Goal: Task Accomplishment & Management: Manage account settings

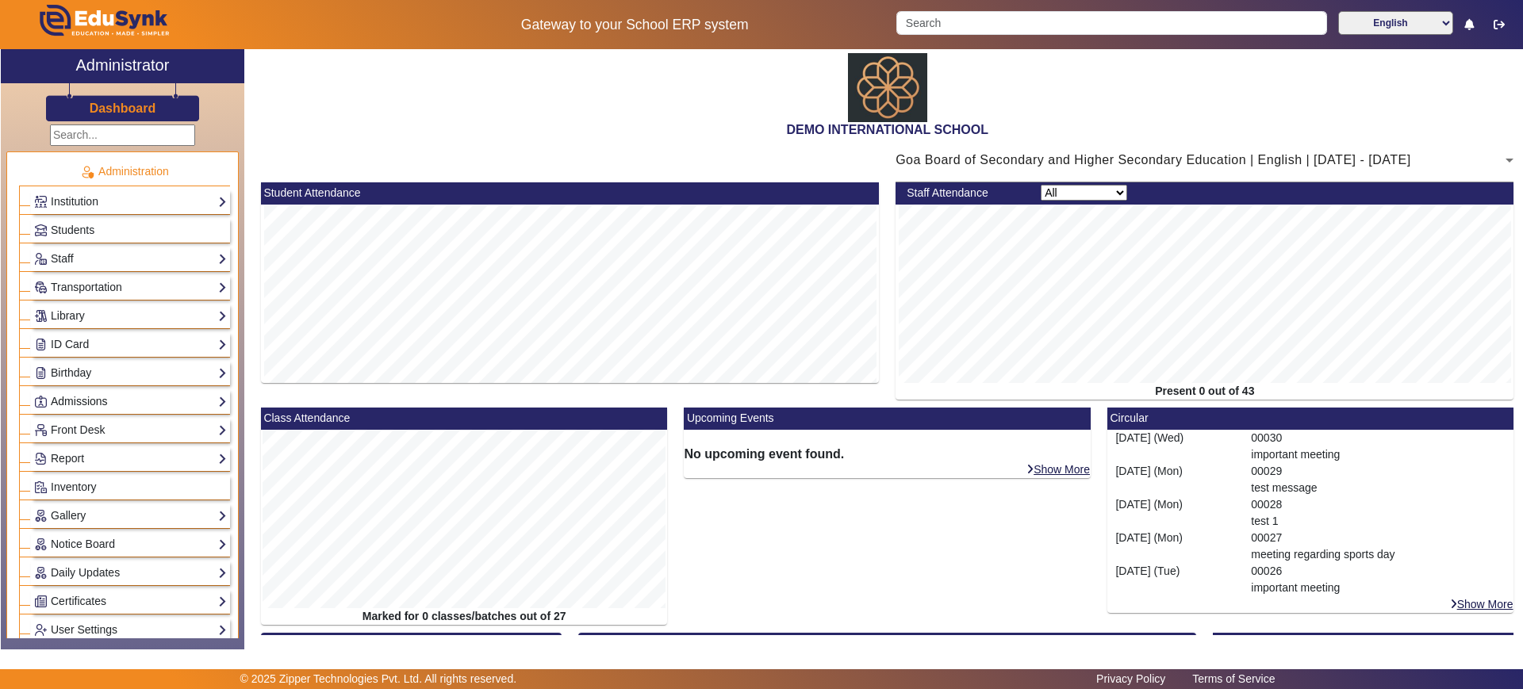
click at [121, 395] on link "Admissions" at bounding box center [130, 402] width 193 height 18
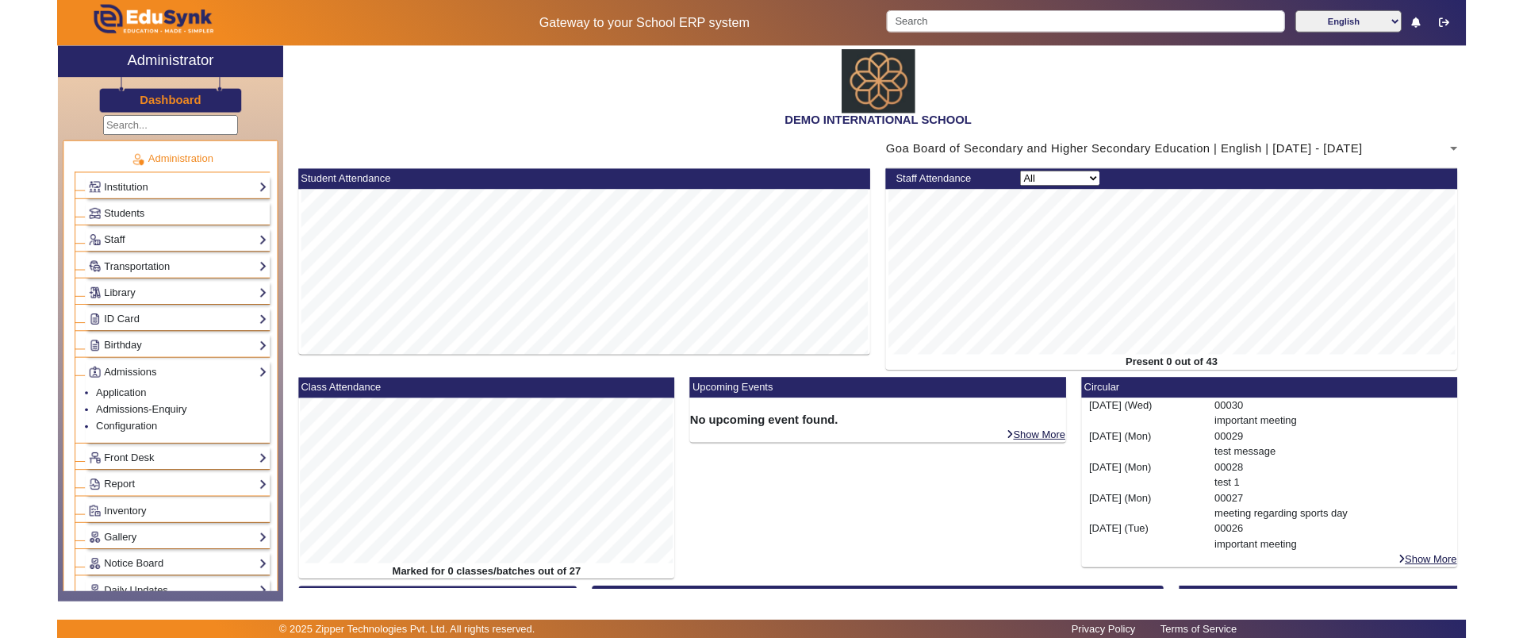
scroll to position [243, 0]
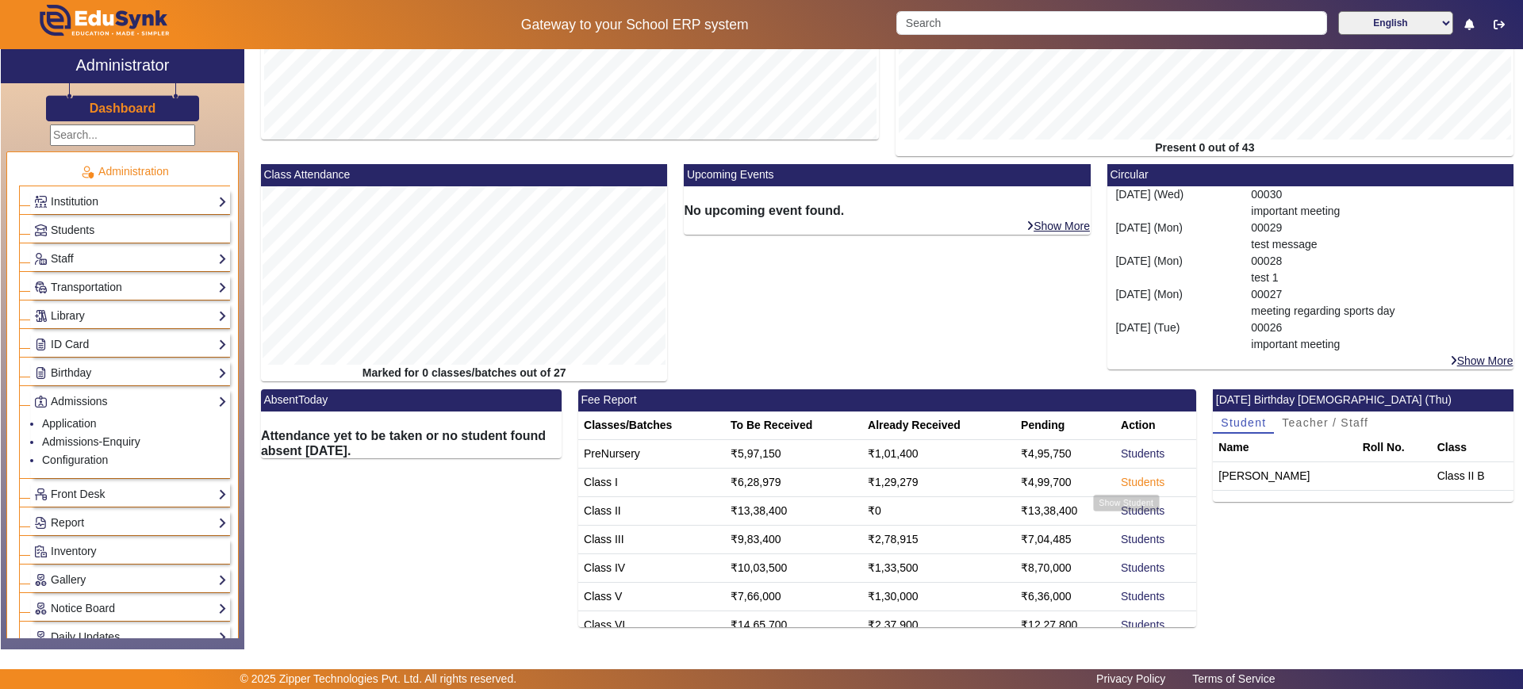
click at [1125, 483] on link "Students" at bounding box center [1143, 482] width 44 height 13
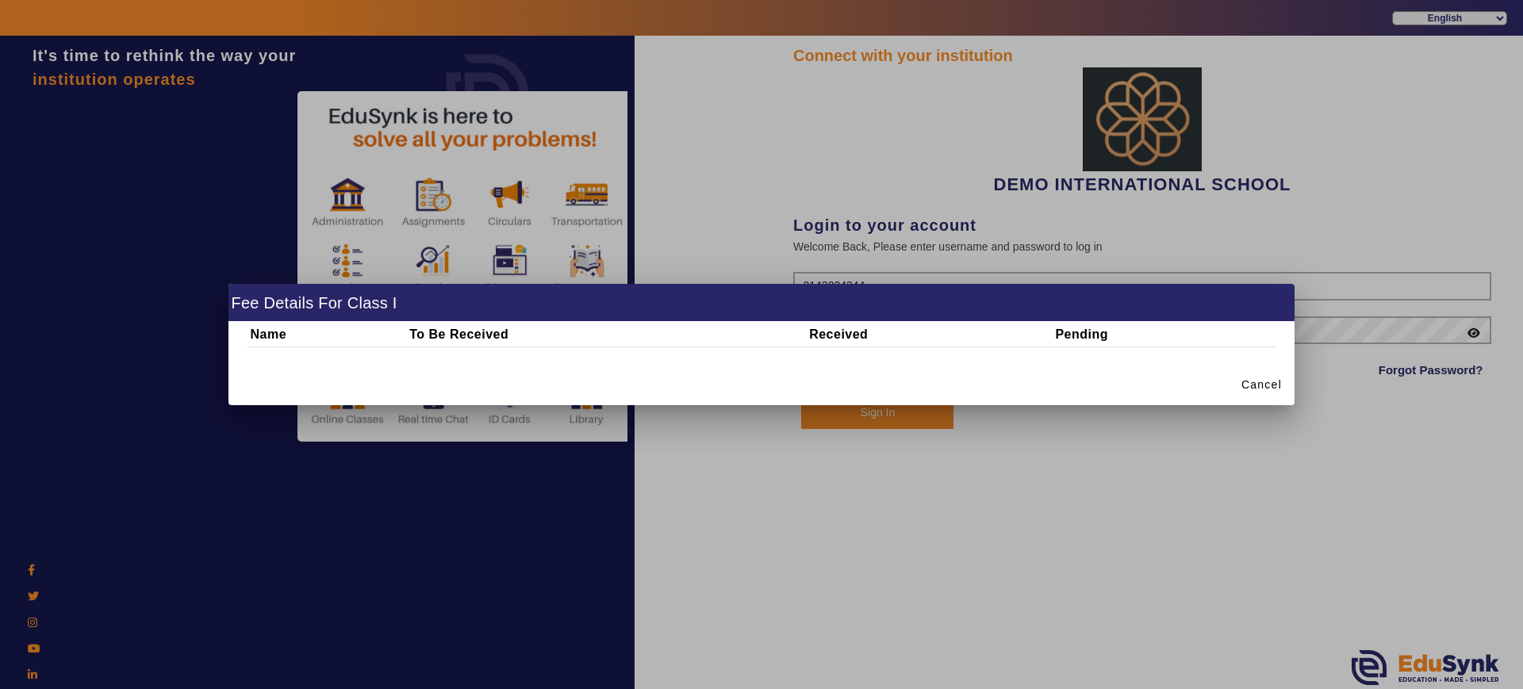
click at [886, 423] on div at bounding box center [761, 344] width 1523 height 689
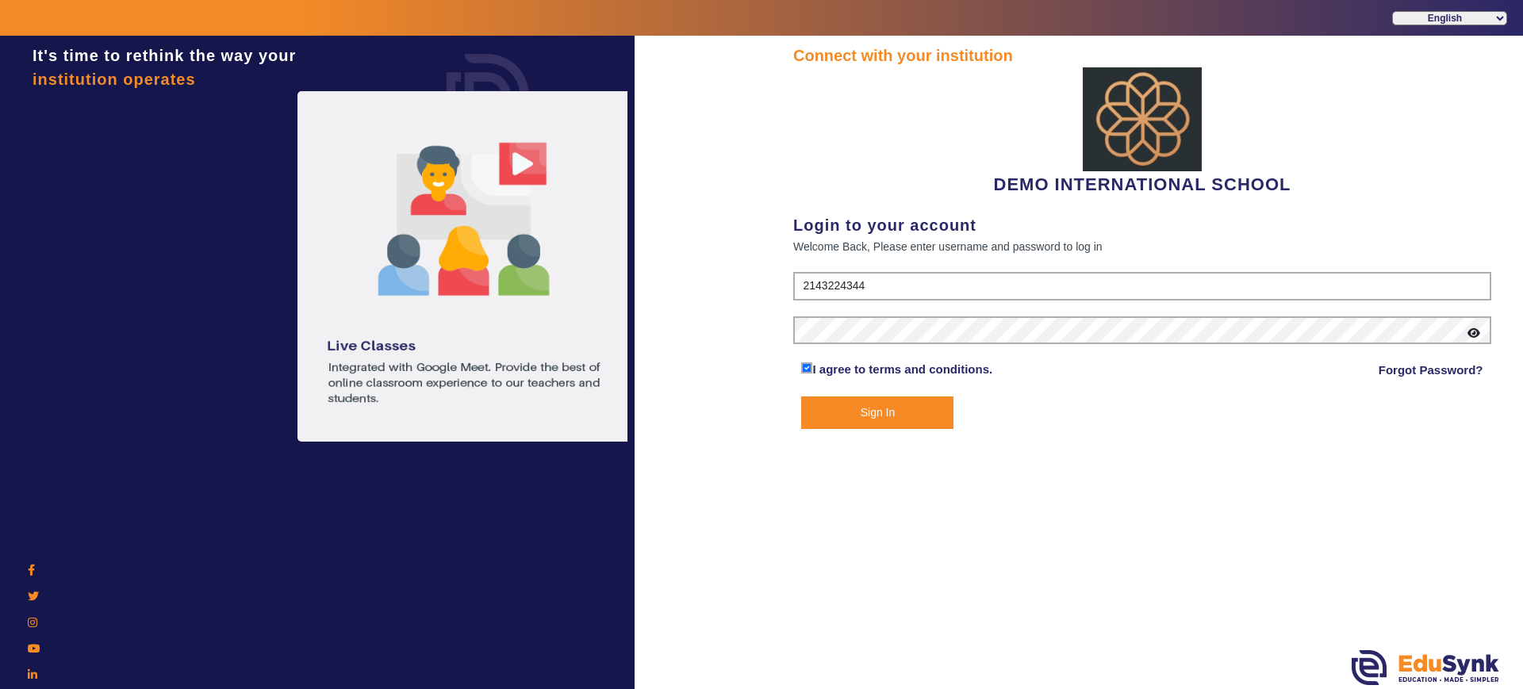
click at [878, 407] on button "Sign In" at bounding box center [877, 413] width 152 height 33
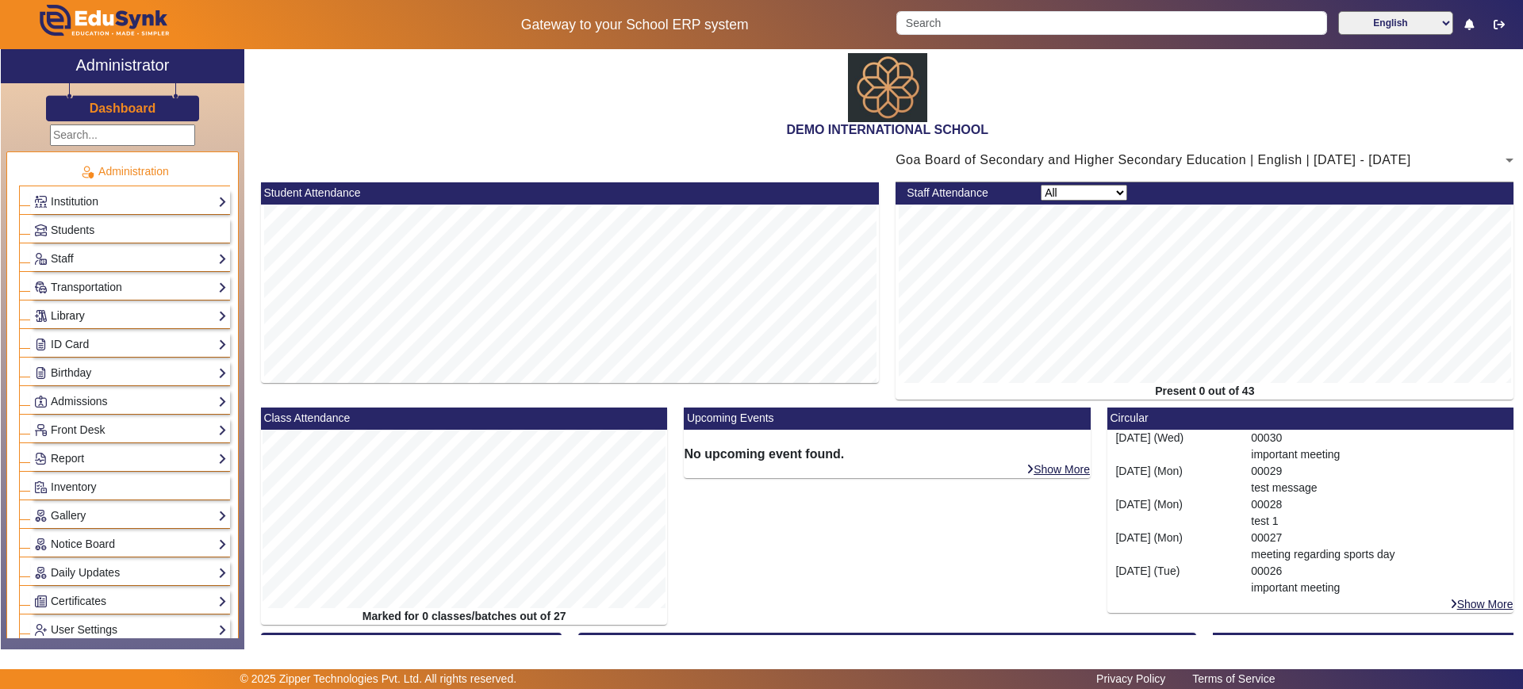
click at [105, 316] on link "Library" at bounding box center [130, 316] width 193 height 18
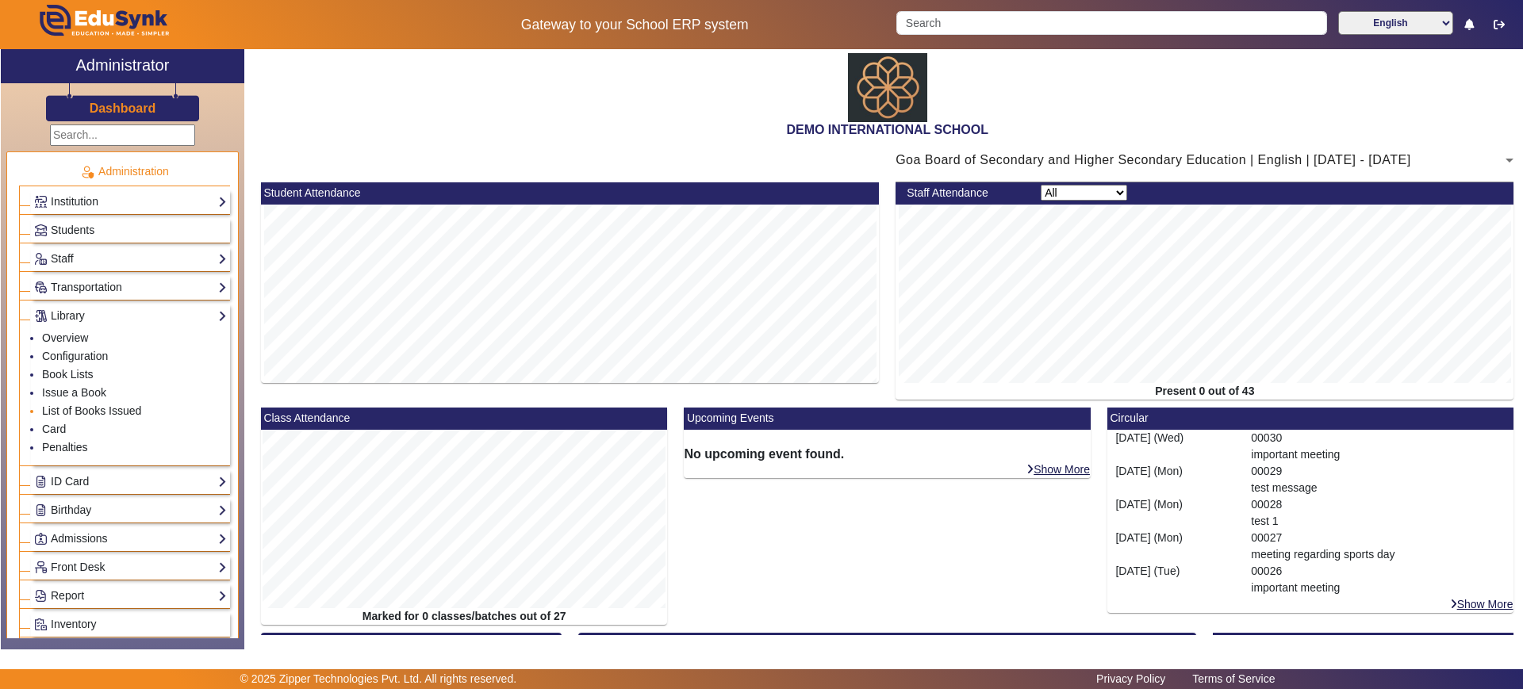
click at [77, 411] on link "List of Books Issued" at bounding box center [91, 410] width 99 height 13
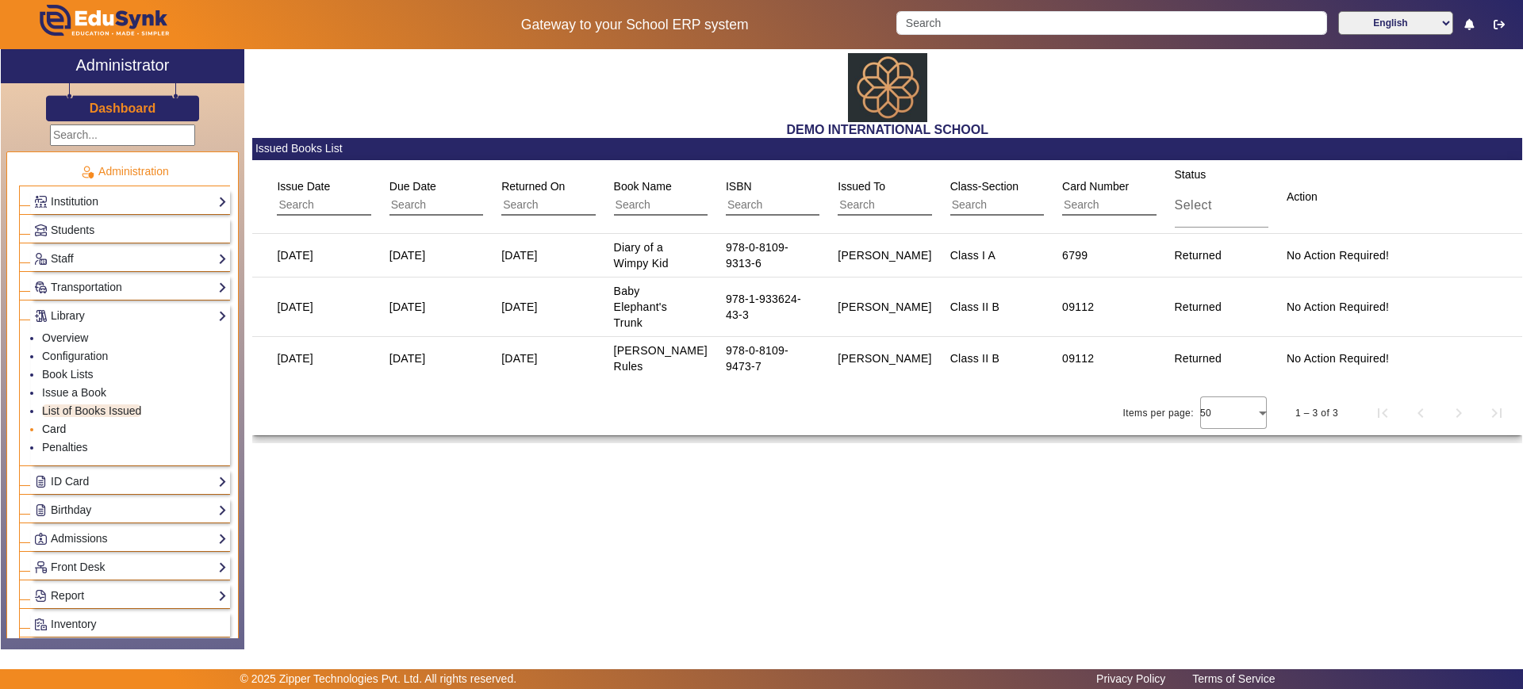
click at [52, 427] on link "Card" at bounding box center [54, 429] width 24 height 13
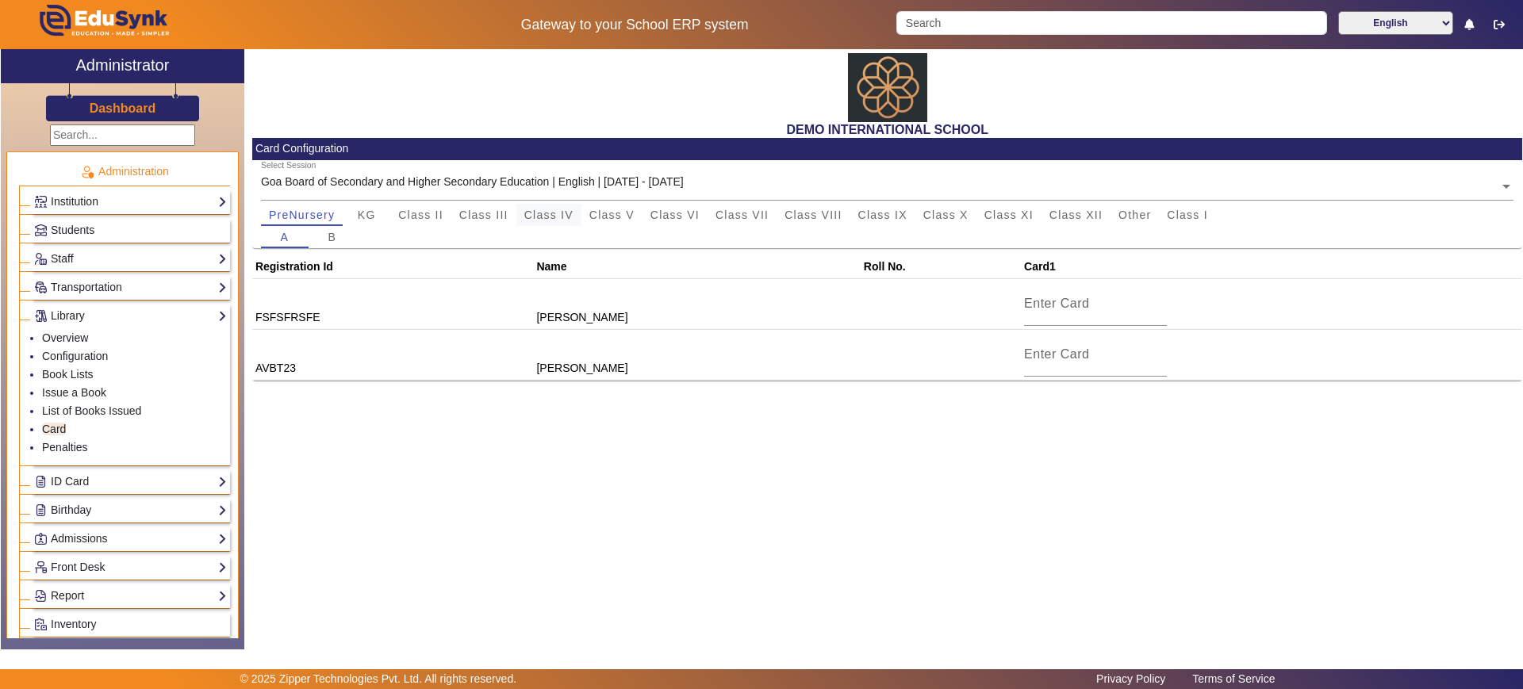
click at [542, 209] on span "Class IV" at bounding box center [548, 214] width 49 height 11
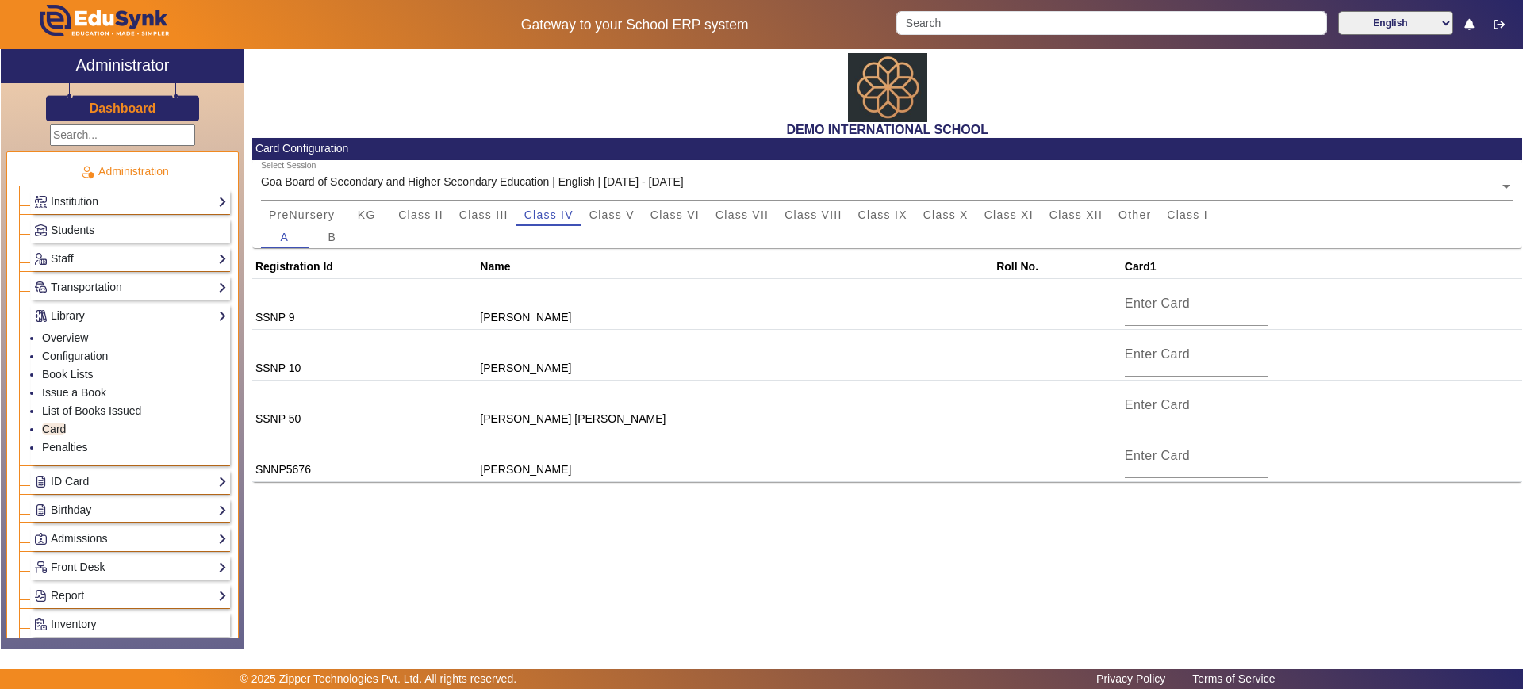
click at [640, 201] on ng-select "Select Session Goa Board of Secondary and Higher Secondary Education | English …" at bounding box center [887, 182] width 1253 height 44
click at [666, 209] on span "Class VI" at bounding box center [674, 214] width 49 height 11
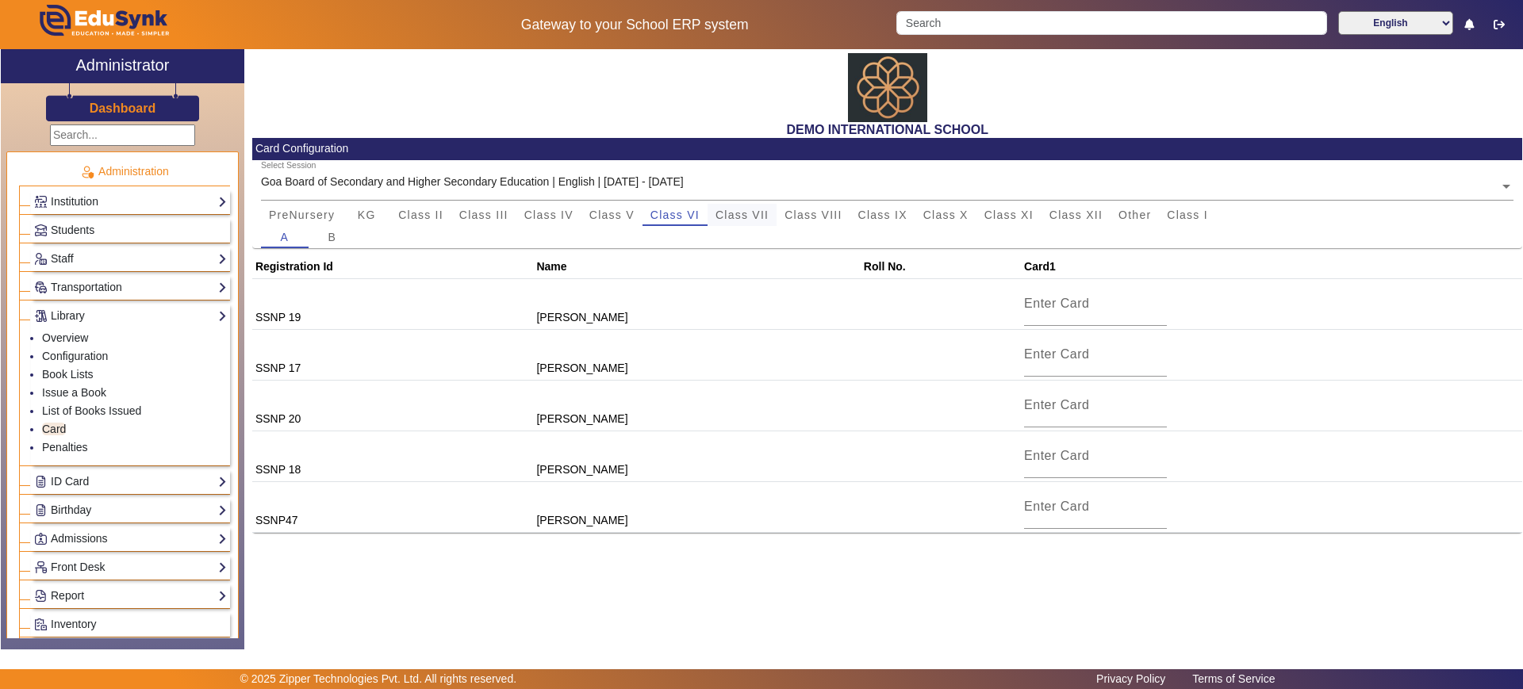
click at [729, 213] on span "Class VII" at bounding box center [741, 214] width 53 height 11
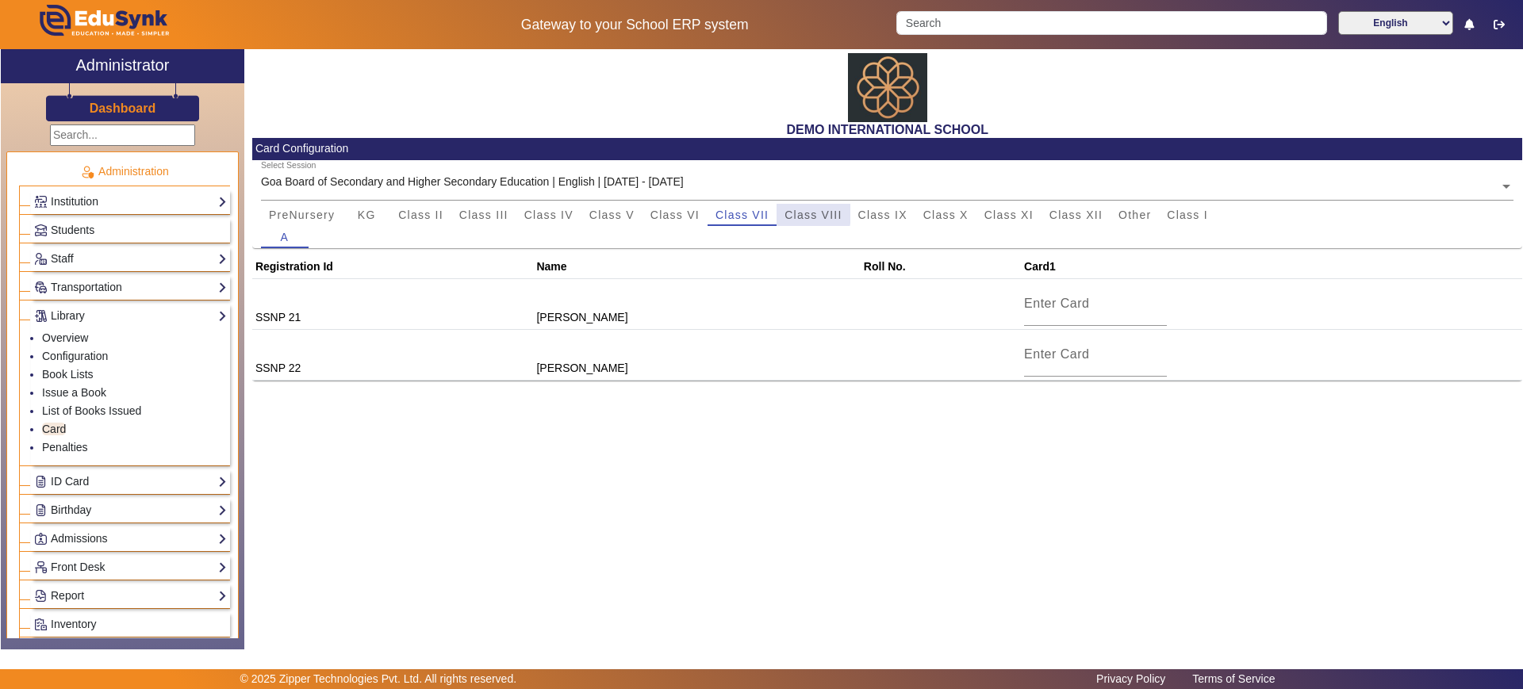
click at [790, 213] on span "Class VIII" at bounding box center [812, 214] width 57 height 11
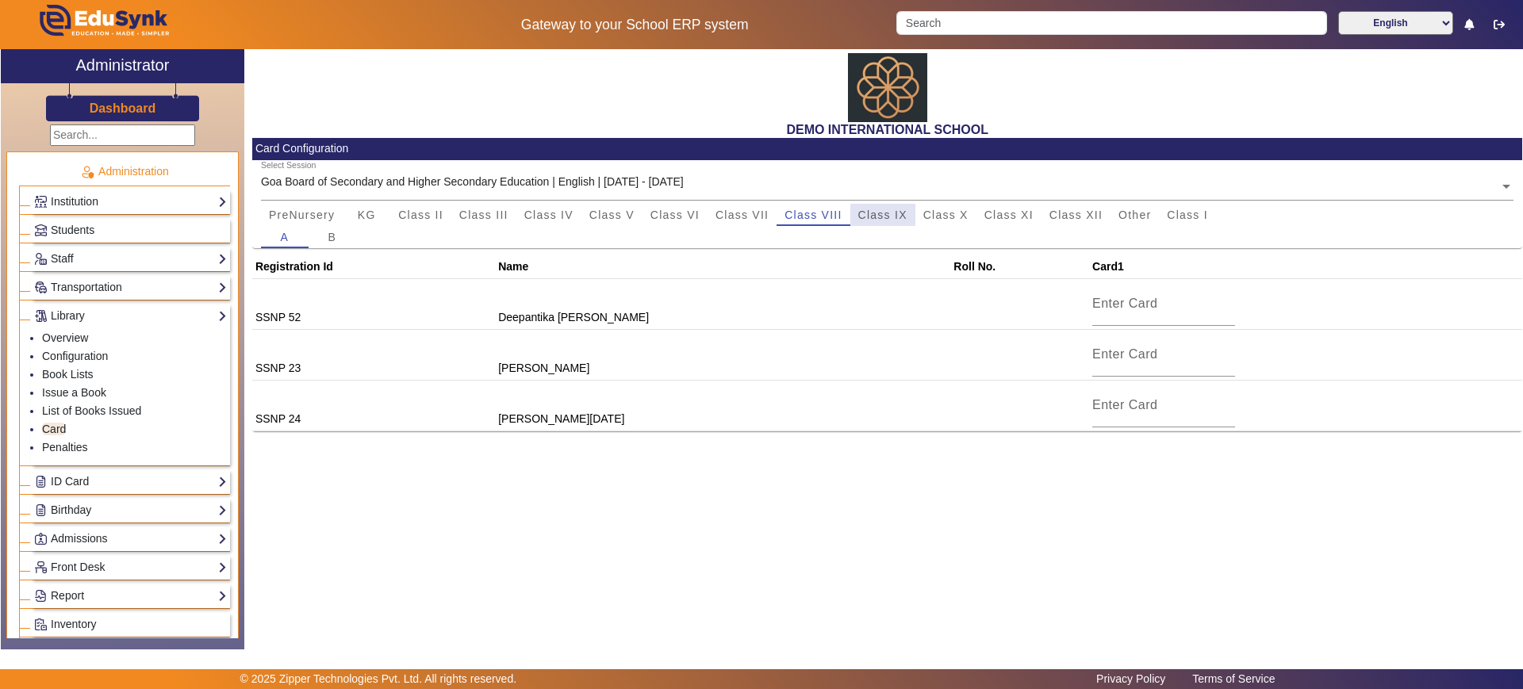
click at [860, 209] on span "Class IX" at bounding box center [882, 214] width 49 height 11
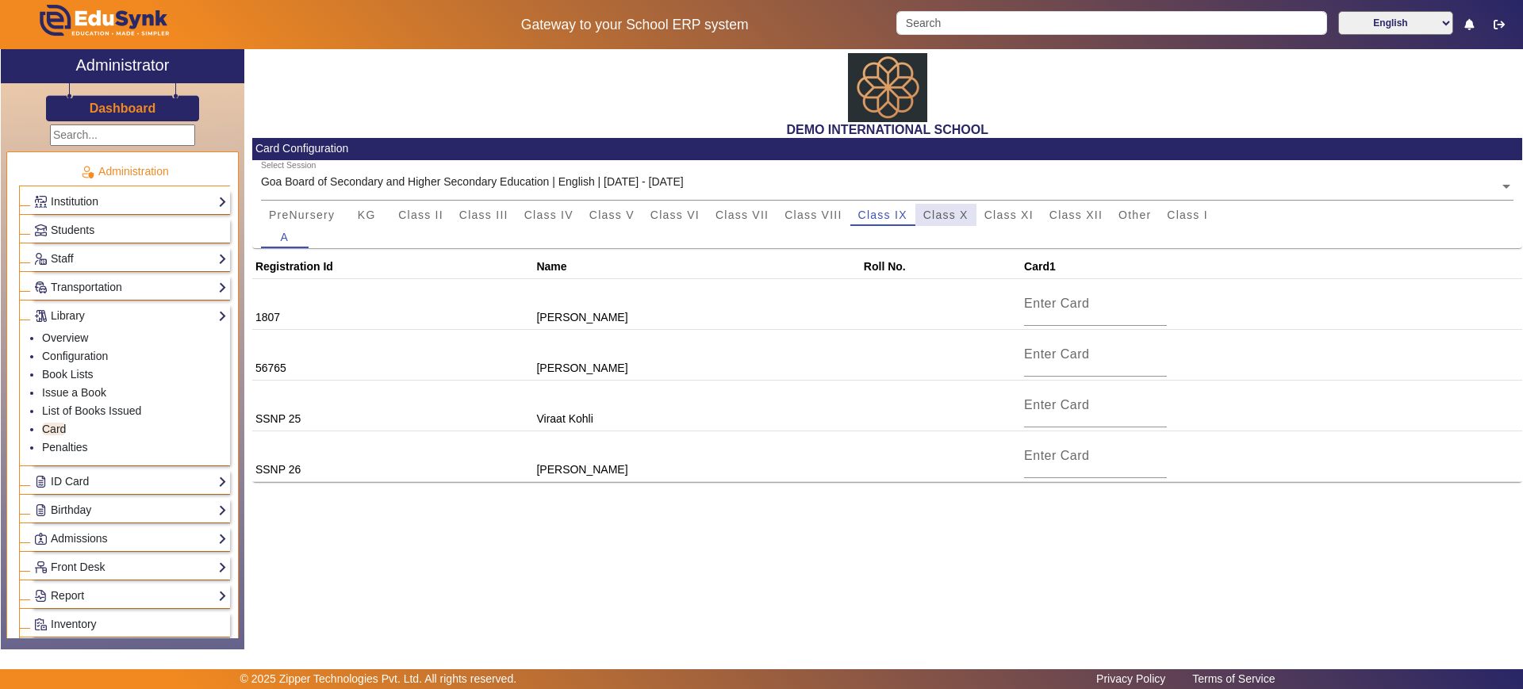
click at [955, 206] on span "Class X" at bounding box center [945, 215] width 45 height 22
click at [1034, 216] on div "Class XI" at bounding box center [1008, 215] width 65 height 22
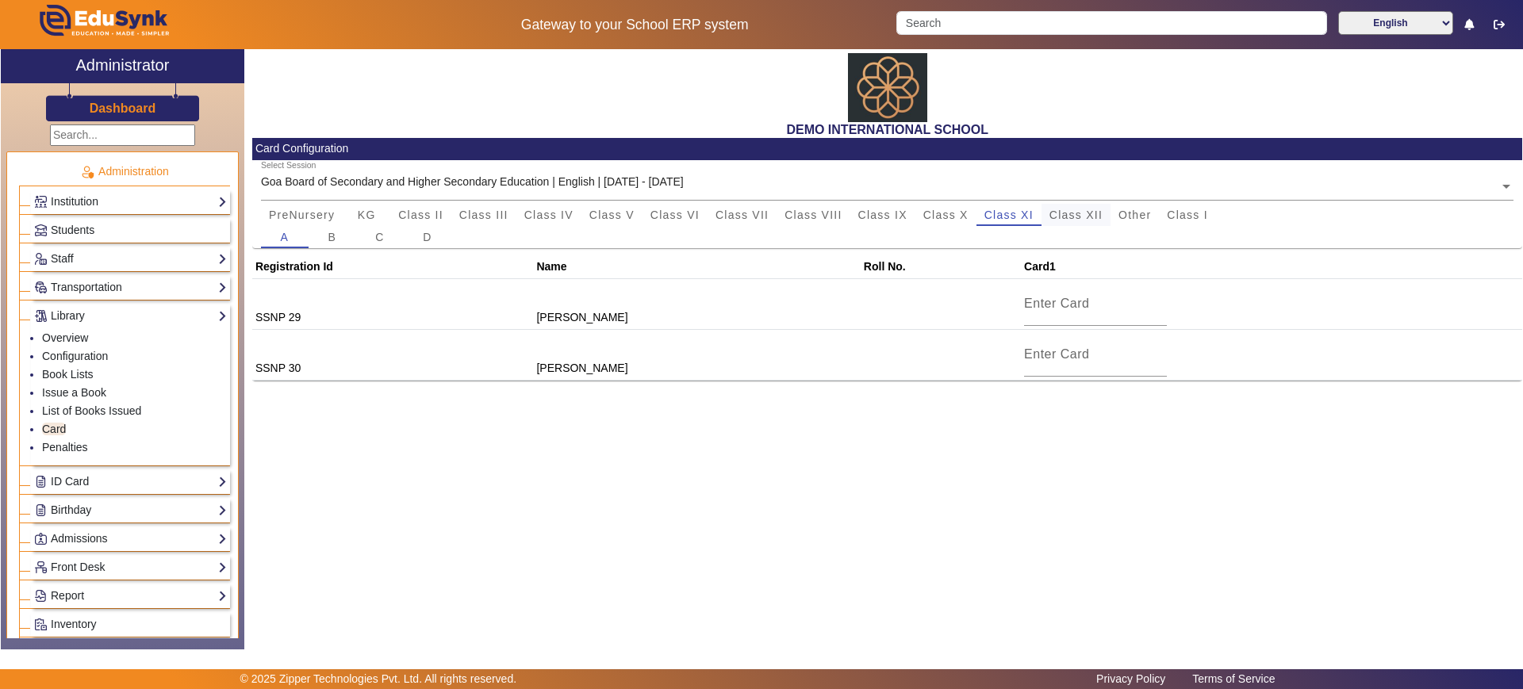
click at [1080, 209] on span "Class XII" at bounding box center [1075, 214] width 53 height 11
click at [298, 209] on span "PreNursery" at bounding box center [302, 214] width 66 height 11
click at [352, 209] on div "KG" at bounding box center [367, 215] width 48 height 22
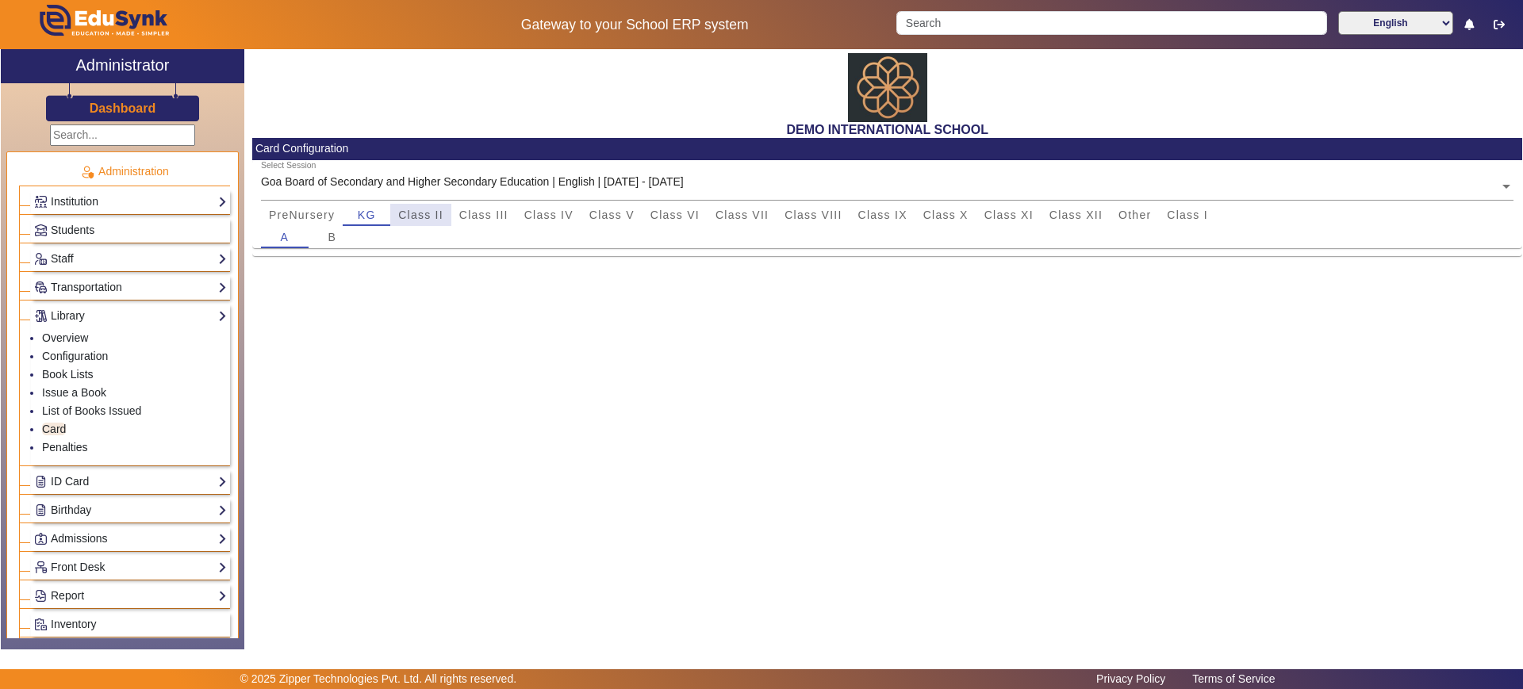
click at [408, 209] on span "Class II" at bounding box center [420, 214] width 45 height 11
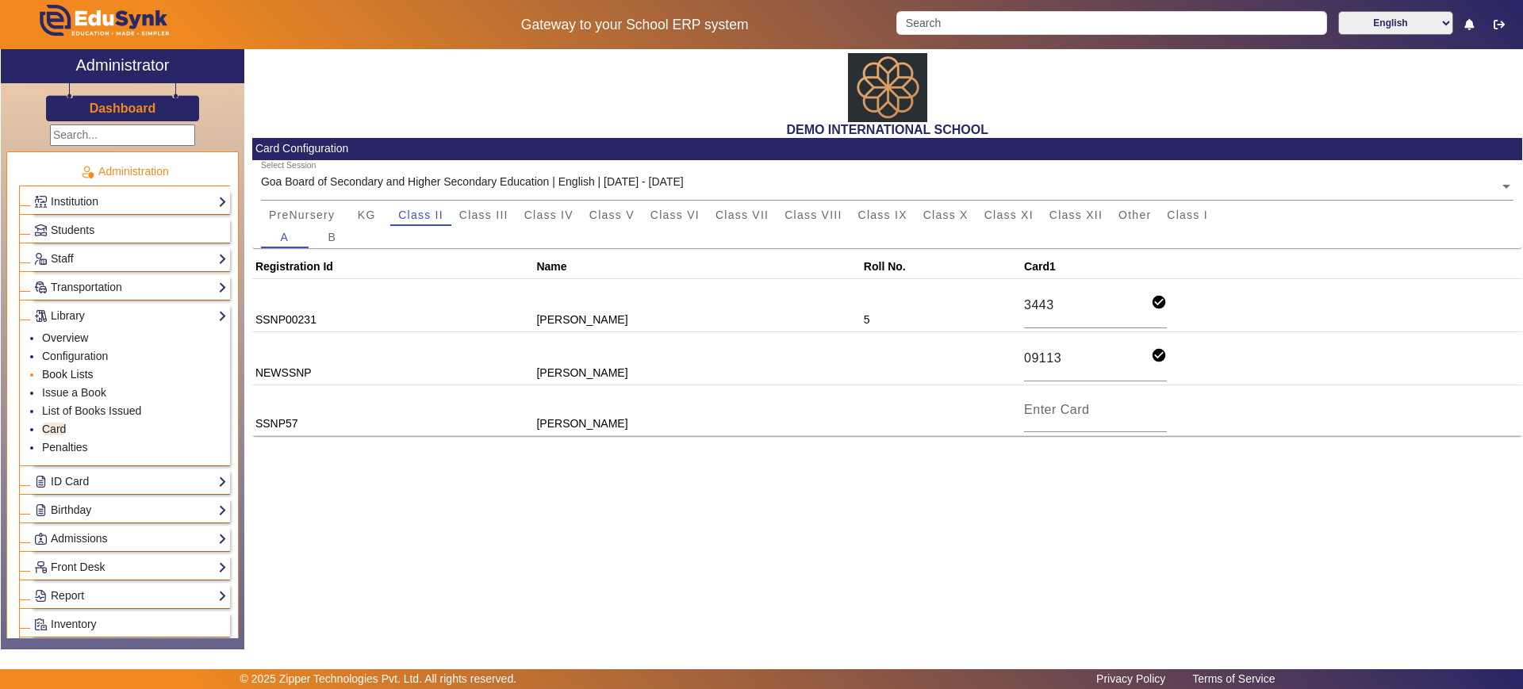
click at [73, 370] on link "Book Lists" at bounding box center [68, 374] width 52 height 13
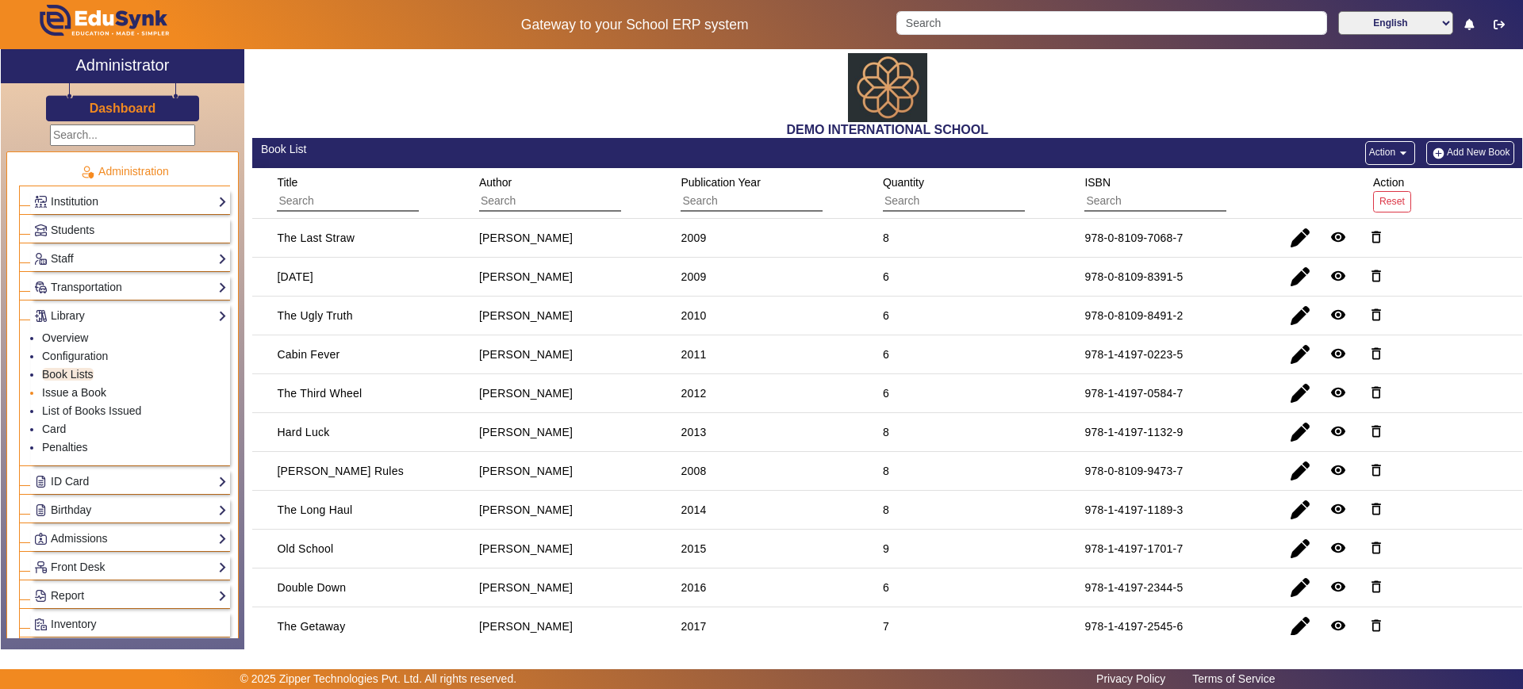
click at [71, 392] on link "Issue a Book" at bounding box center [74, 392] width 64 height 13
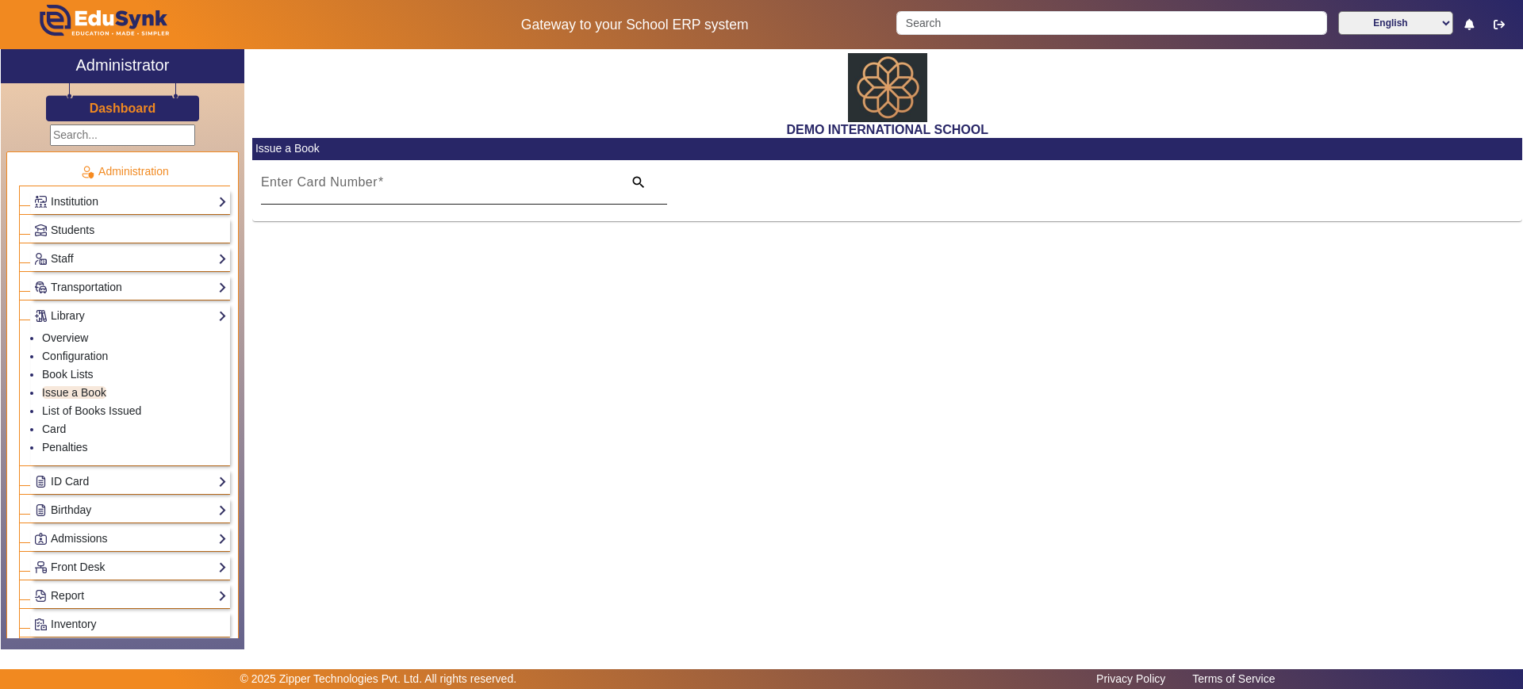
click at [296, 179] on mat-label "Enter Card Number" at bounding box center [319, 181] width 117 height 13
click at [296, 179] on input "Enter Card Number" at bounding box center [437, 188] width 353 height 19
type input "09113"
click at [56, 427] on link "Card" at bounding box center [54, 429] width 24 height 13
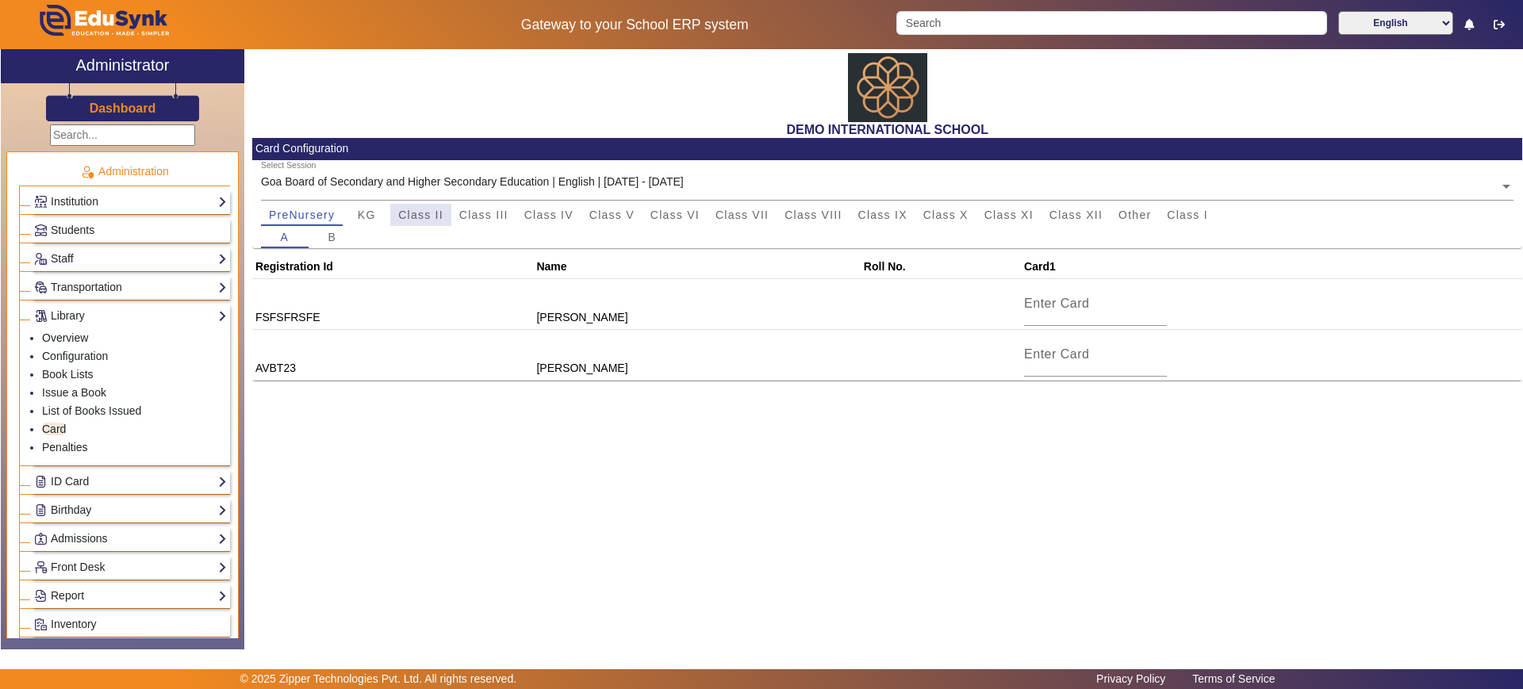
click at [422, 215] on span "Class II" at bounding box center [420, 214] width 45 height 11
click at [77, 374] on link "Book Lists" at bounding box center [68, 374] width 52 height 13
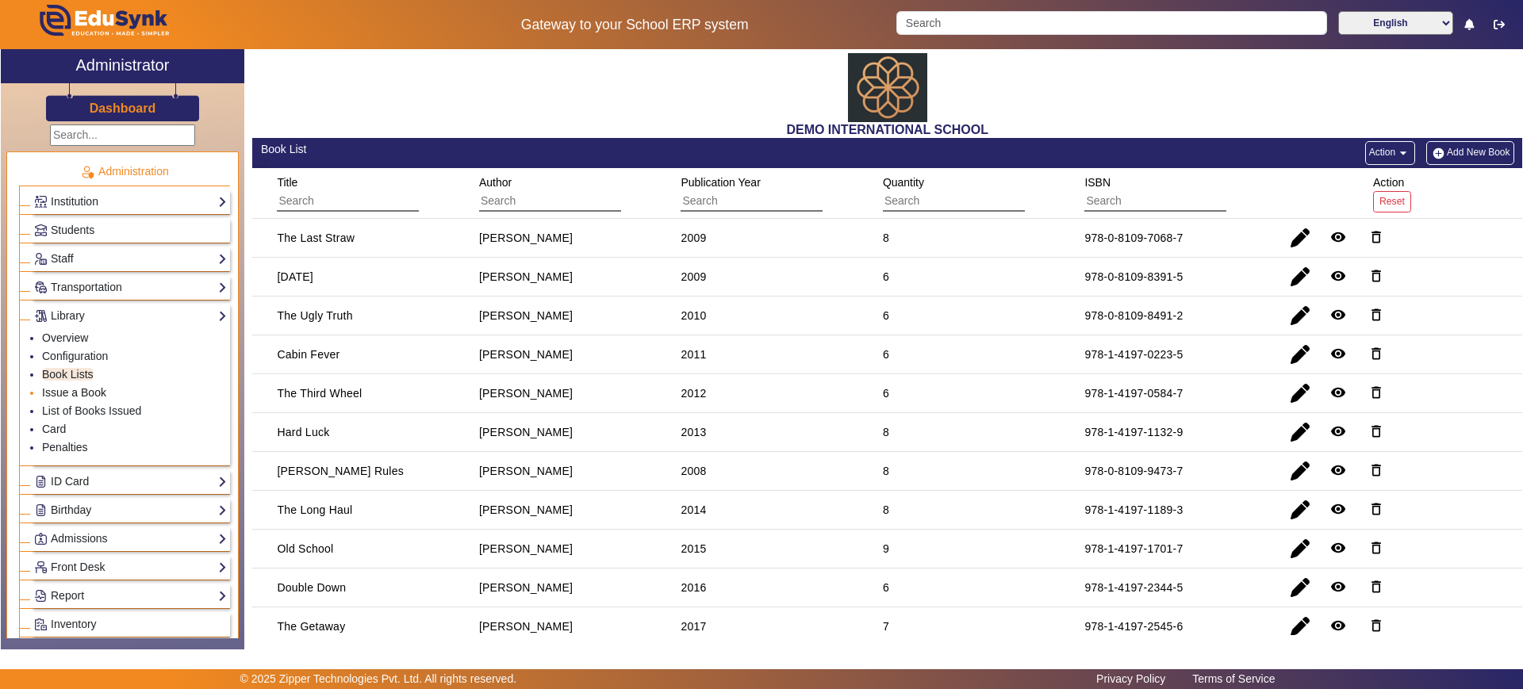
click at [63, 392] on link "Issue a Book" at bounding box center [74, 392] width 64 height 13
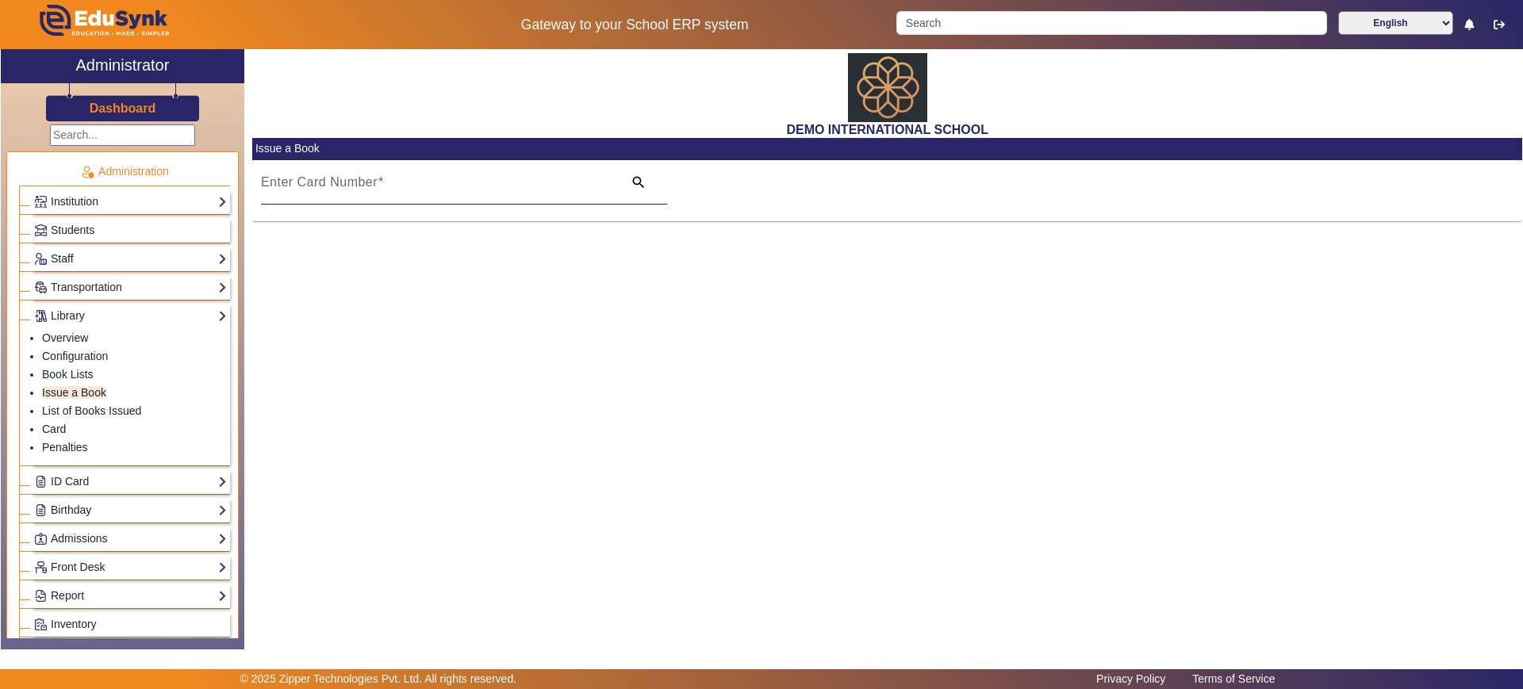
click at [326, 171] on div "Enter Card Number" at bounding box center [437, 182] width 353 height 44
type input "3443"
click at [67, 427] on li "Card" at bounding box center [134, 430] width 185 height 18
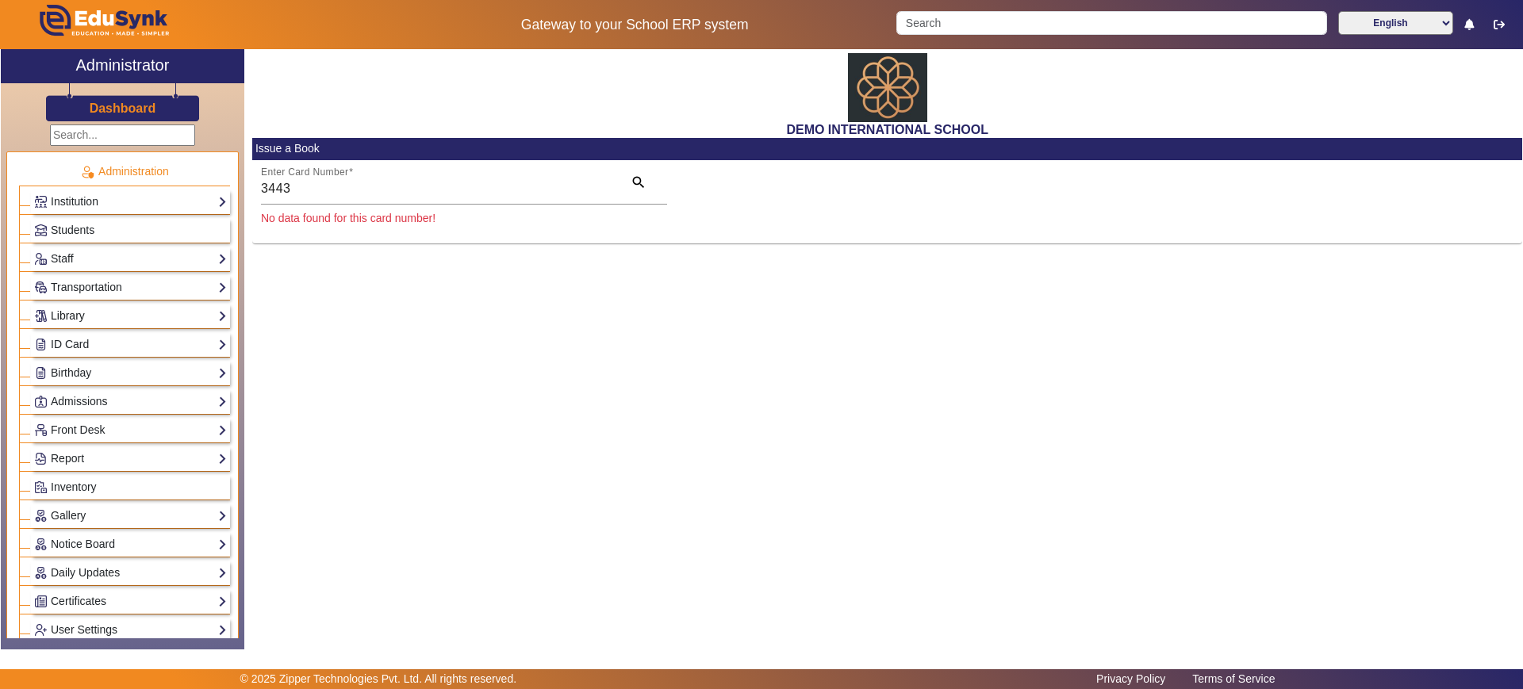
click at [67, 323] on link "Library" at bounding box center [130, 316] width 193 height 18
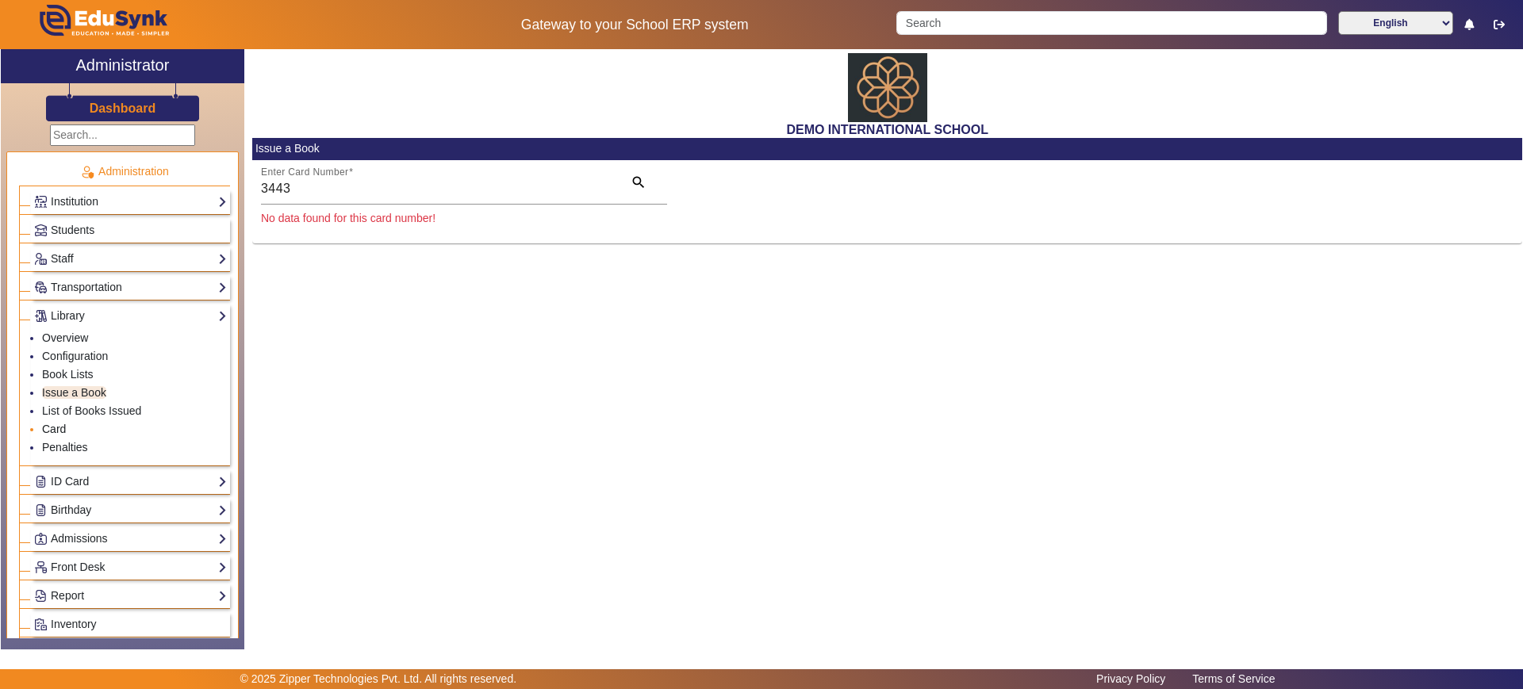
click at [49, 427] on link "Card" at bounding box center [54, 429] width 24 height 13
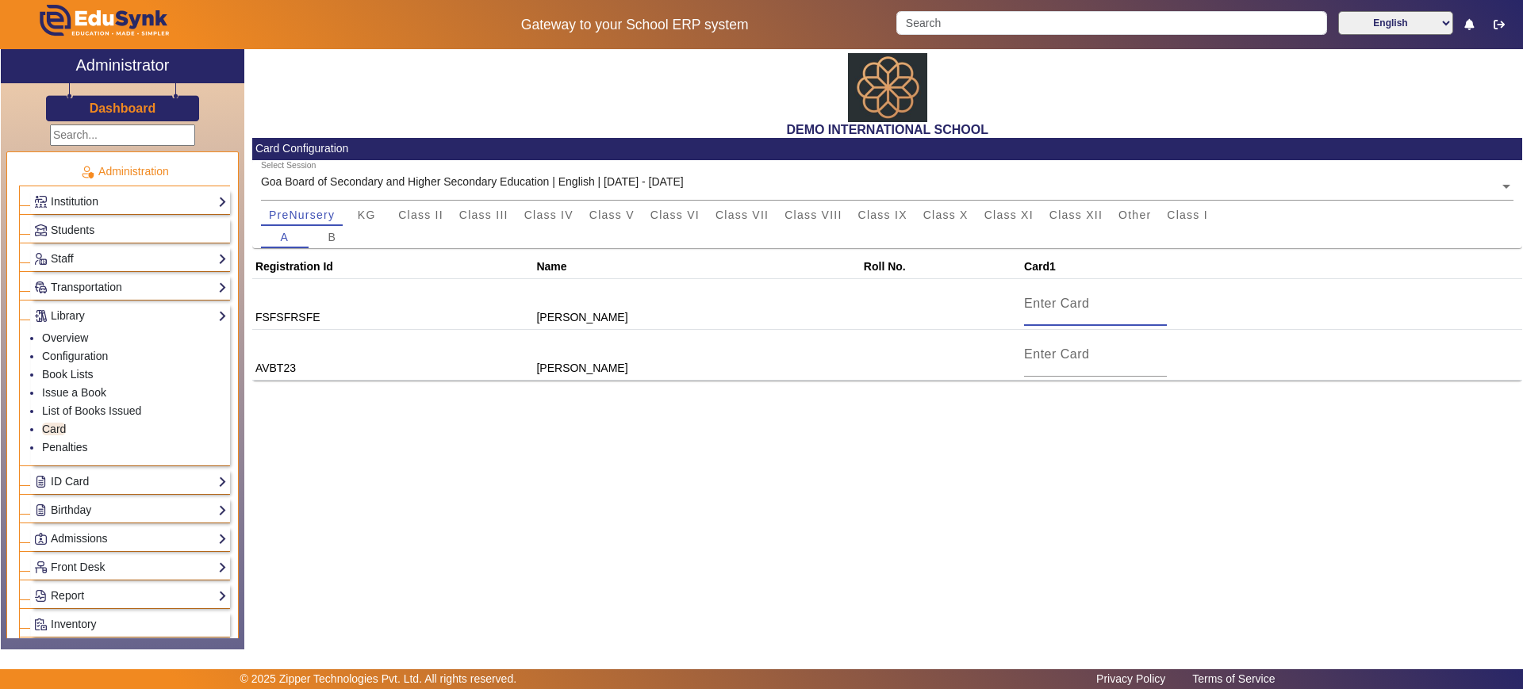
click at [1079, 308] on input at bounding box center [1095, 303] width 143 height 19
type input "8898"
click at [1065, 343] on div at bounding box center [1095, 357] width 143 height 44
type input "8899"
click at [1034, 439] on div "DEMO INTERNATIONAL SCHOOL Card Configuration Select Session Goa Board of Second…" at bounding box center [883, 341] width 1278 height 584
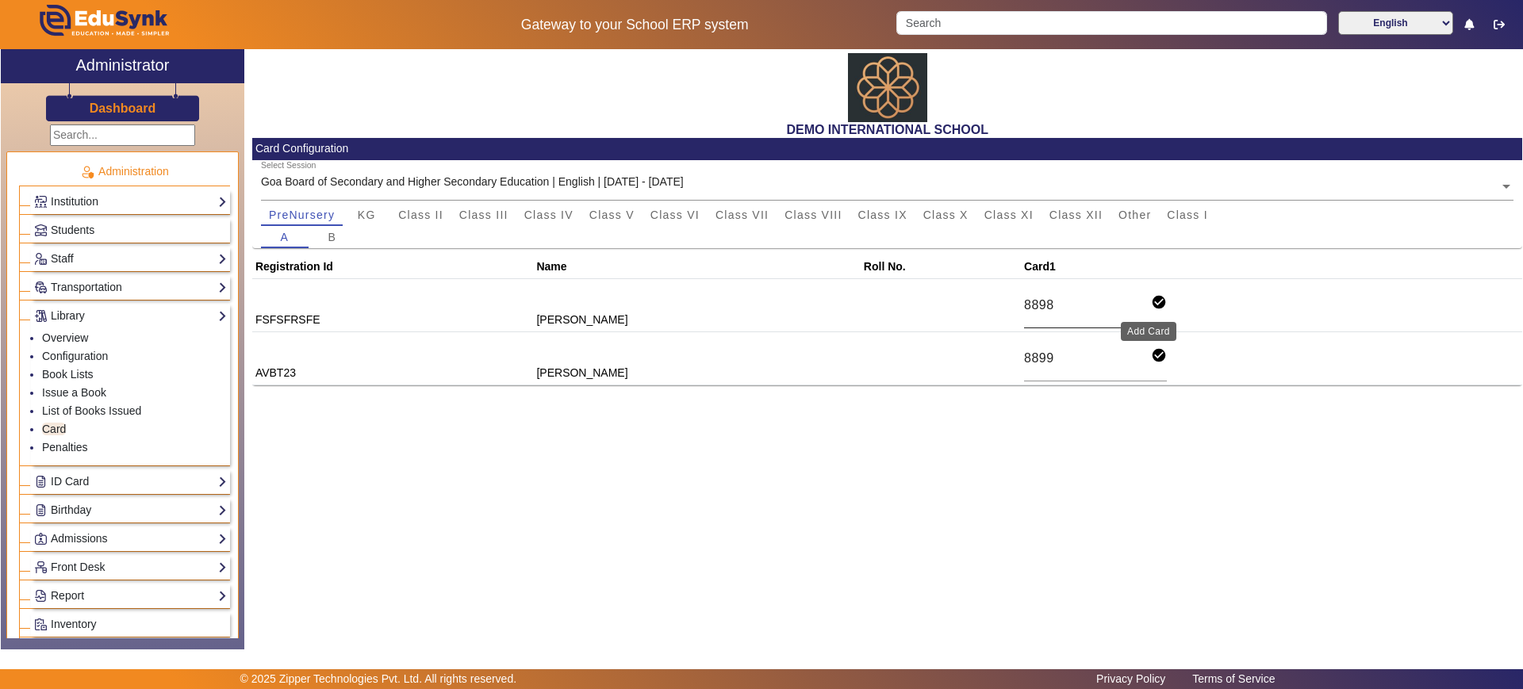
click at [1151, 305] on mat-icon "check_circle" at bounding box center [1159, 302] width 16 height 16
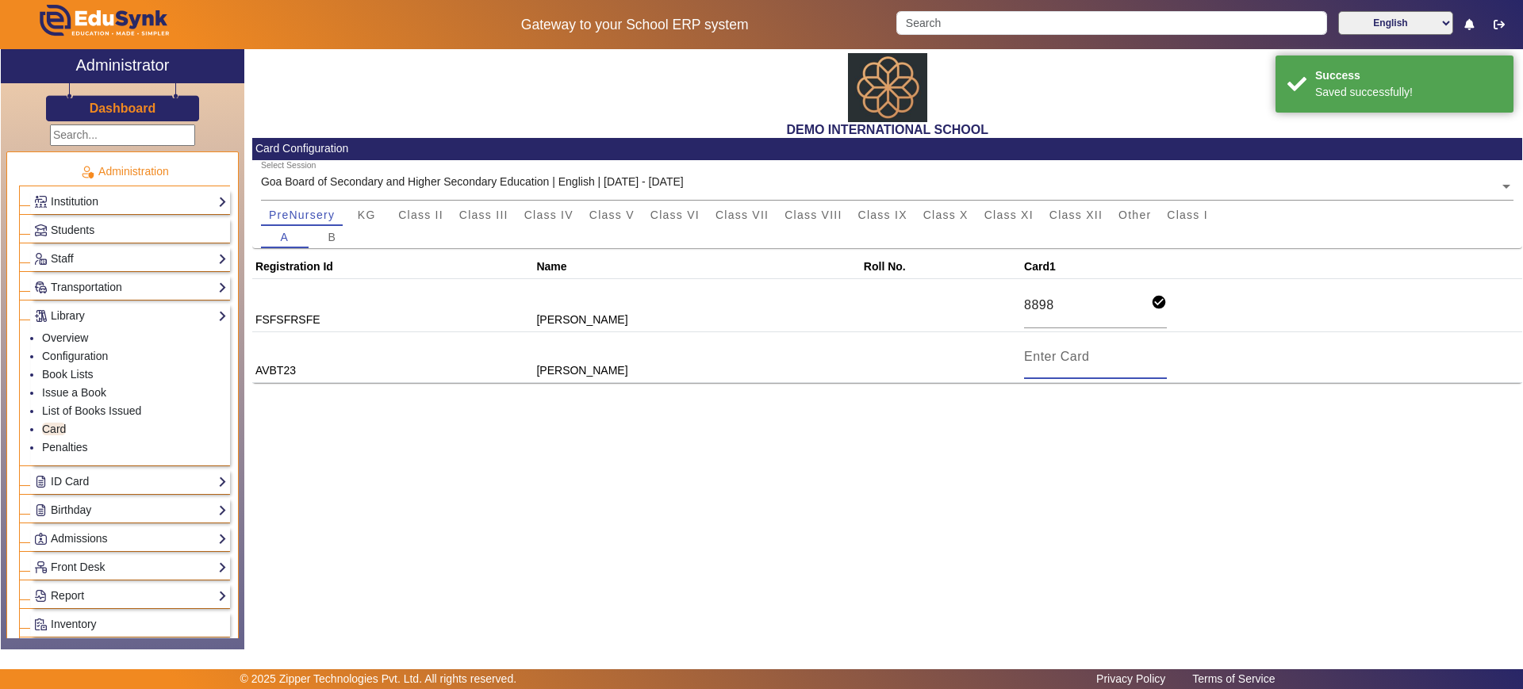
click at [1100, 362] on input at bounding box center [1095, 356] width 143 height 19
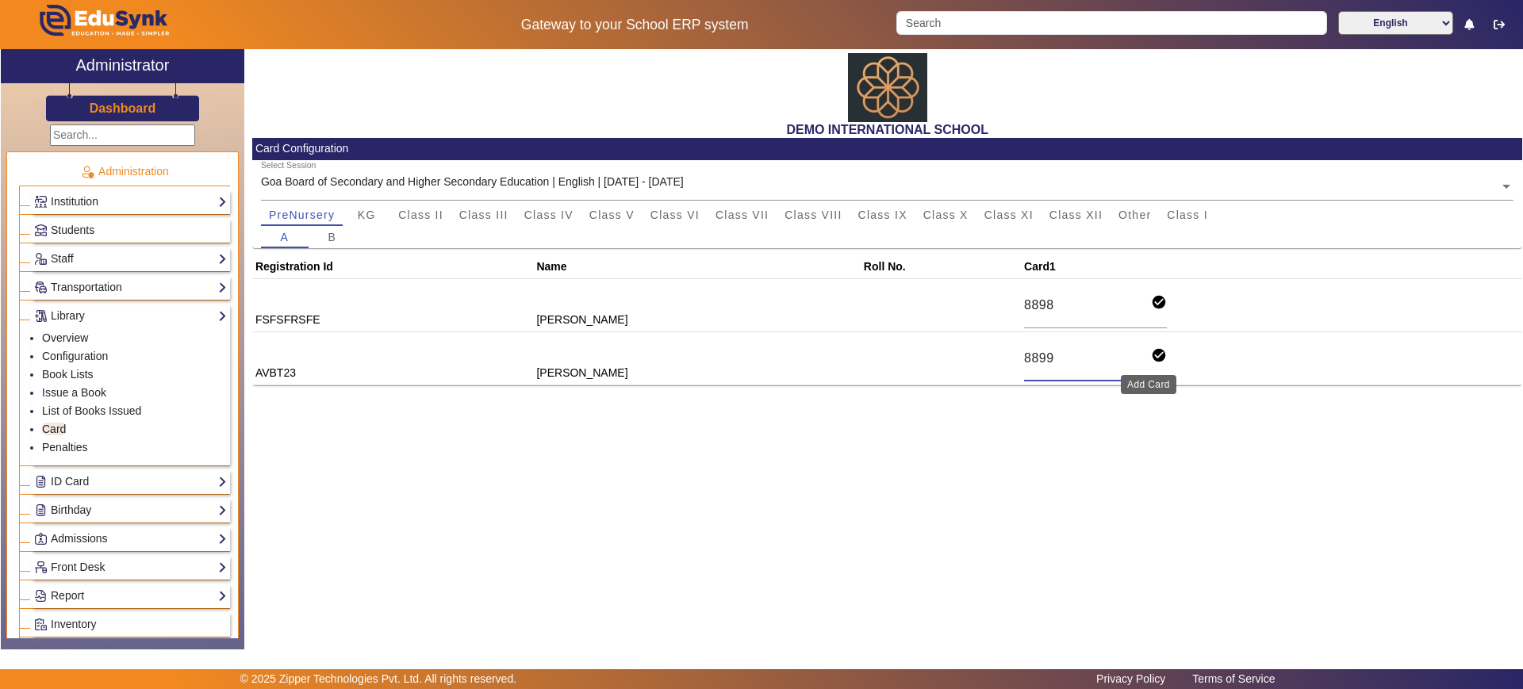
type input "8899"
click at [1151, 349] on mat-icon "check_circle" at bounding box center [1159, 355] width 16 height 16
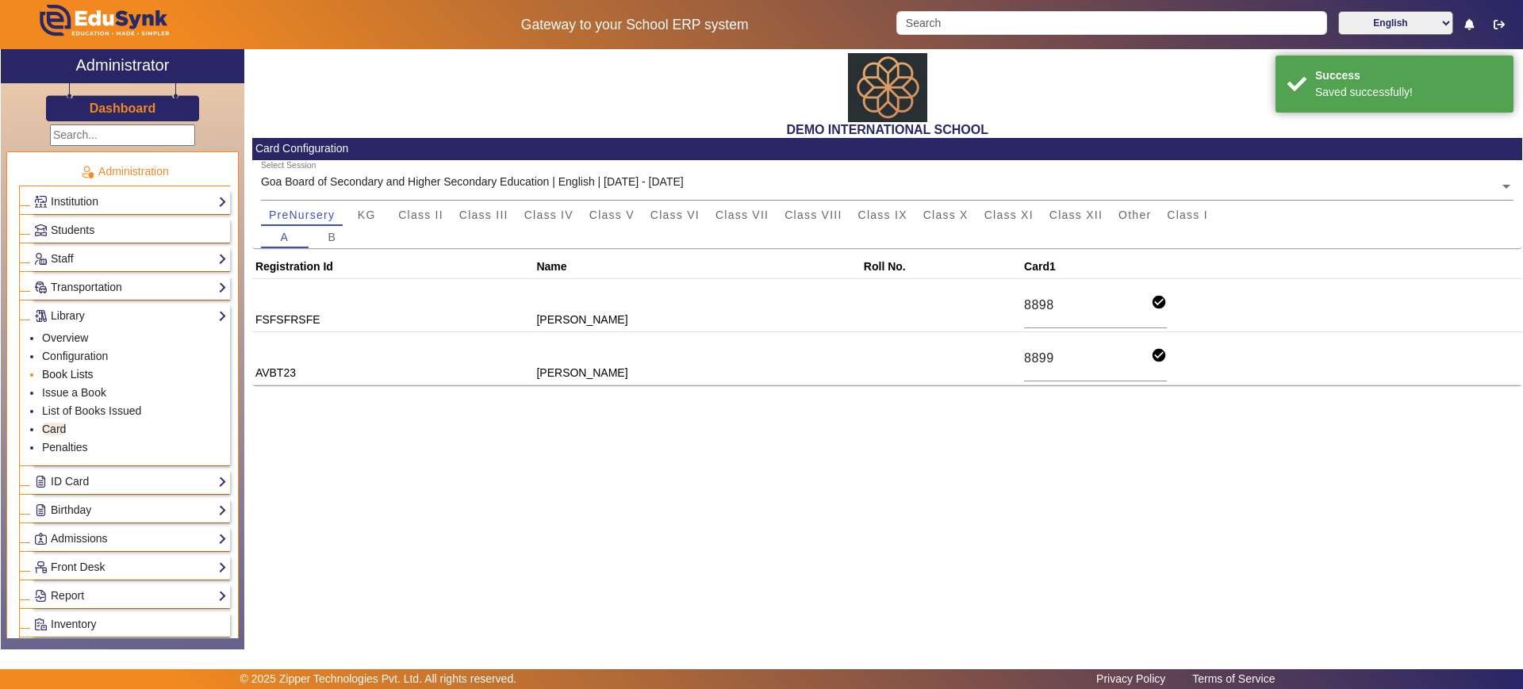
click at [78, 377] on link "Book Lists" at bounding box center [68, 374] width 52 height 13
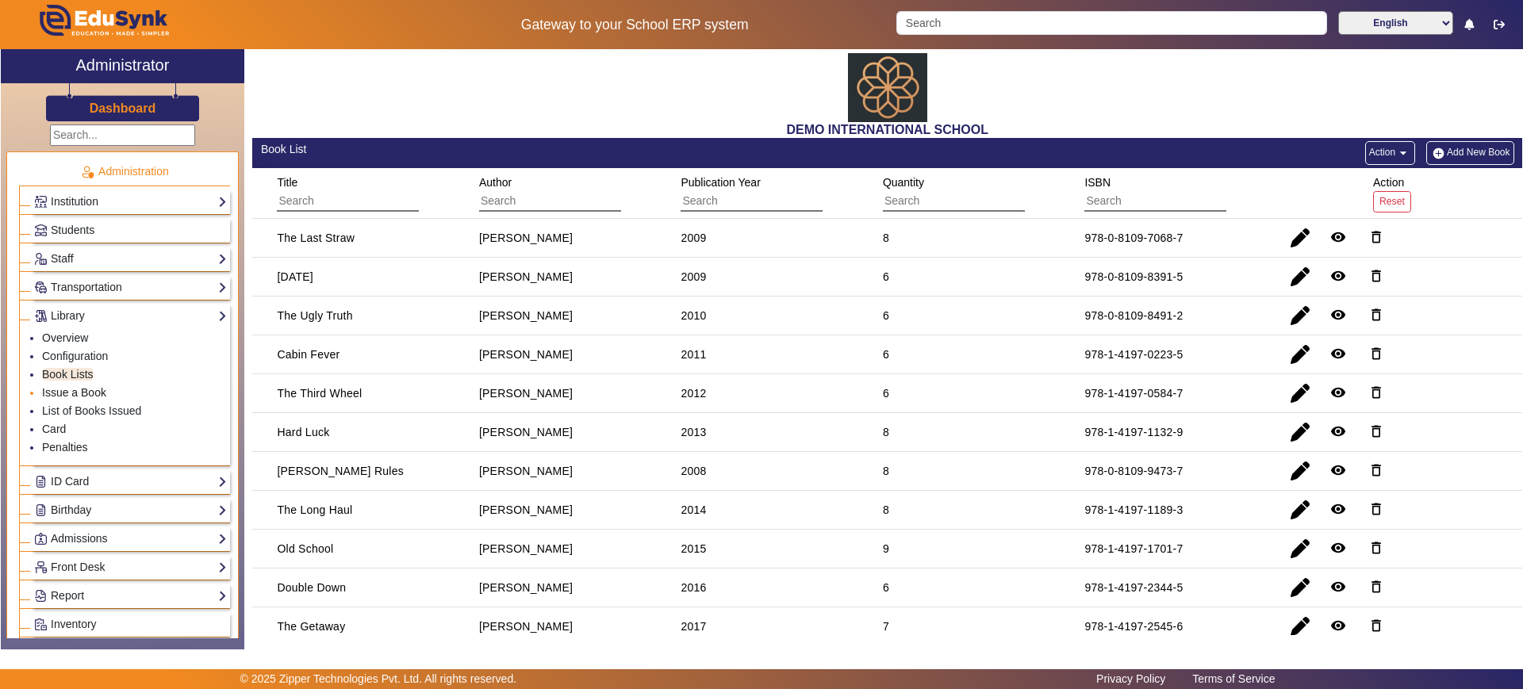
click at [79, 392] on link "Issue a Book" at bounding box center [74, 392] width 64 height 13
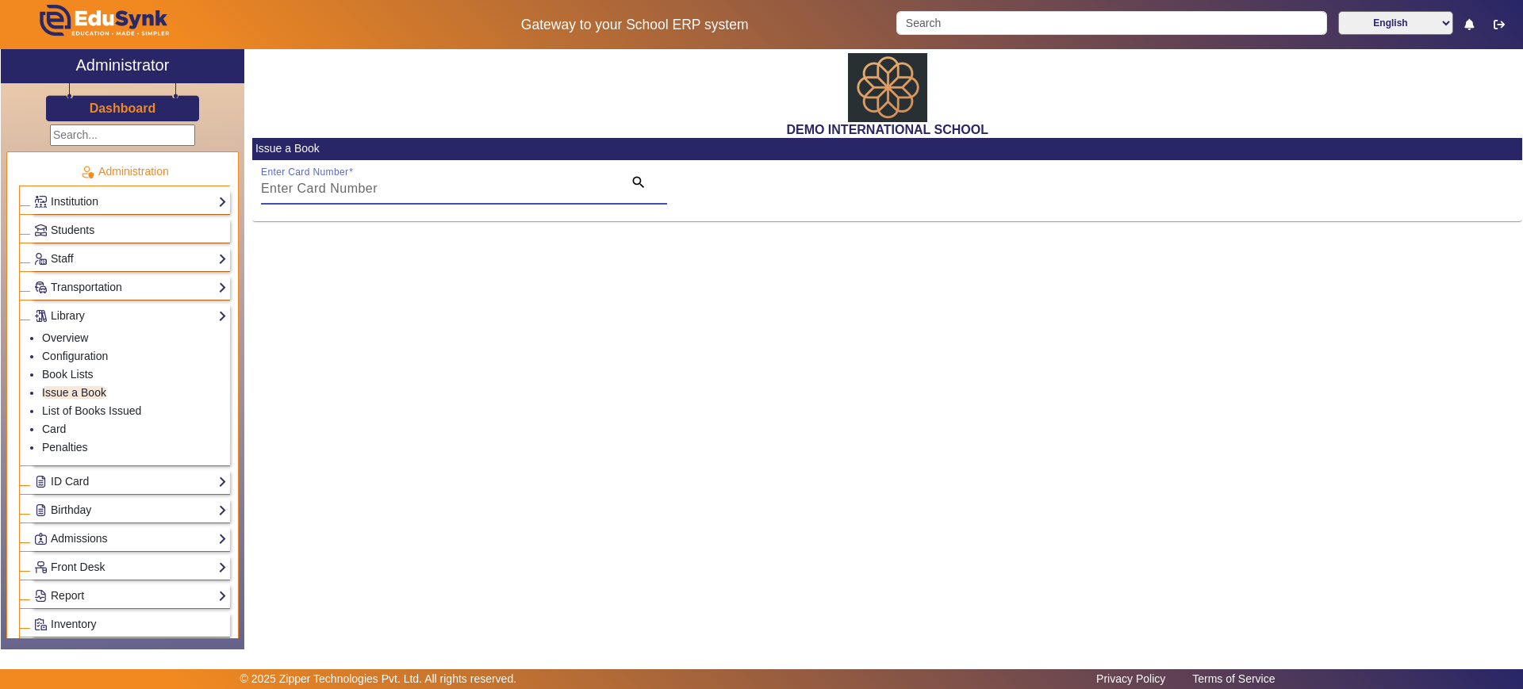
click at [289, 193] on input "Enter Card Number" at bounding box center [437, 188] width 353 height 19
type input "8898"
click at [87, 404] on link "List of Books Issued" at bounding box center [91, 410] width 99 height 13
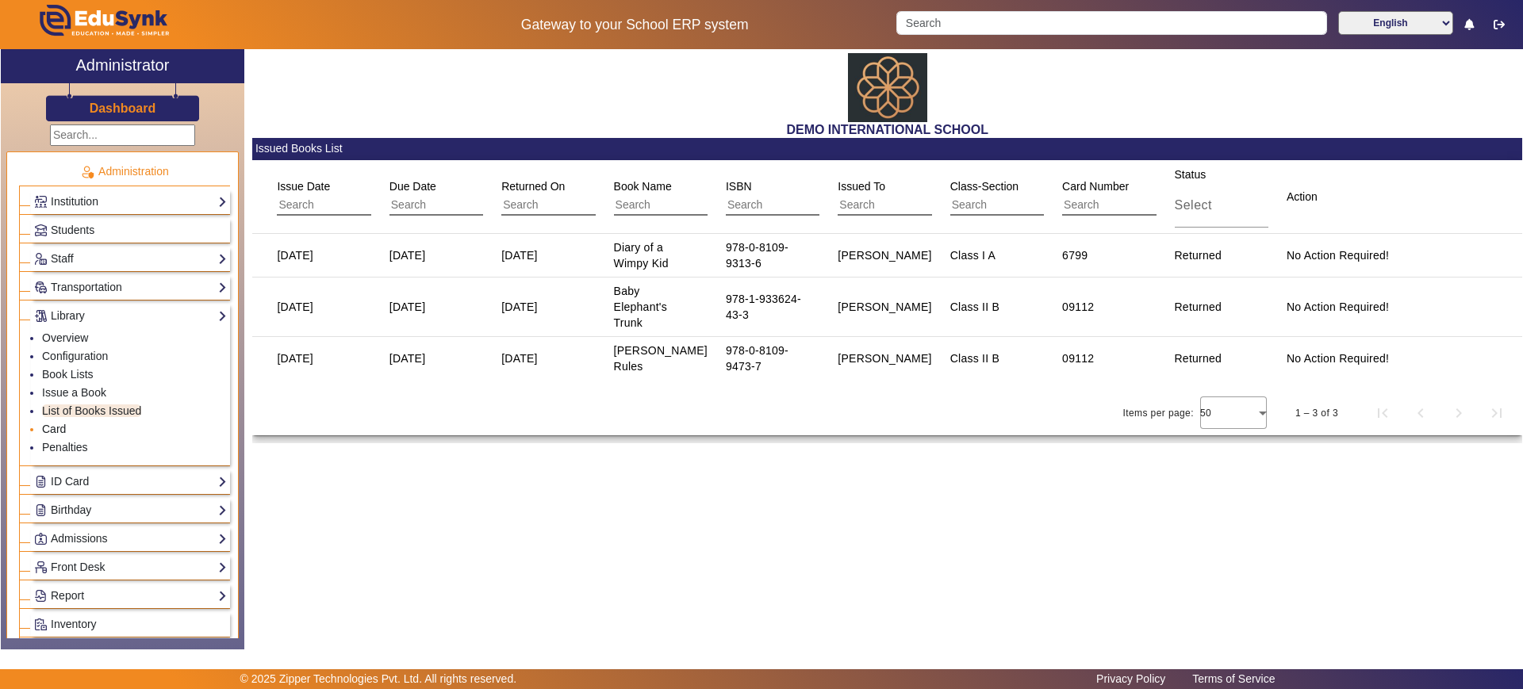
click at [52, 431] on link "Card" at bounding box center [54, 429] width 24 height 13
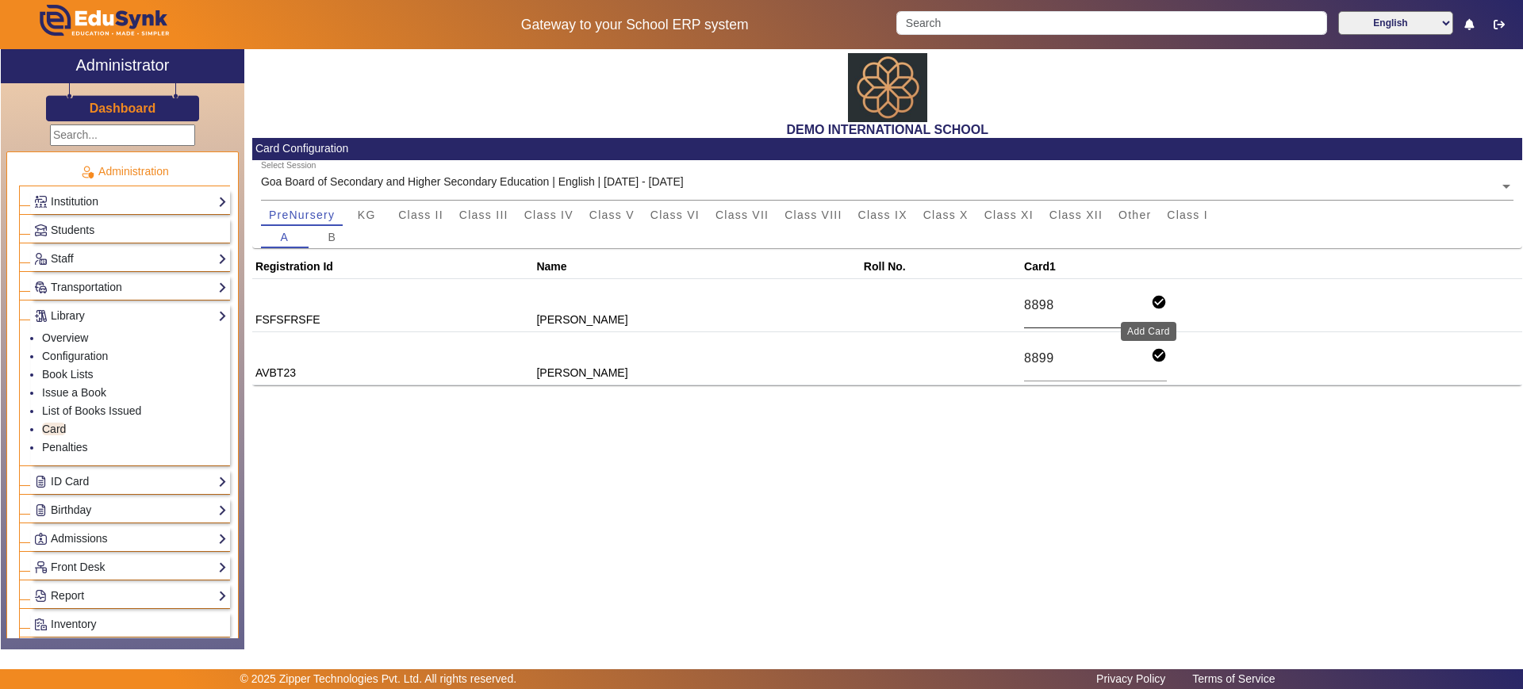
click at [1151, 305] on mat-icon "check_circle" at bounding box center [1159, 302] width 16 height 16
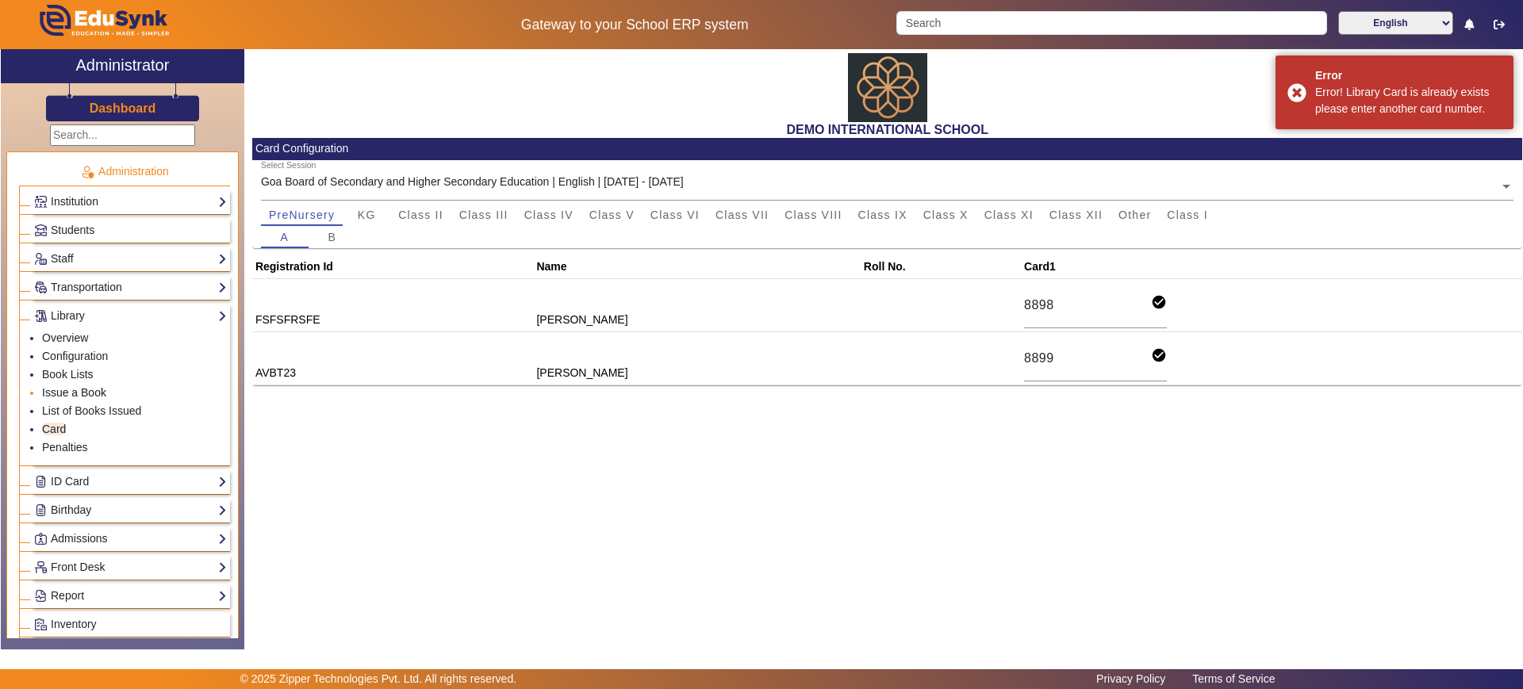
click at [81, 397] on link "Issue a Book" at bounding box center [74, 392] width 64 height 13
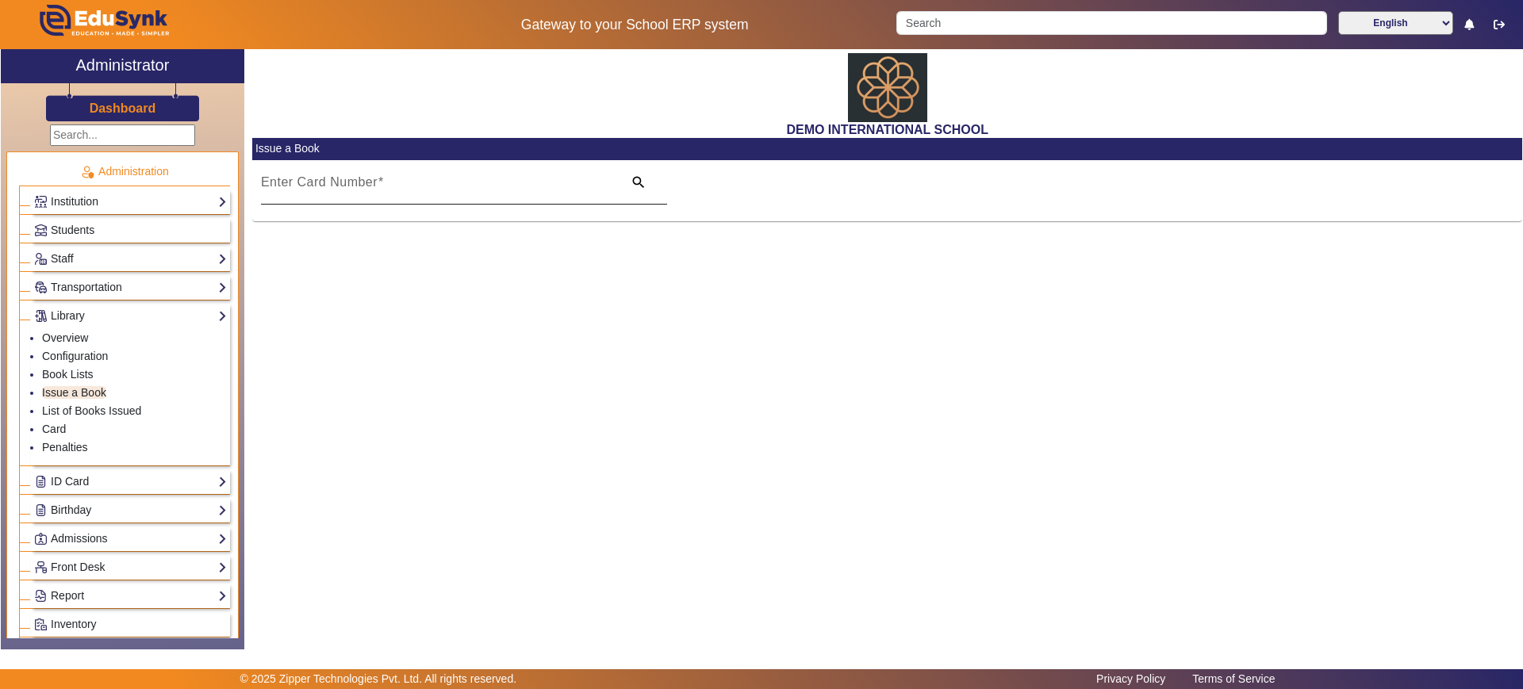
click at [332, 184] on mat-label "Enter Card Number" at bounding box center [319, 181] width 117 height 13
click at [332, 184] on input "Enter Card Number" at bounding box center [437, 188] width 353 height 19
type input "8898"
click at [54, 431] on link "Card" at bounding box center [54, 429] width 24 height 13
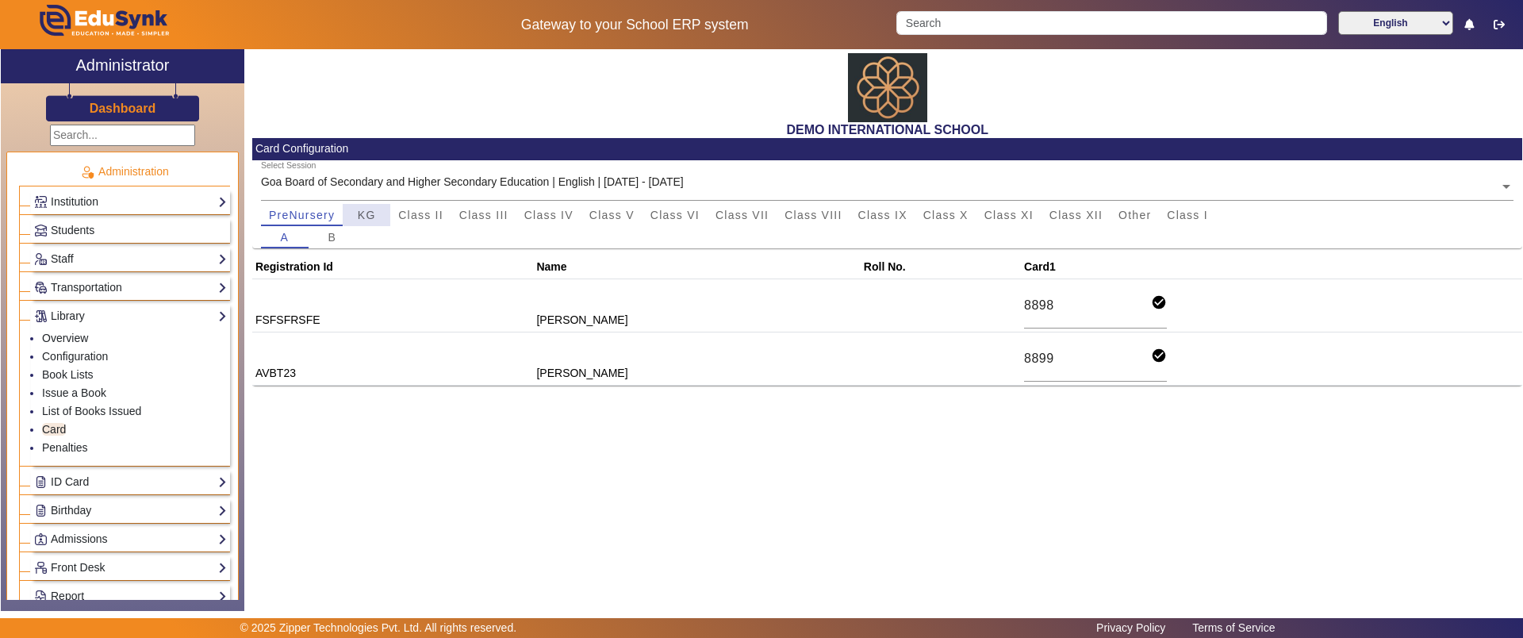
click at [371, 213] on span "KG" at bounding box center [367, 214] width 18 height 11
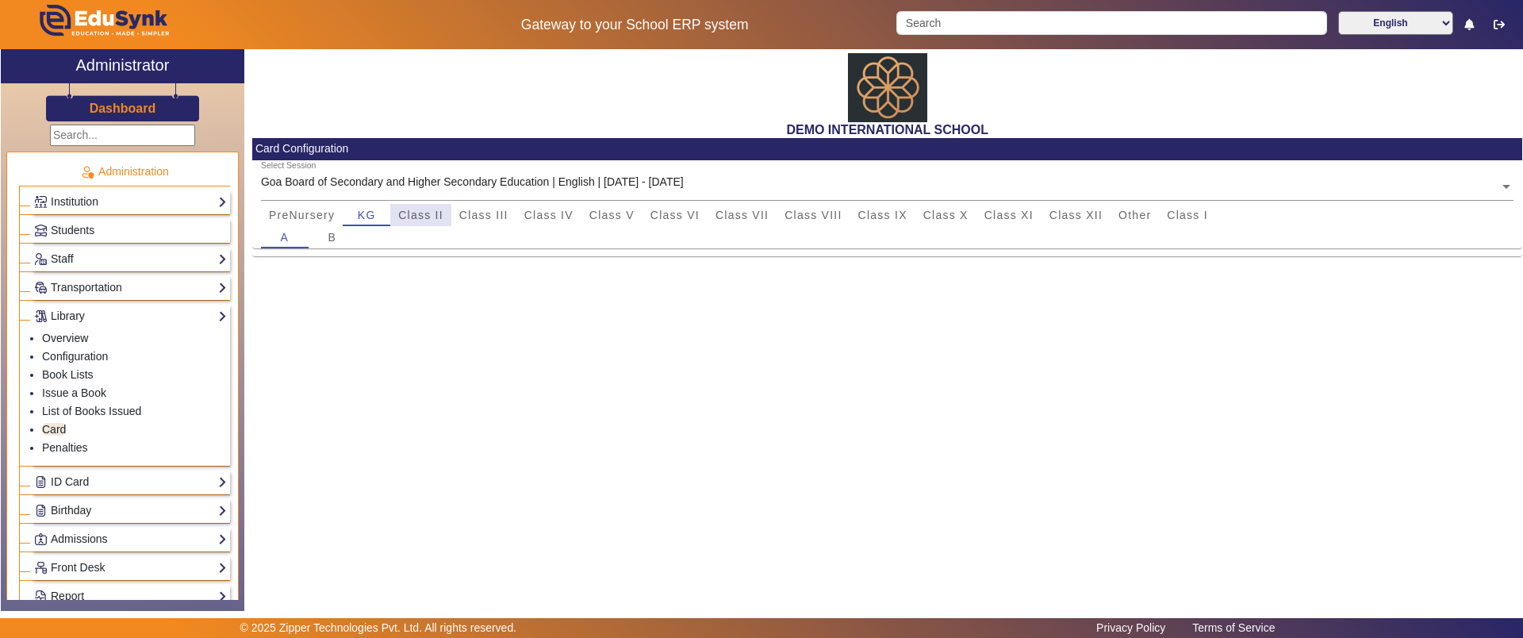
click at [412, 213] on span "Class II" at bounding box center [420, 214] width 45 height 11
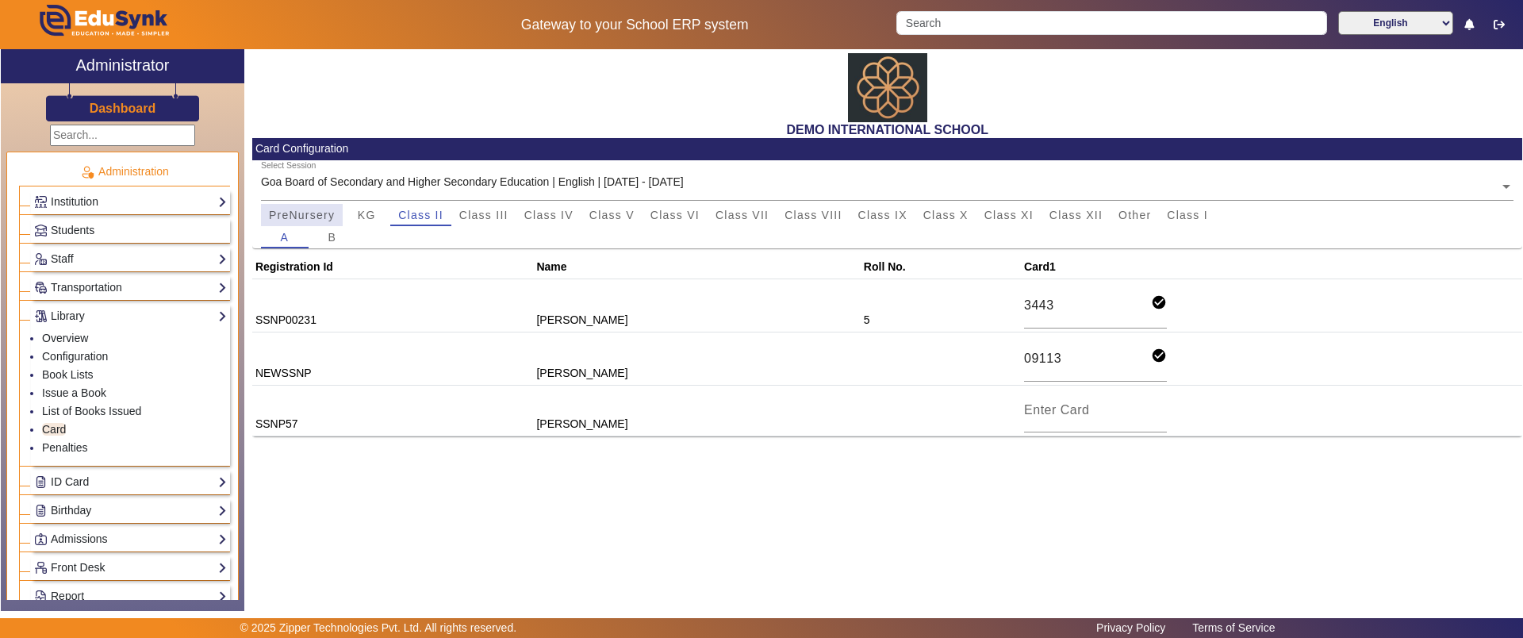
click at [283, 216] on span "PreNursery" at bounding box center [302, 214] width 66 height 11
click at [88, 388] on link "Issue a Book" at bounding box center [74, 392] width 64 height 13
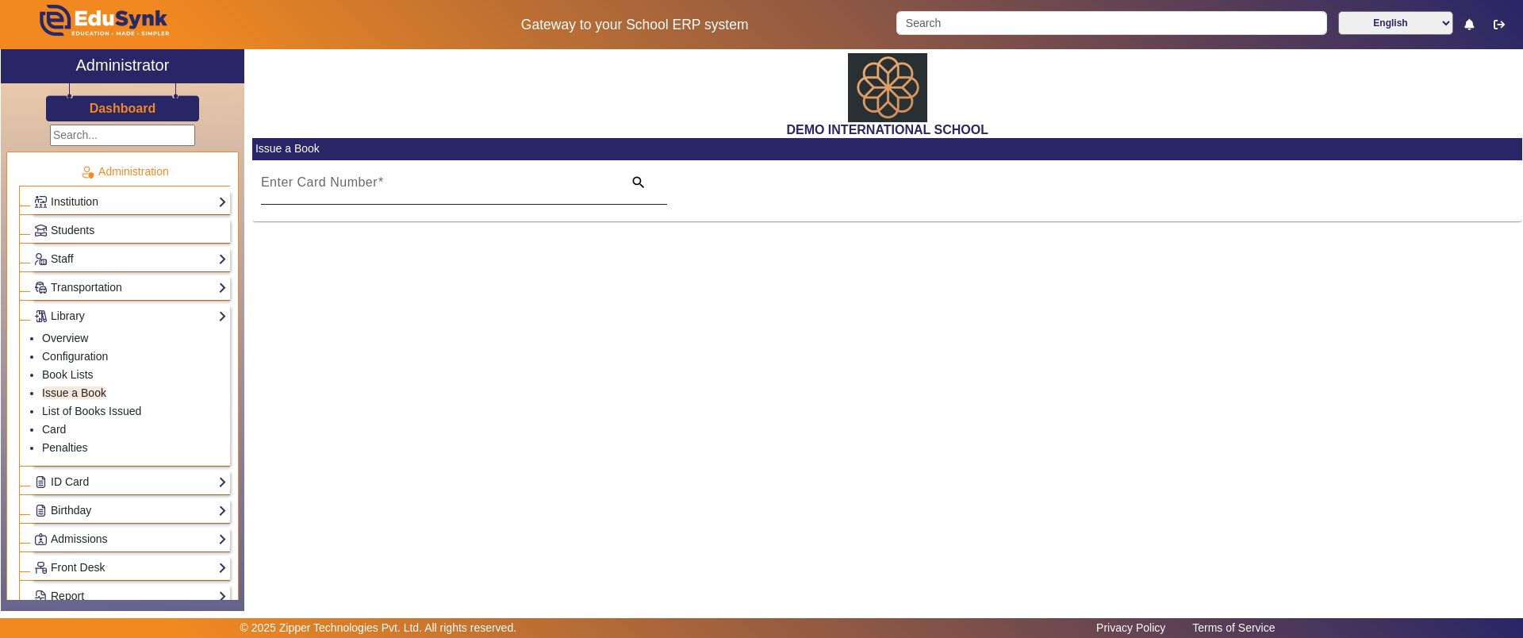
click at [302, 186] on mat-label "Enter Card Number" at bounding box center [319, 181] width 117 height 13
click at [302, 186] on input "Enter Card Number" at bounding box center [437, 188] width 353 height 19
type input "8898"
click at [59, 430] on link "Card" at bounding box center [54, 429] width 24 height 13
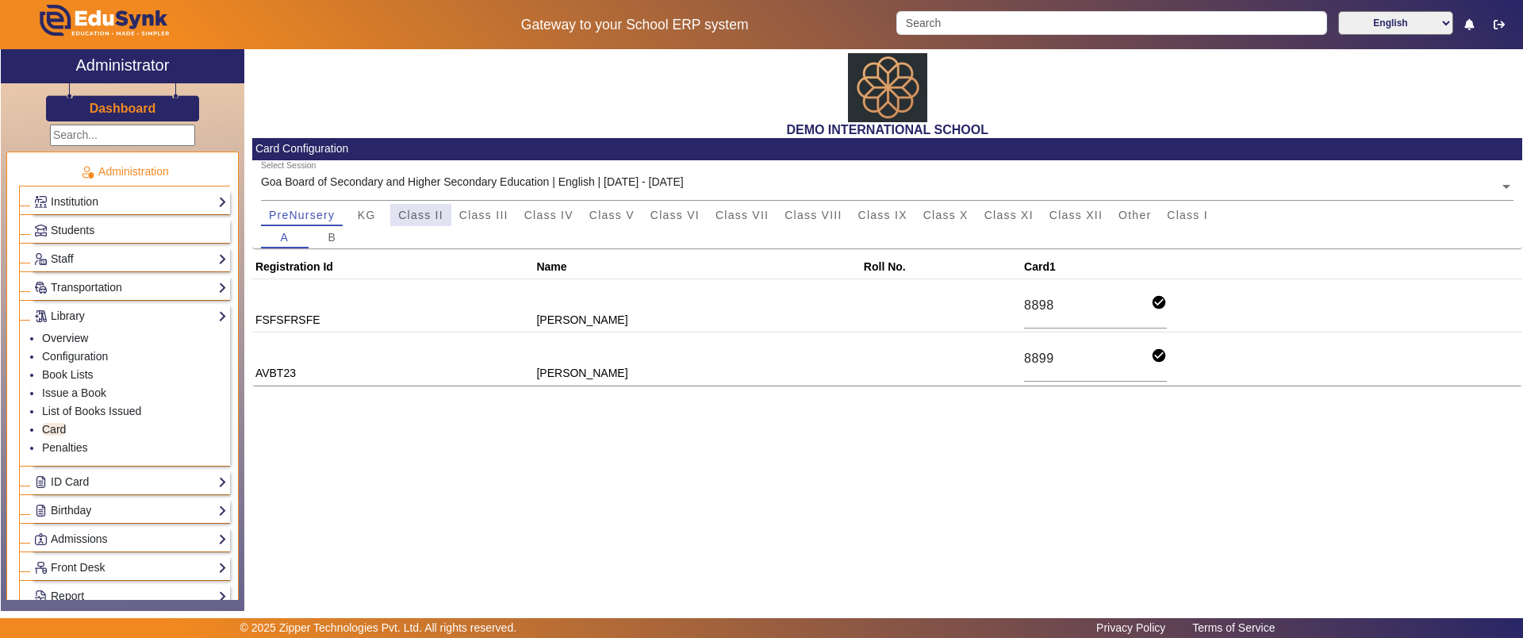
click at [433, 209] on span "Class II" at bounding box center [420, 214] width 45 height 11
click at [79, 389] on link "Issue a Book" at bounding box center [74, 392] width 64 height 13
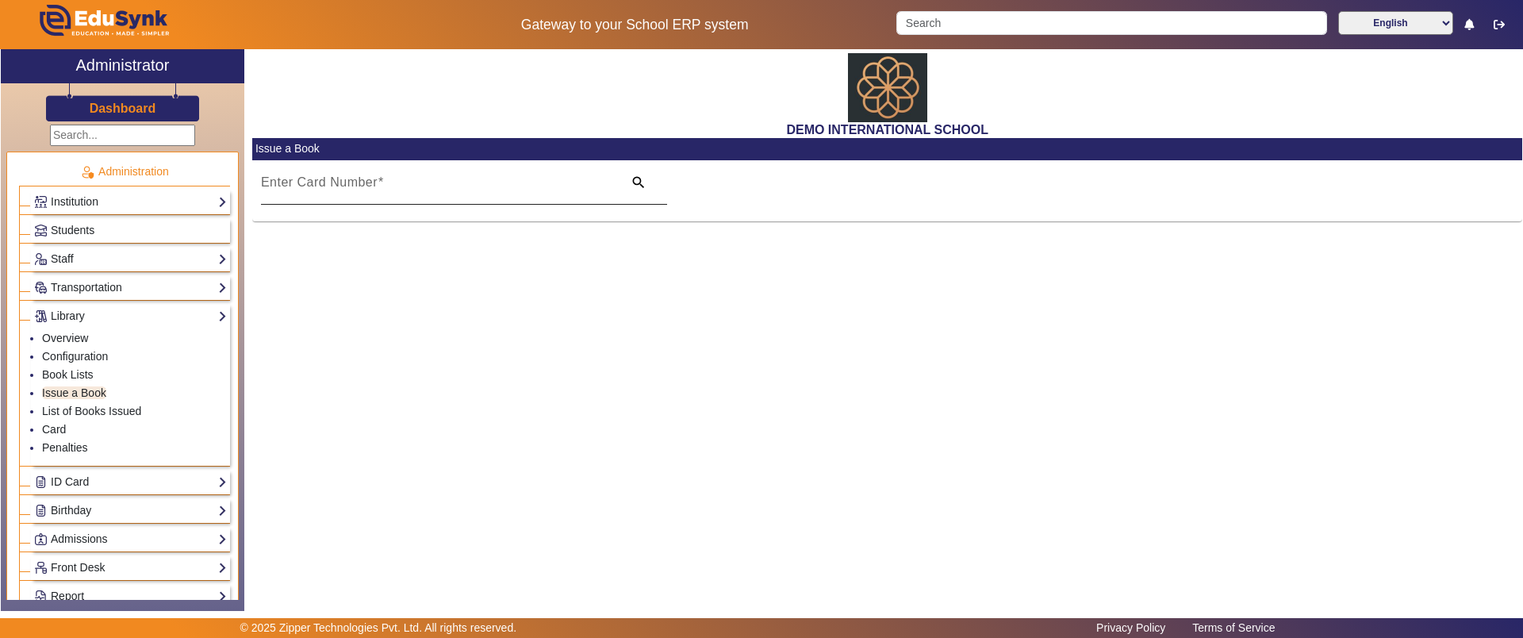
click at [302, 187] on mat-label "Enter Card Number" at bounding box center [319, 181] width 117 height 13
click at [302, 187] on input "Enter Card Number" at bounding box center [437, 188] width 353 height 19
type input "3443"
click at [59, 427] on link "Card" at bounding box center [54, 429] width 24 height 13
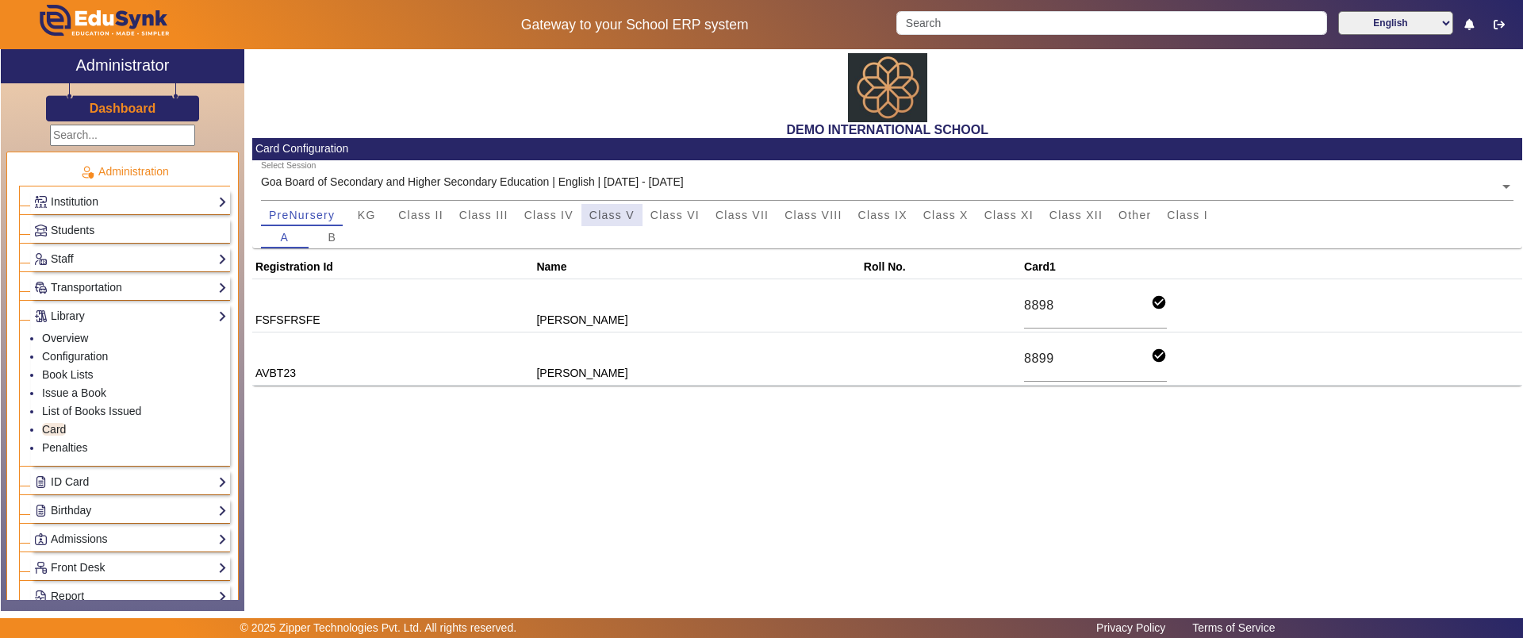
click at [630, 217] on span "Class V" at bounding box center [611, 214] width 45 height 11
click at [568, 213] on span "Class IV" at bounding box center [548, 214] width 49 height 11
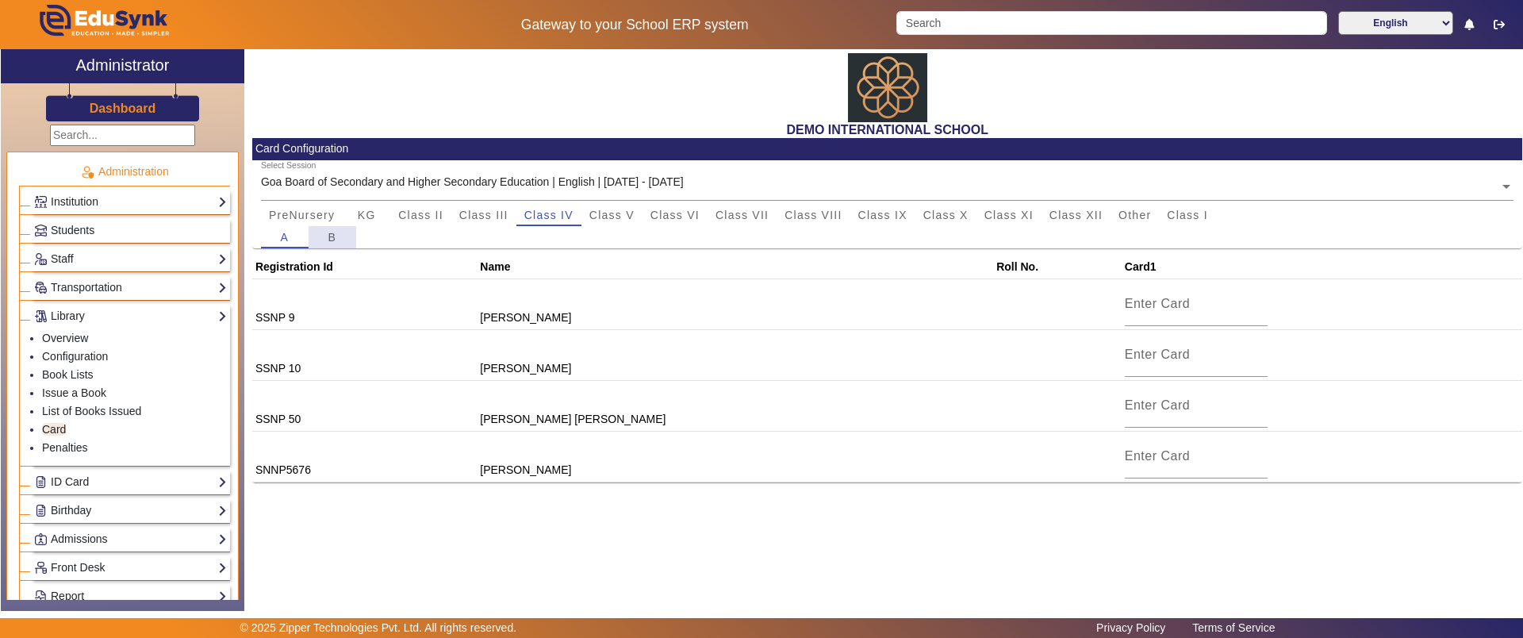
click at [336, 232] on span "B" at bounding box center [332, 237] width 9 height 11
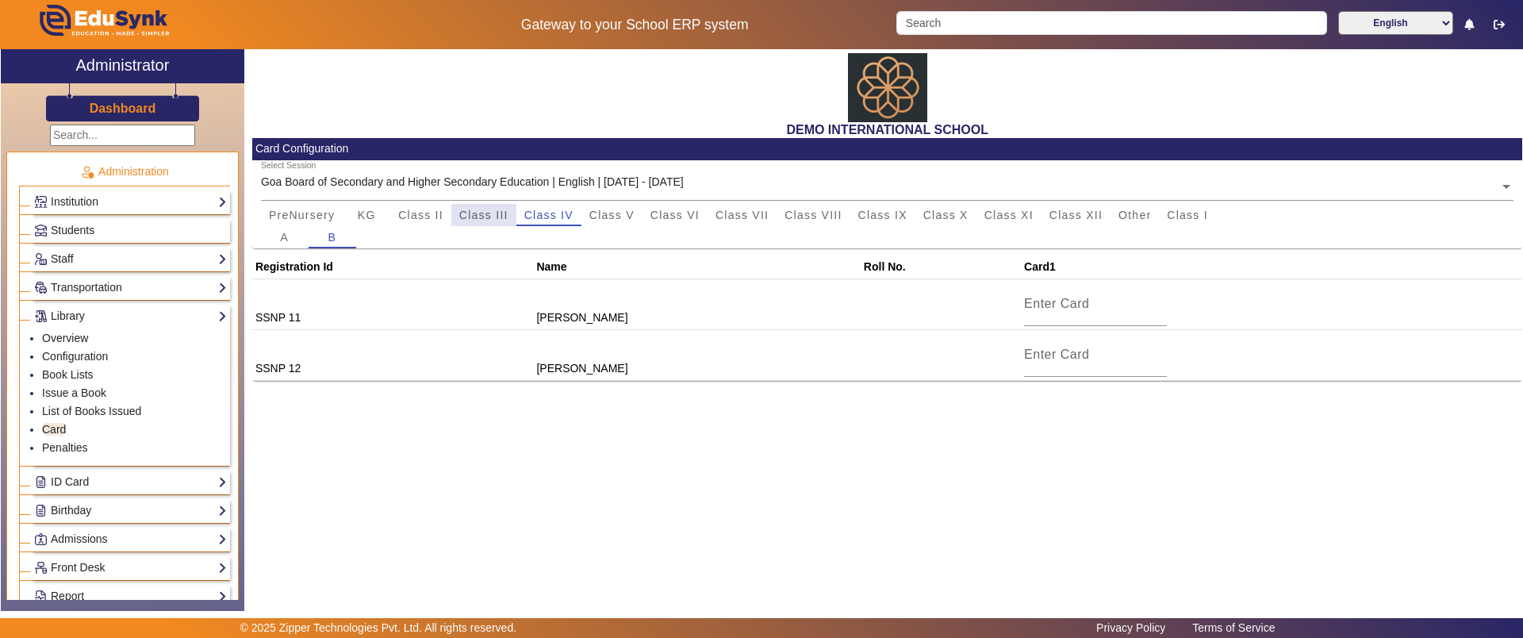
click at [477, 204] on span "Class III" at bounding box center [483, 215] width 49 height 22
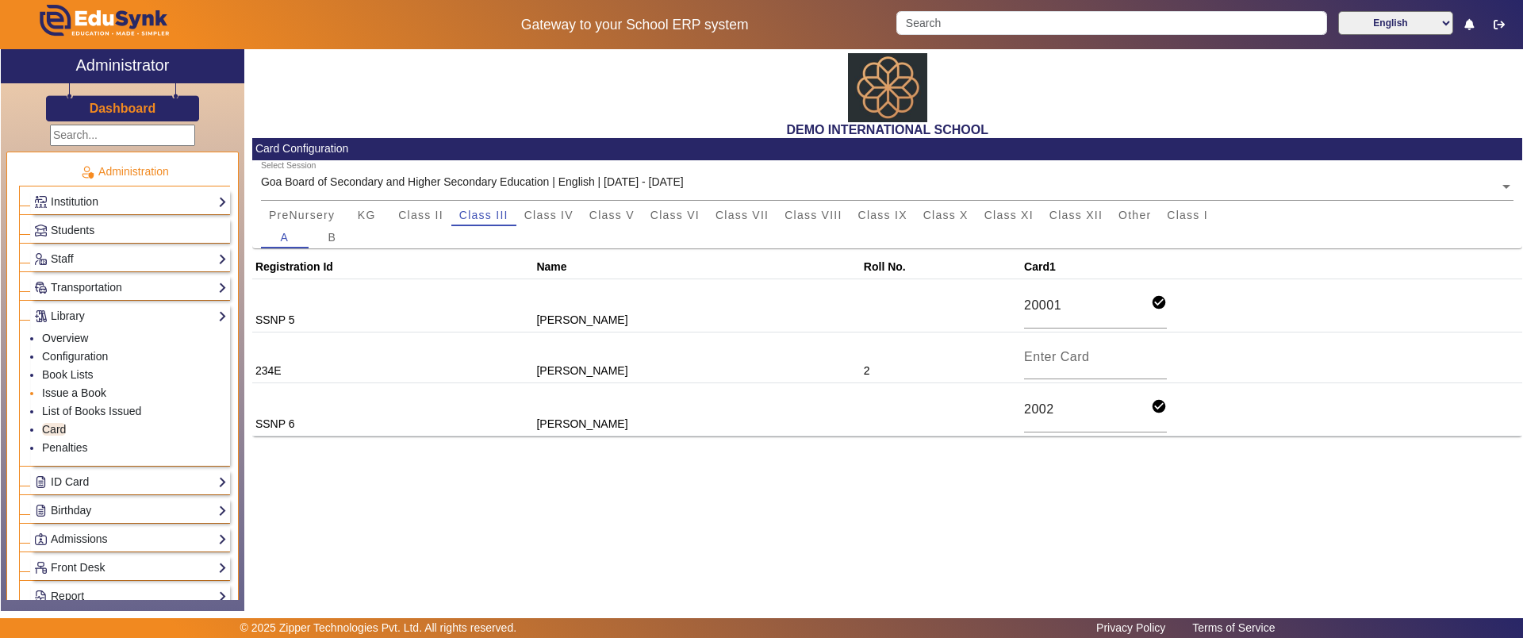
click at [90, 390] on link "Issue a Book" at bounding box center [74, 392] width 64 height 13
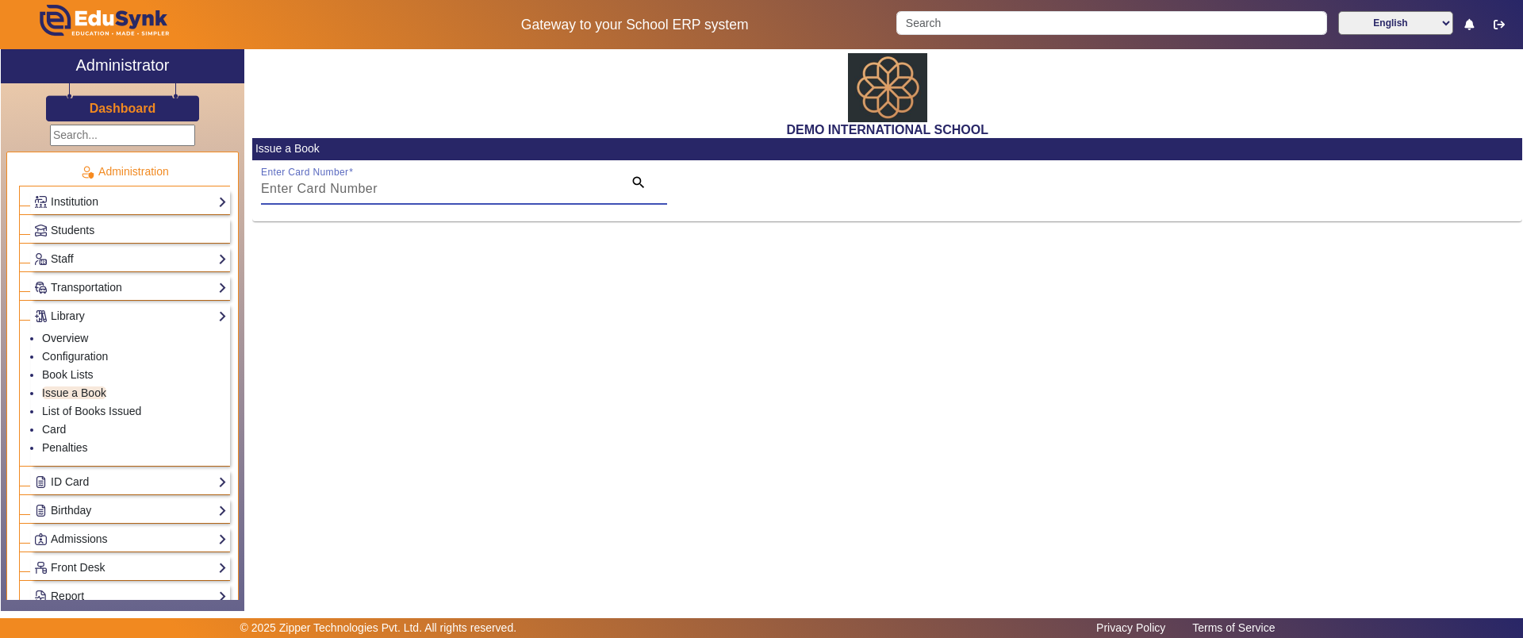
click at [314, 189] on input "Enter Card Number" at bounding box center [437, 188] width 353 height 19
type input "2002"
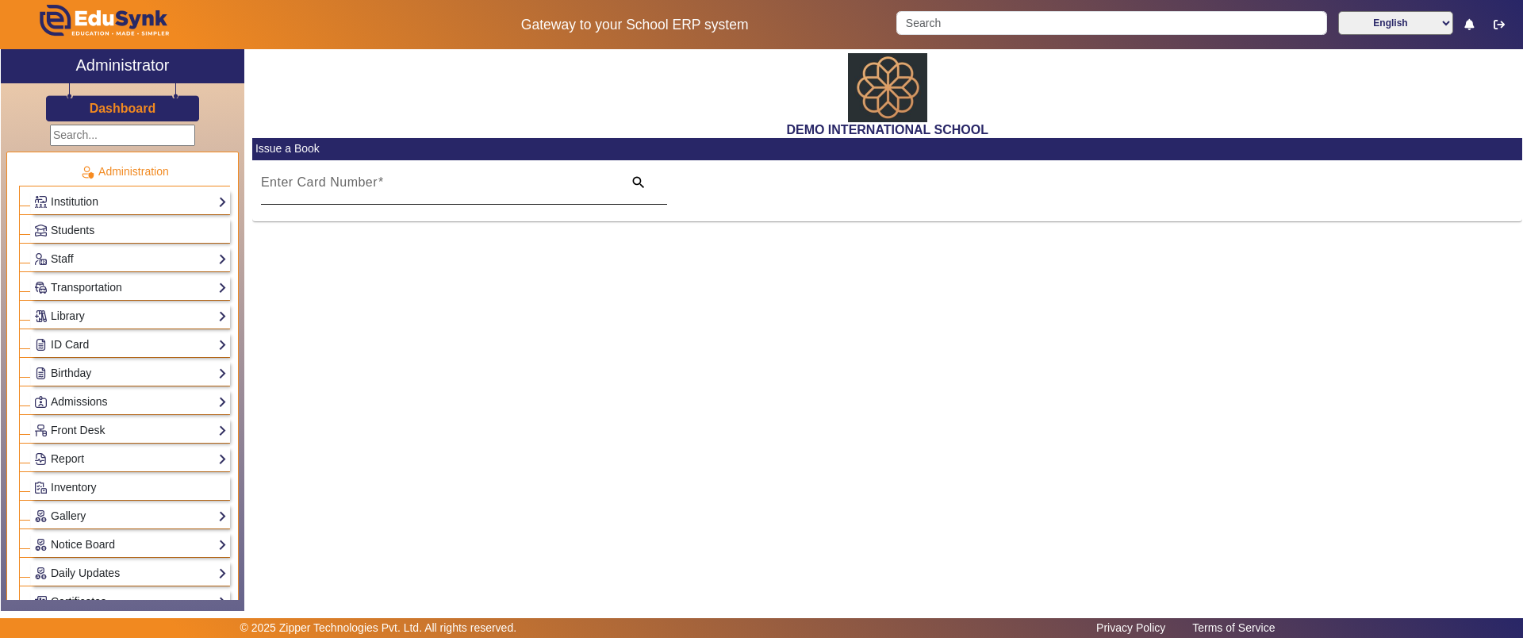
drag, startPoint x: 654, startPoint y: 331, endPoint x: 371, endPoint y: 180, distance: 321.1
click at [371, 180] on mat-label "Enter Card Number" at bounding box center [319, 181] width 117 height 13
click at [371, 180] on input "Enter Card Number" at bounding box center [437, 188] width 353 height 19
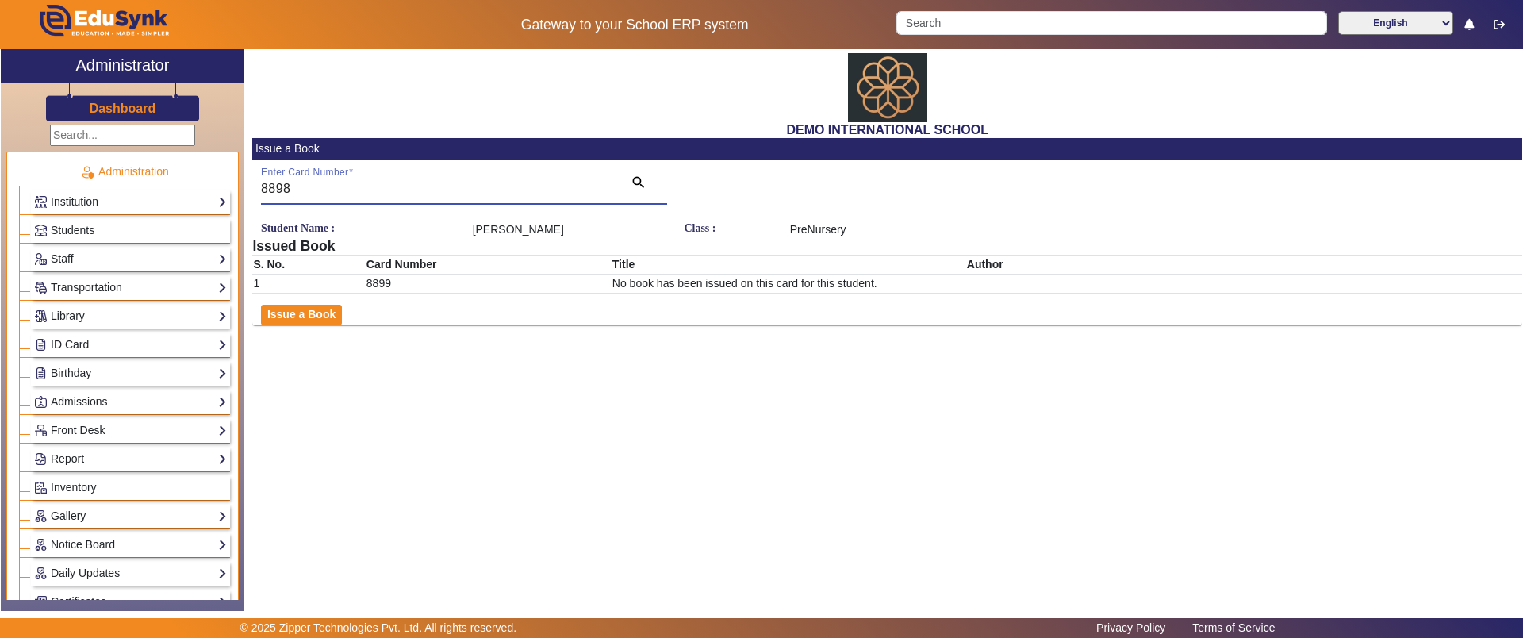
type input "8898"
click at [357, 404] on div "DEMO INTERNATIONAL SCHOOL Issue a Book Enter Card Number 8898 search Student Na…" at bounding box center [883, 321] width 1278 height 545
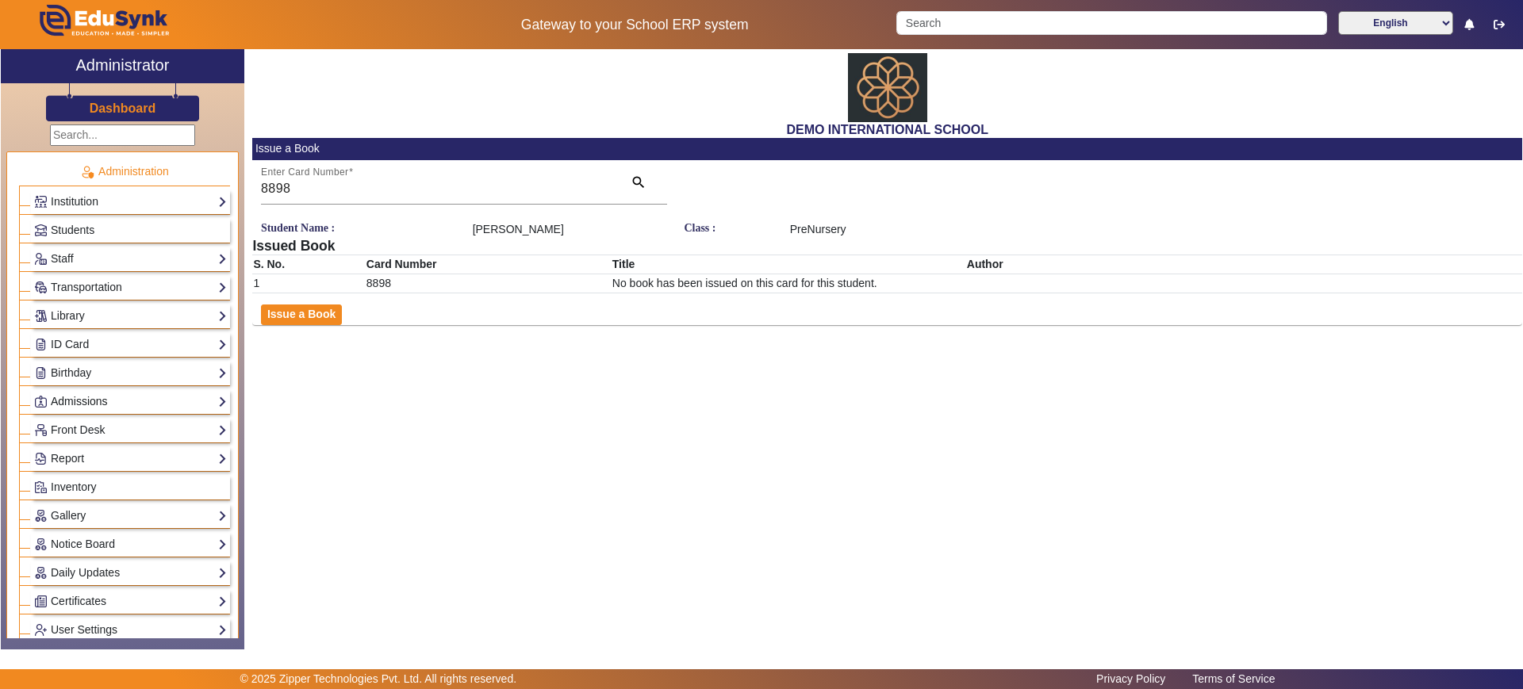
click at [136, 404] on link "Admissions" at bounding box center [130, 402] width 193 height 18
click at [104, 435] on link "Admissions-Enquiry" at bounding box center [91, 441] width 98 height 13
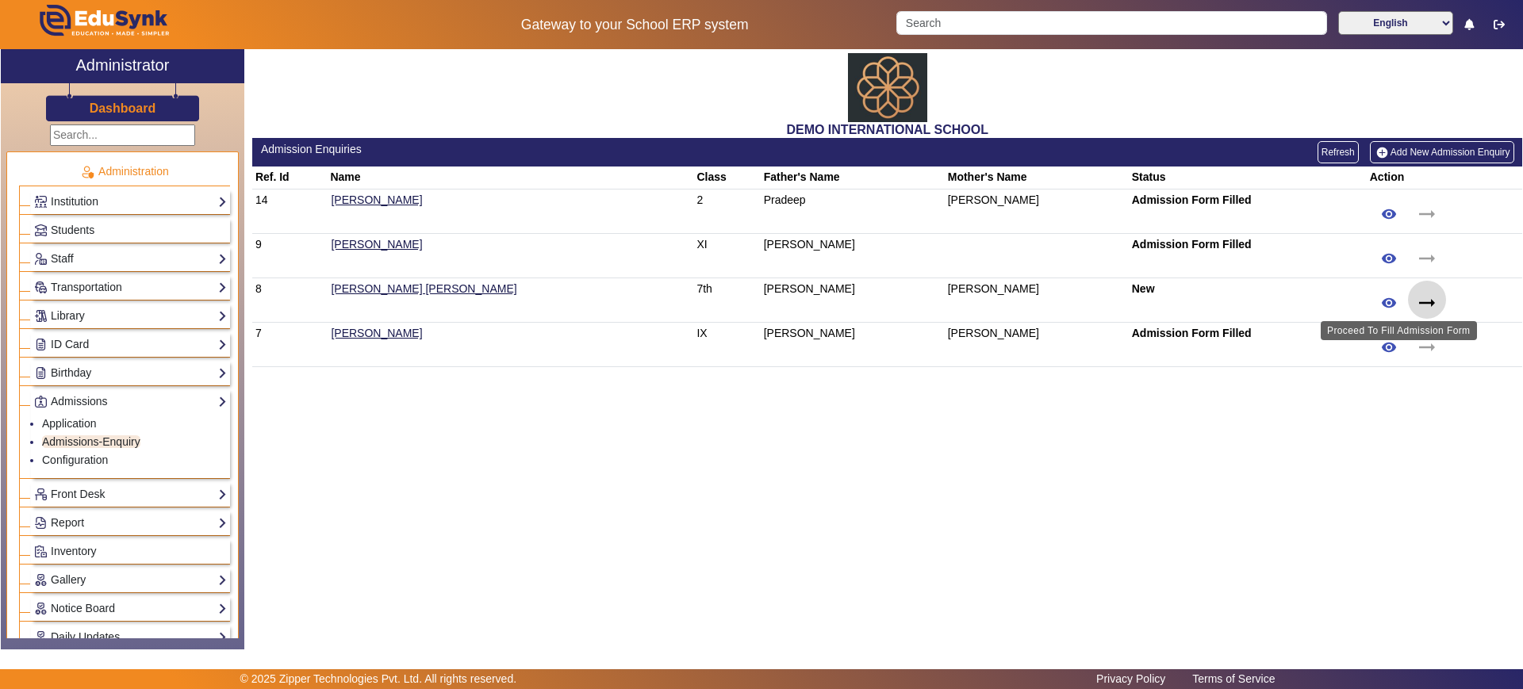
click at [1415, 298] on mat-icon "arrow_right_alt" at bounding box center [1427, 303] width 24 height 24
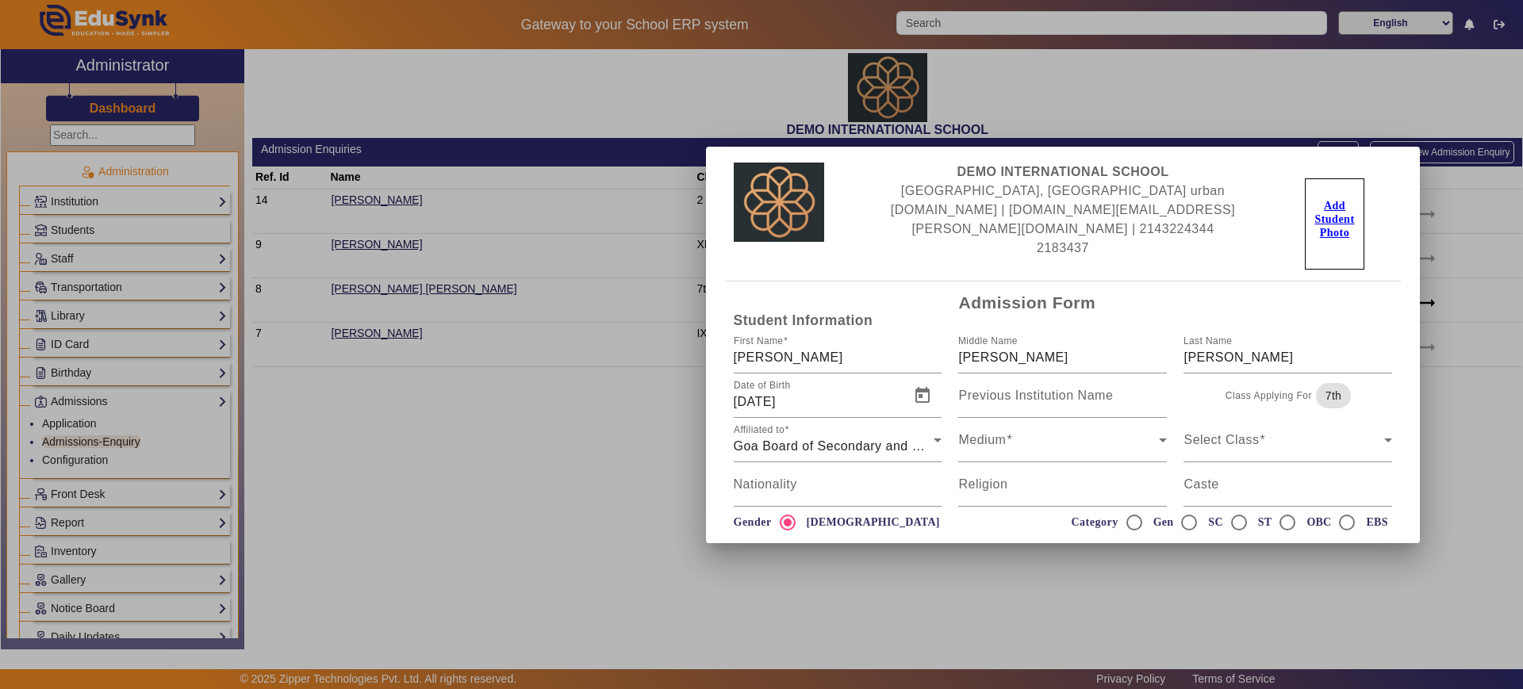
click at [477, 493] on div at bounding box center [761, 344] width 1523 height 689
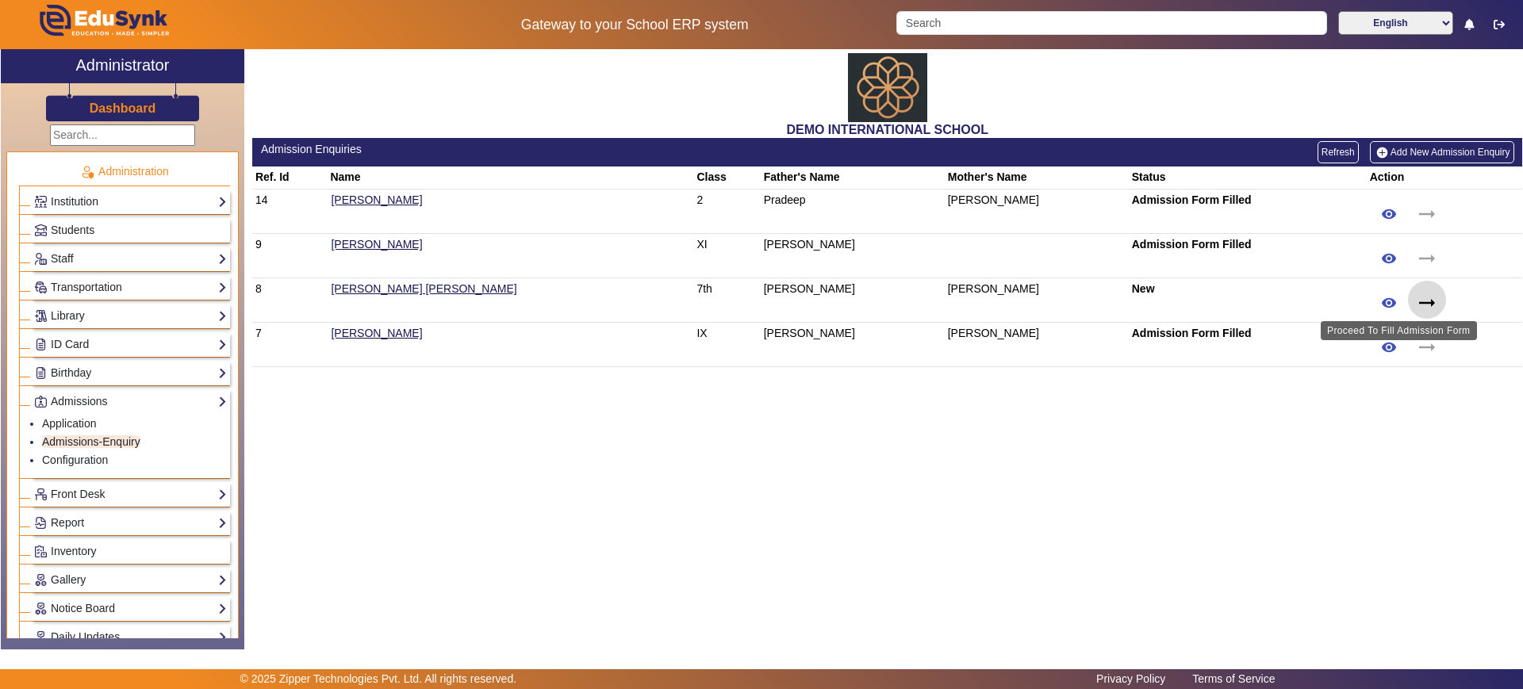
click at [1415, 300] on mat-icon "arrow_right_alt" at bounding box center [1427, 303] width 24 height 24
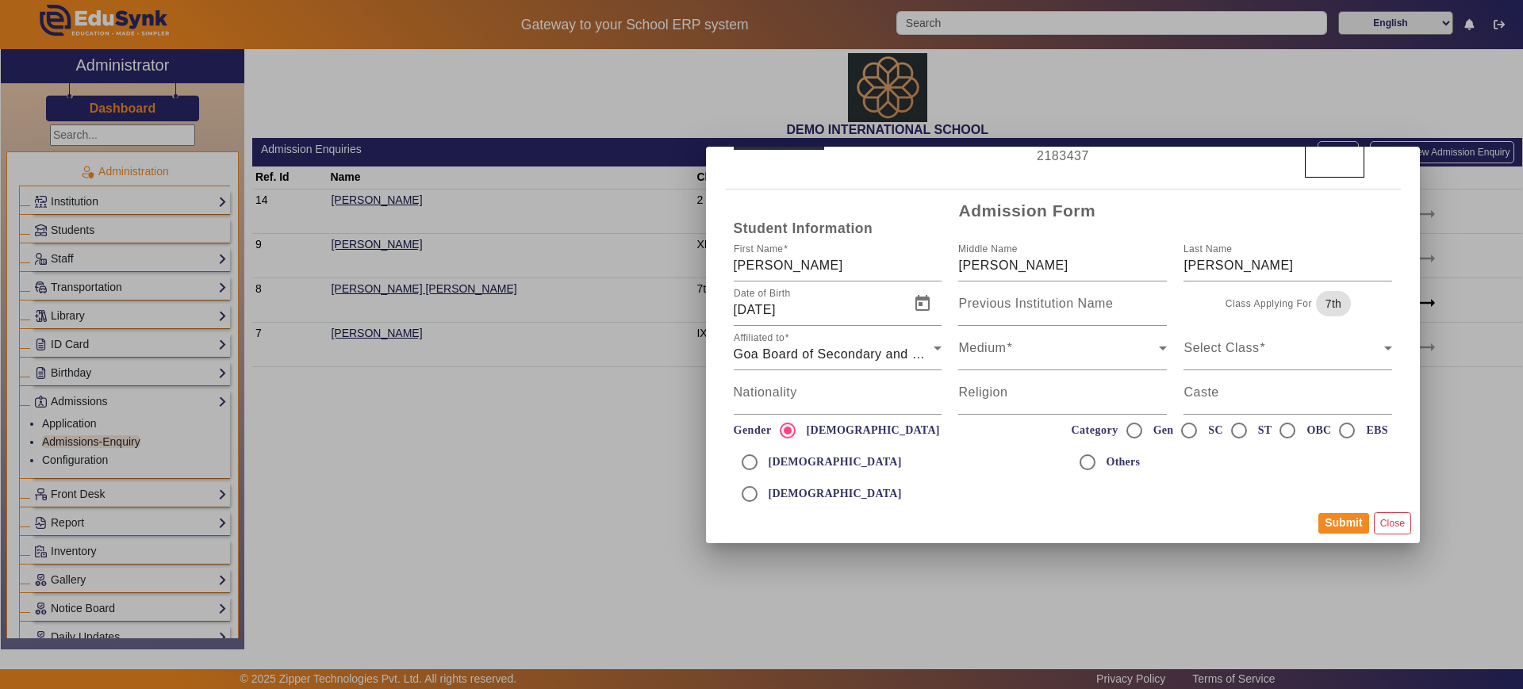
click at [448, 505] on div at bounding box center [761, 344] width 1523 height 689
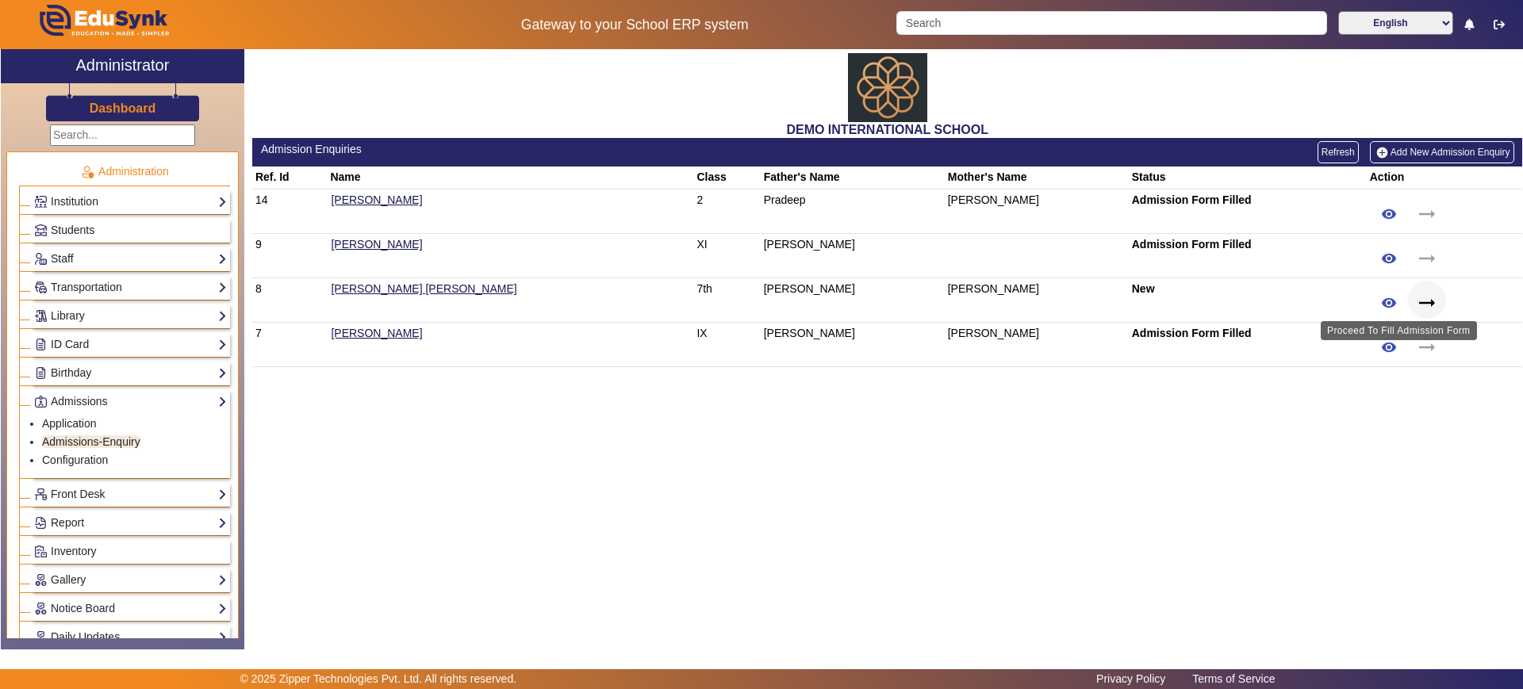
click at [1415, 298] on mat-icon "arrow_right_alt" at bounding box center [1427, 303] width 24 height 24
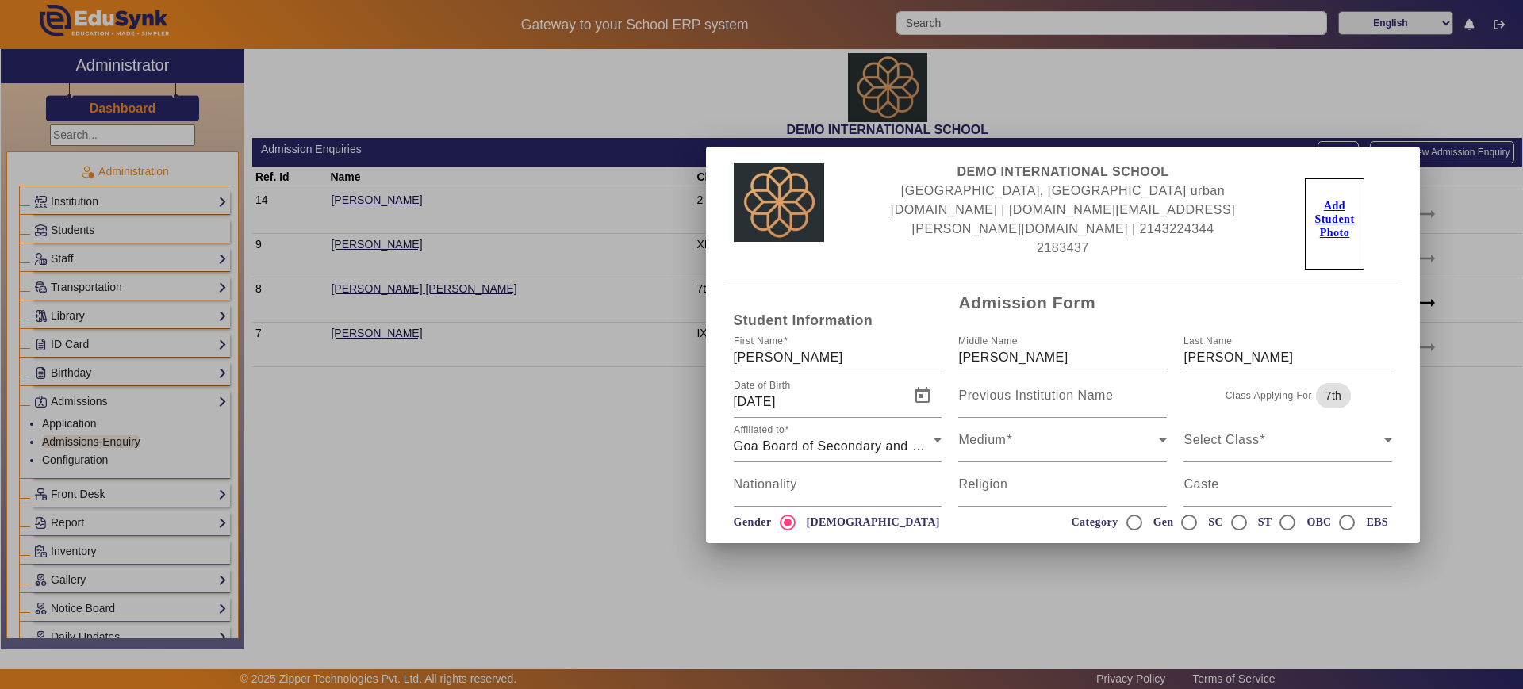
click at [605, 493] on div at bounding box center [761, 344] width 1523 height 689
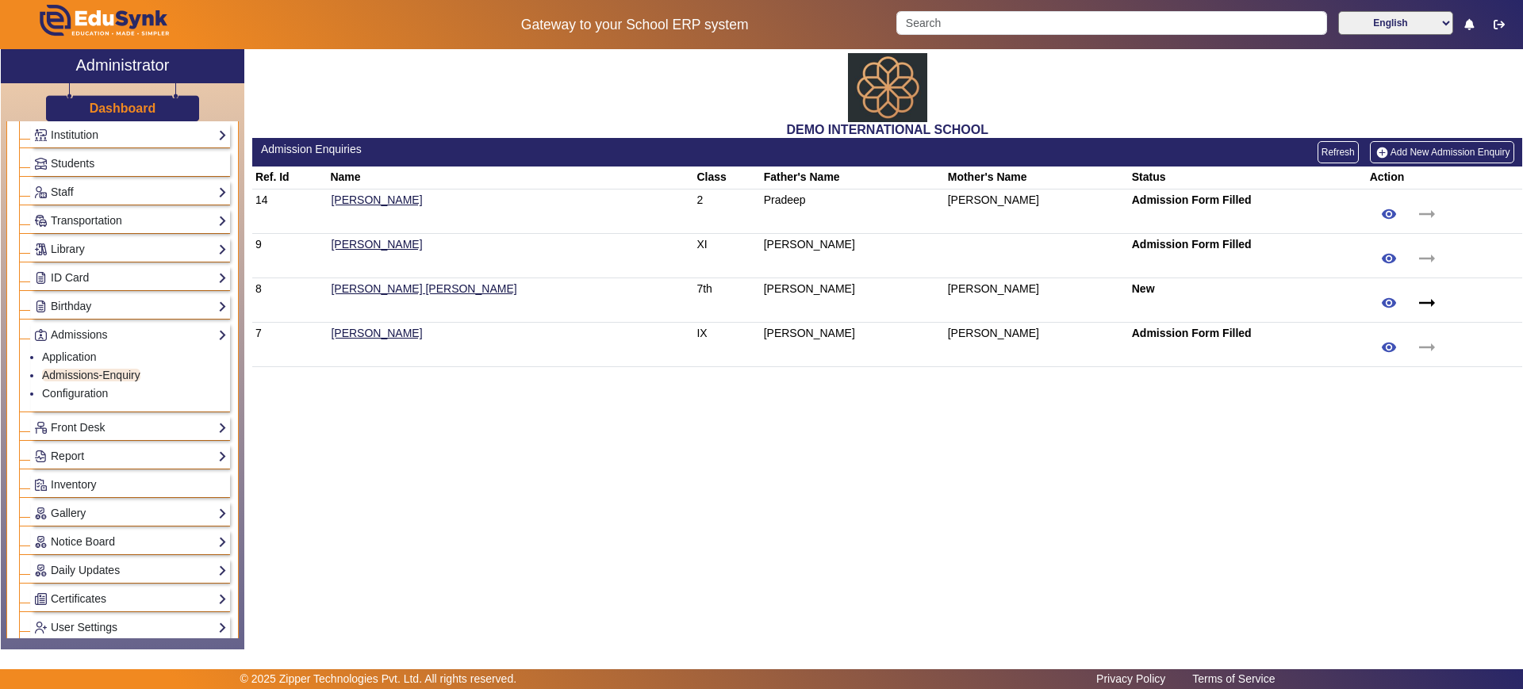
scroll to position [67, 0]
click at [147, 432] on link "Front Desk" at bounding box center [130, 427] width 193 height 18
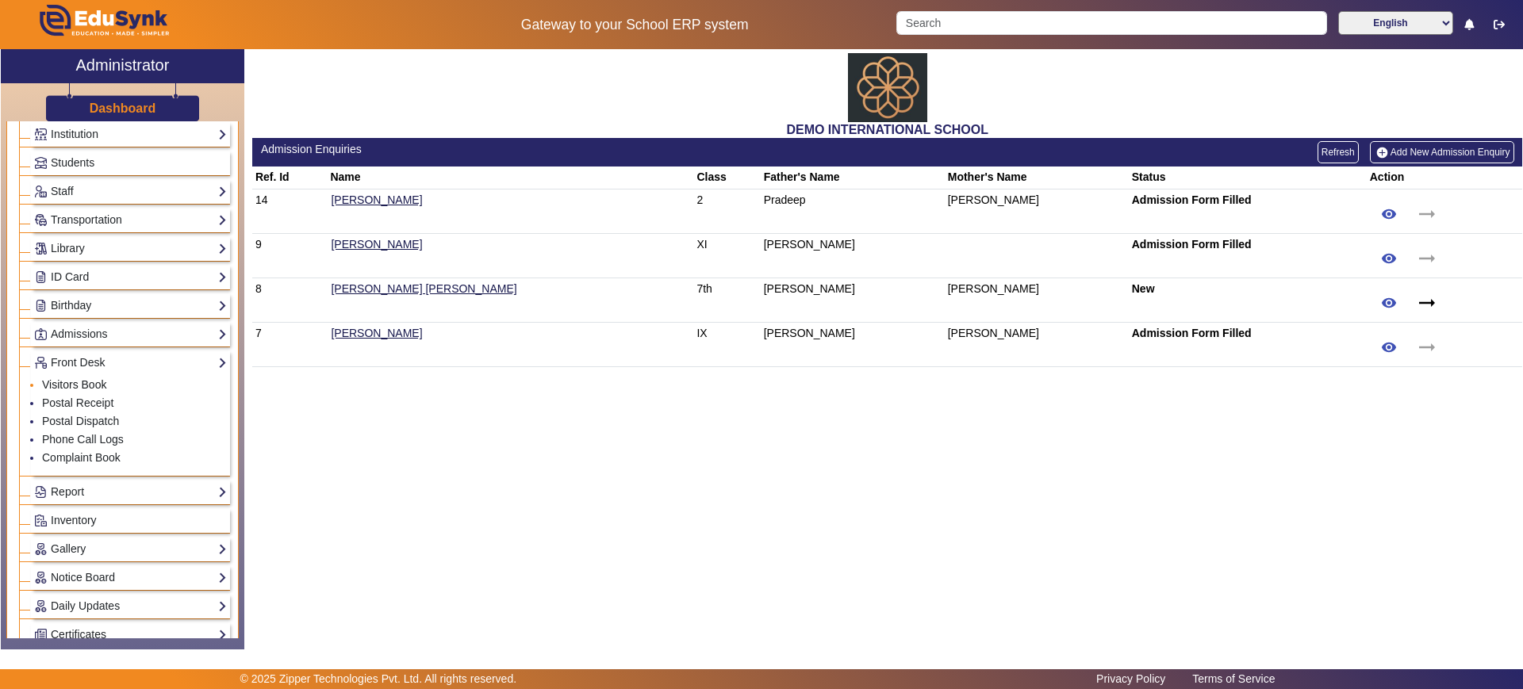
click at [91, 388] on link "Visitors Book" at bounding box center [74, 384] width 64 height 13
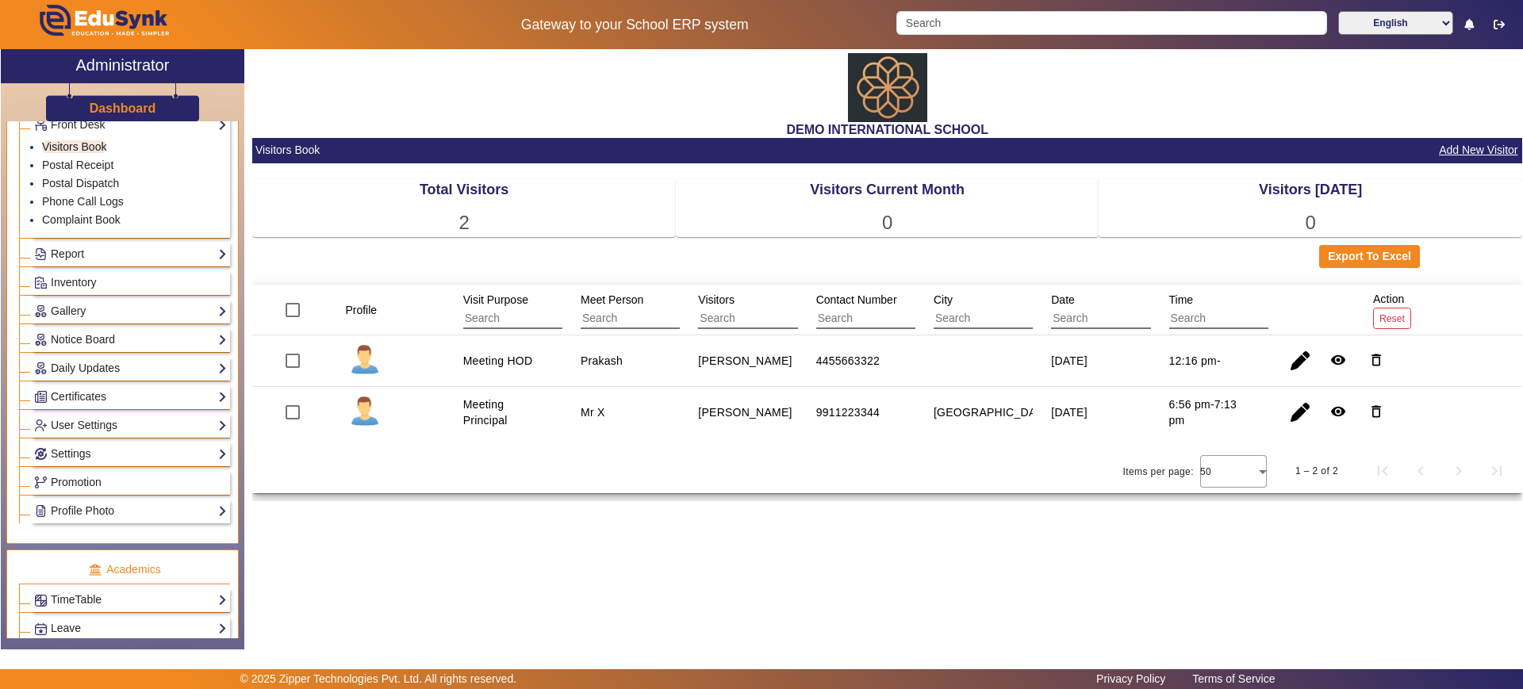
scroll to position [310, 0]
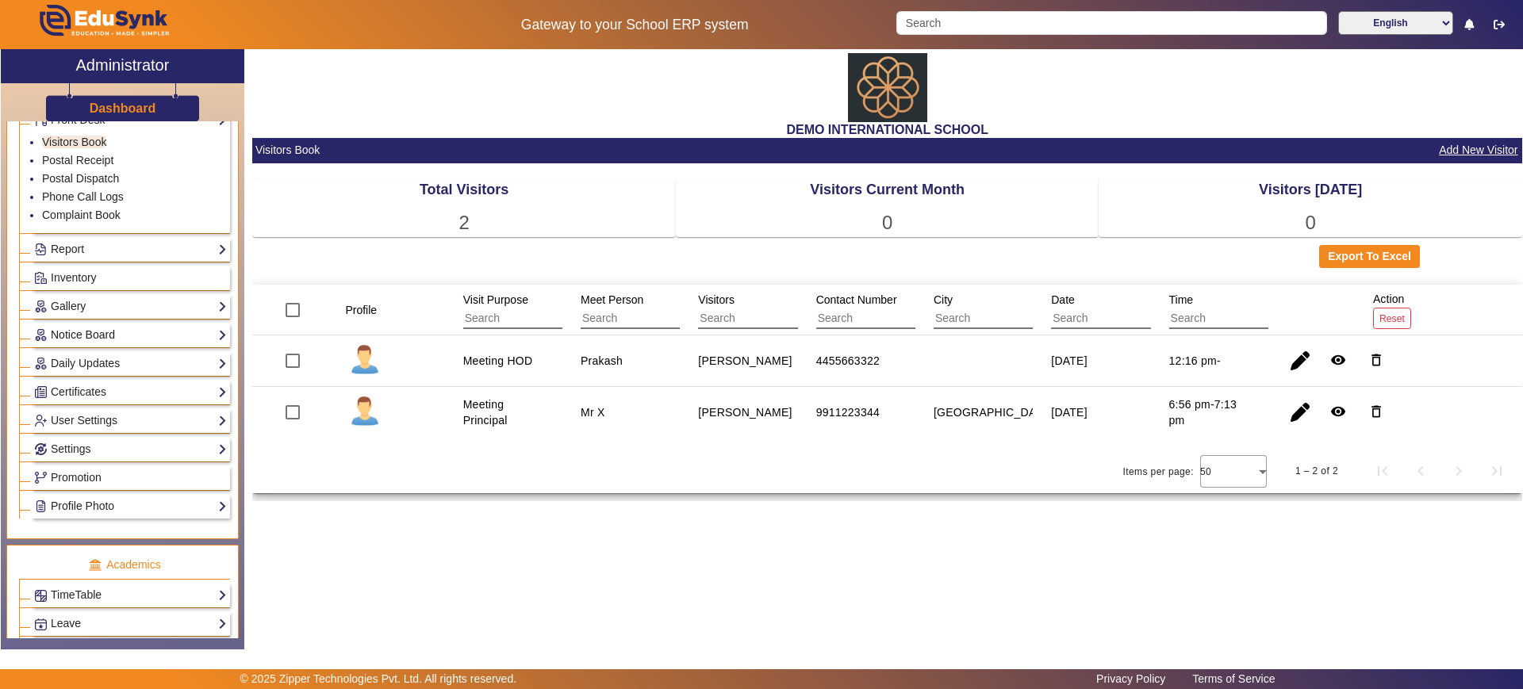
click at [105, 326] on link "Notice Board" at bounding box center [130, 335] width 193 height 18
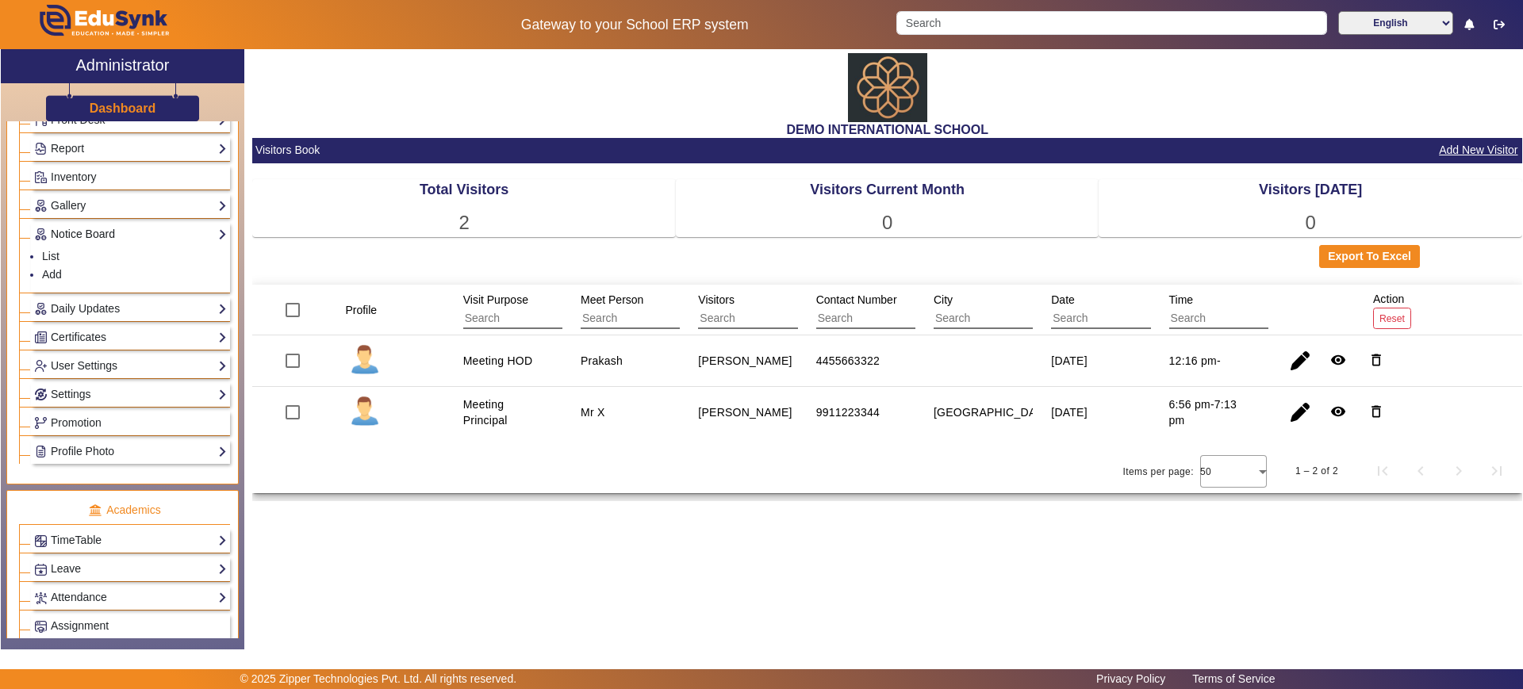
scroll to position [313, 0]
click at [56, 263] on li "Add" at bounding box center [134, 272] width 185 height 18
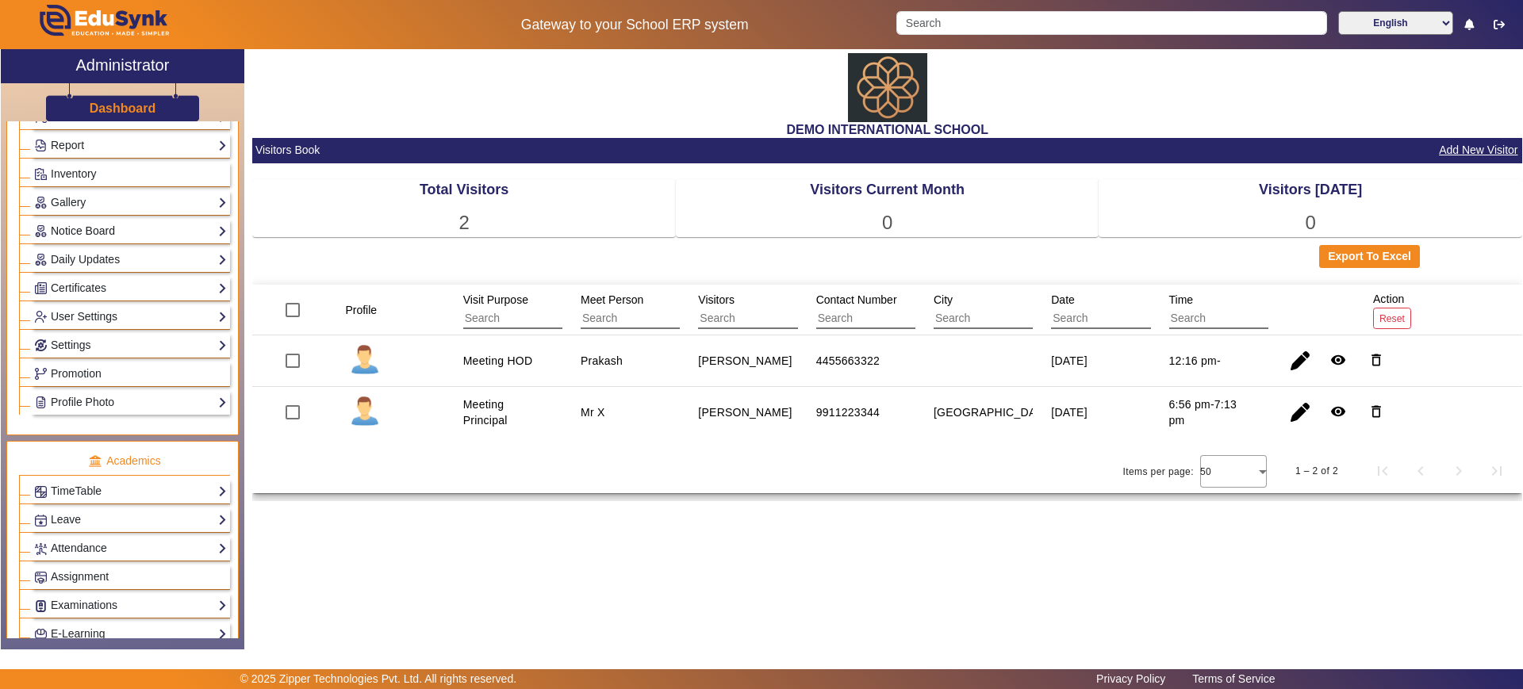
click at [63, 231] on link "Notice Board" at bounding box center [130, 231] width 193 height 18
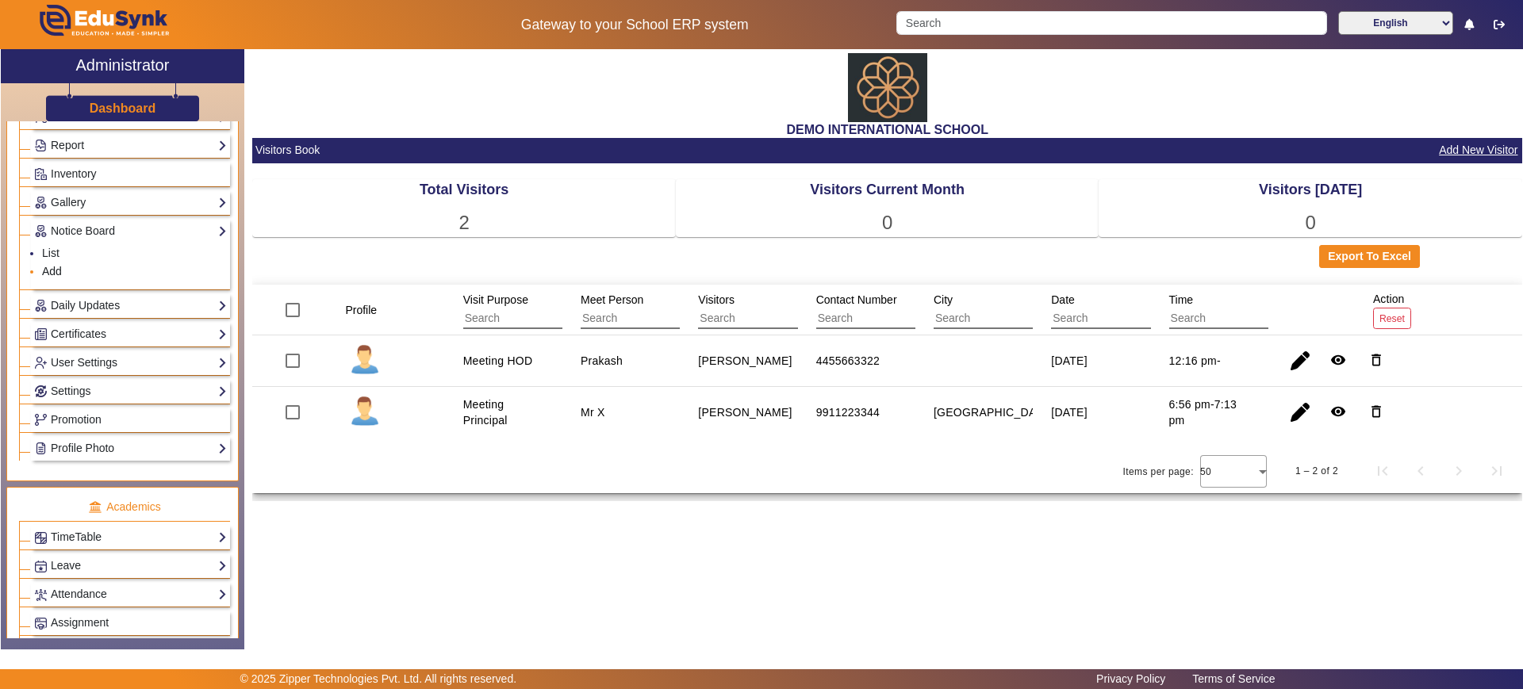
click at [52, 274] on link "Add" at bounding box center [52, 271] width 20 height 13
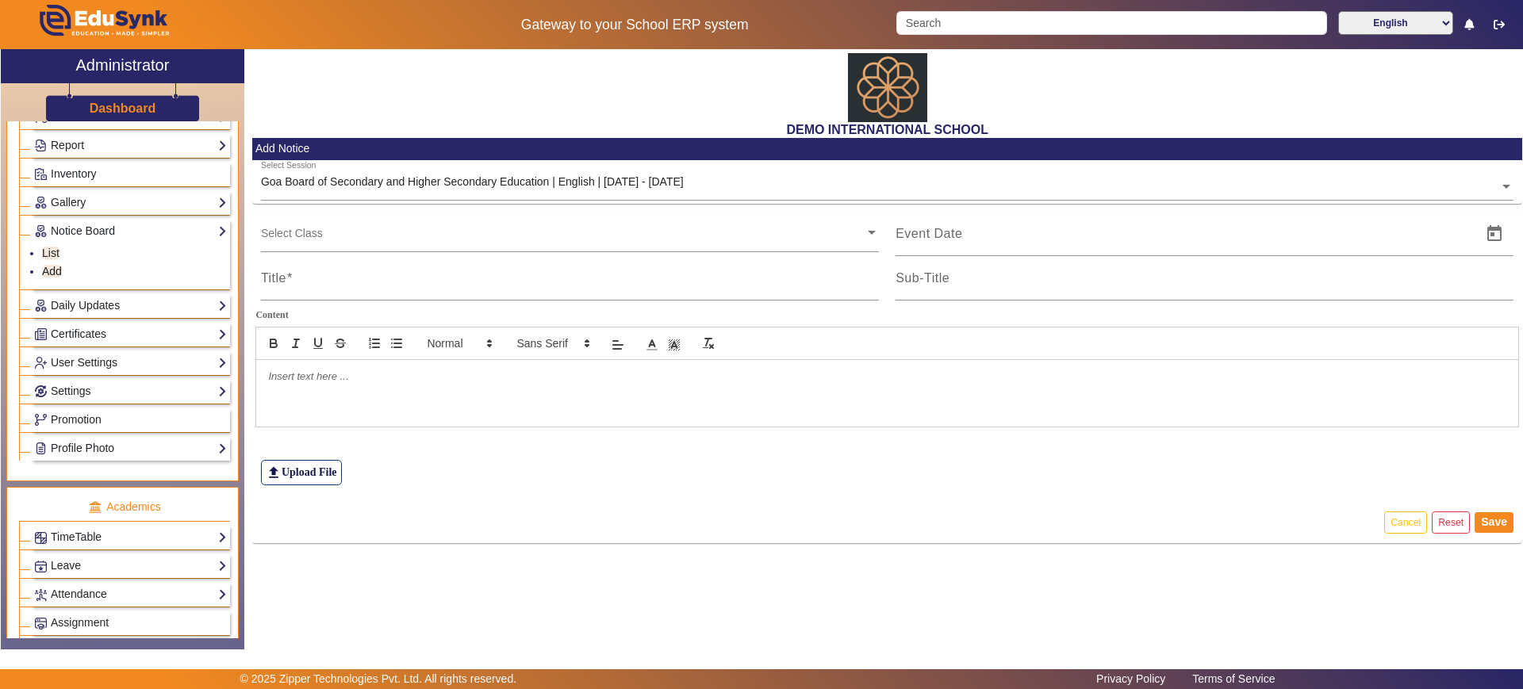
scroll to position [376, 0]
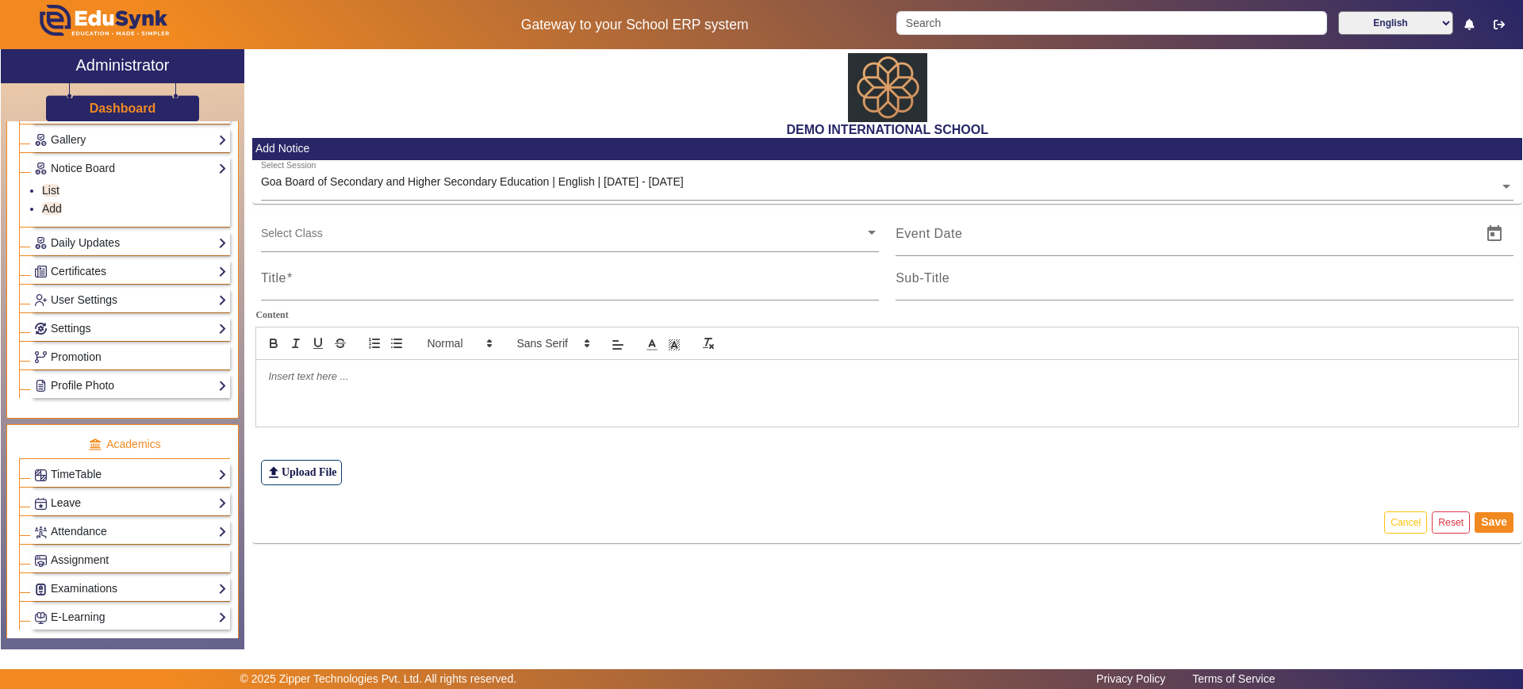
click at [93, 509] on link "Leave" at bounding box center [130, 503] width 193 height 18
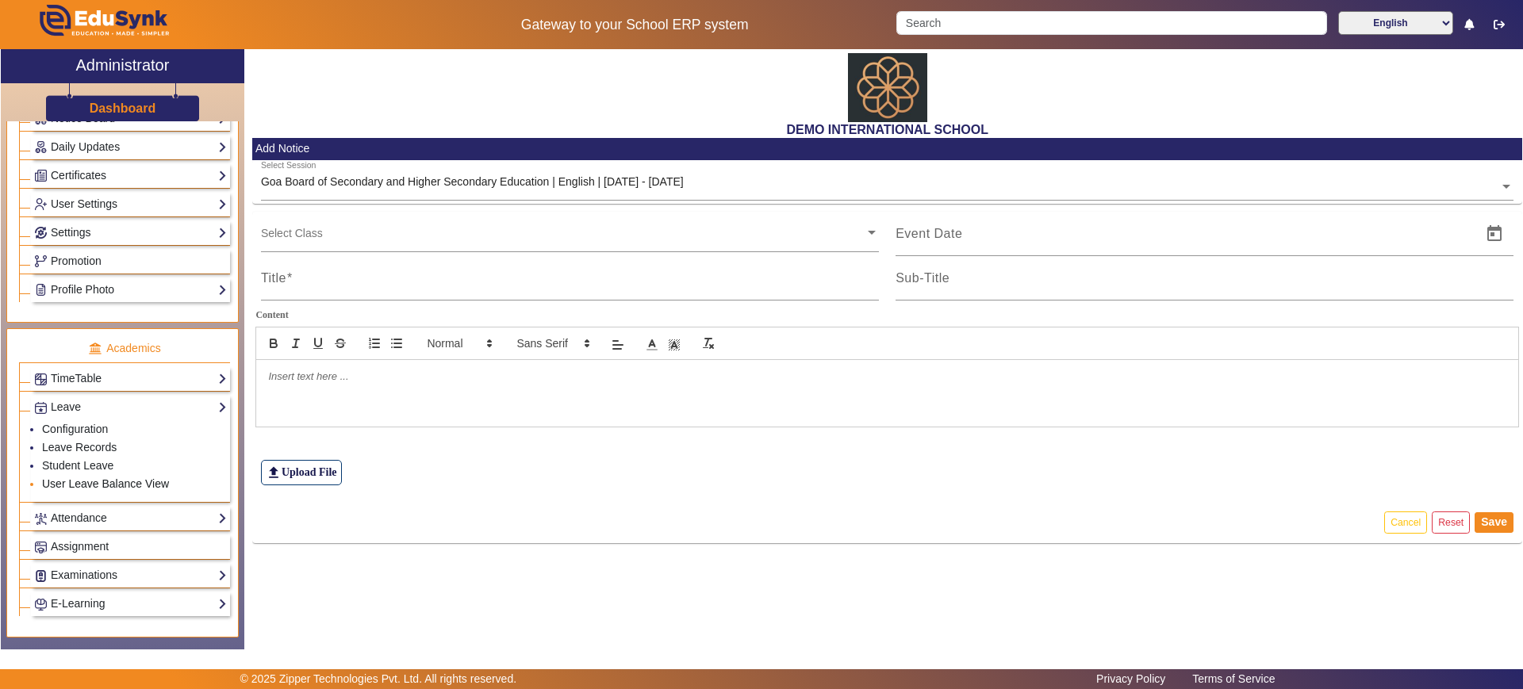
scroll to position [427, 0]
click at [104, 515] on link "Attendance" at bounding box center [130, 517] width 193 height 18
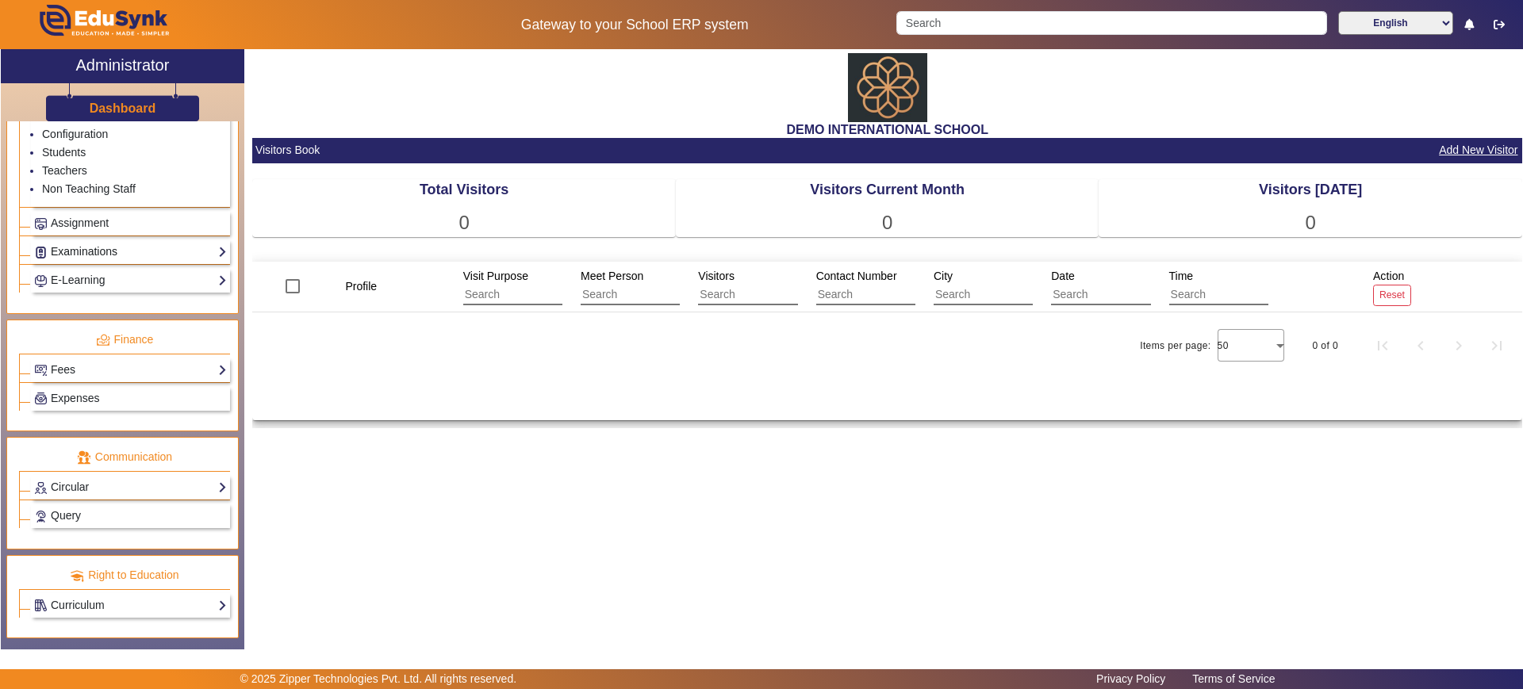
click at [117, 259] on link "Examinations" at bounding box center [130, 252] width 193 height 18
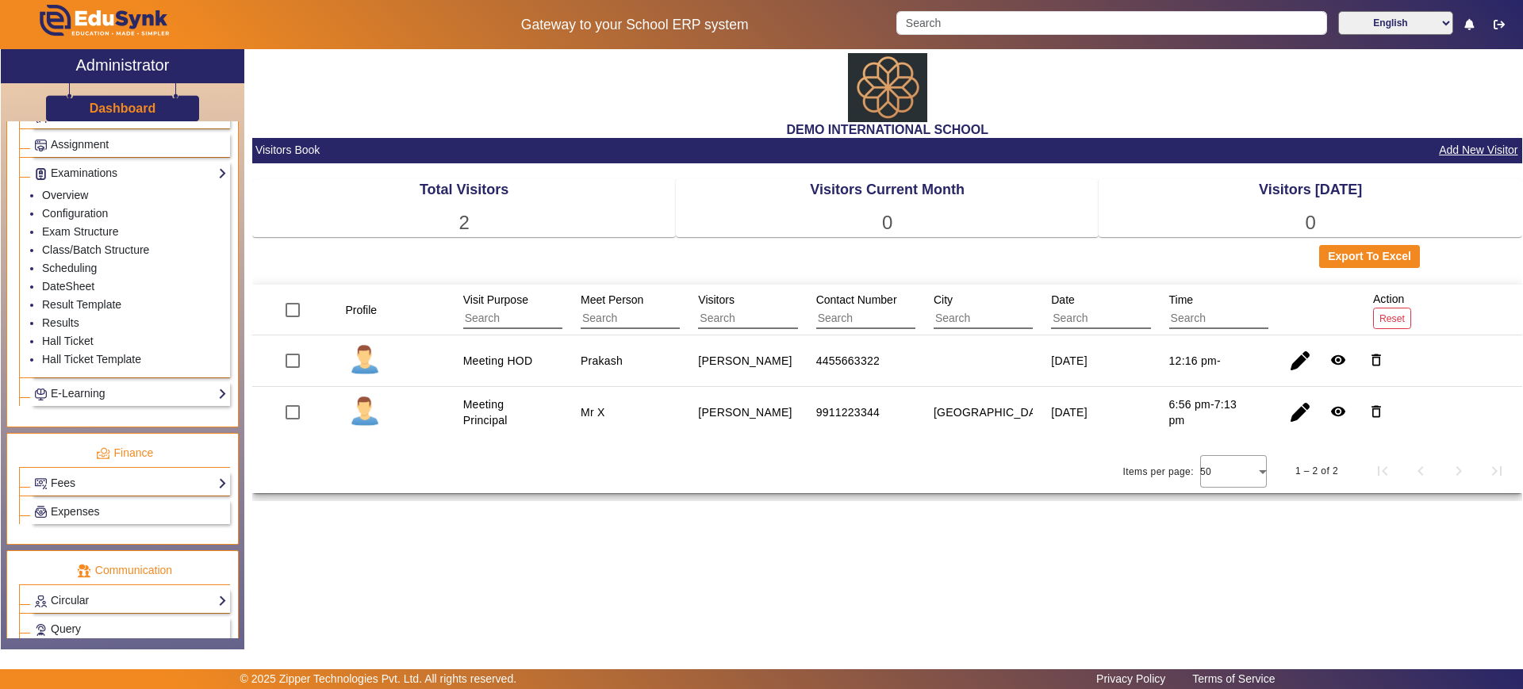
scroll to position [745, 0]
click at [98, 484] on link "Fees" at bounding box center [130, 484] width 193 height 18
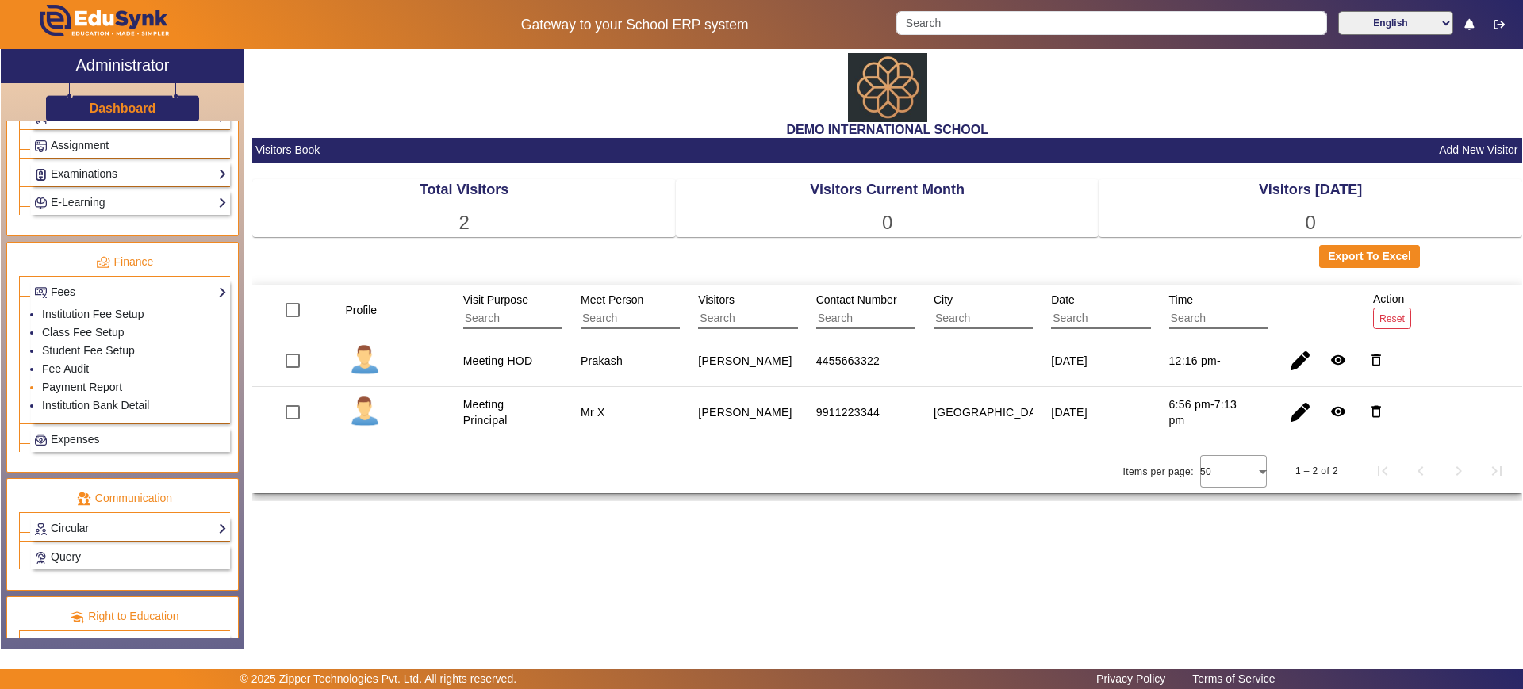
click at [86, 385] on link "Payment Report" at bounding box center [82, 387] width 80 height 13
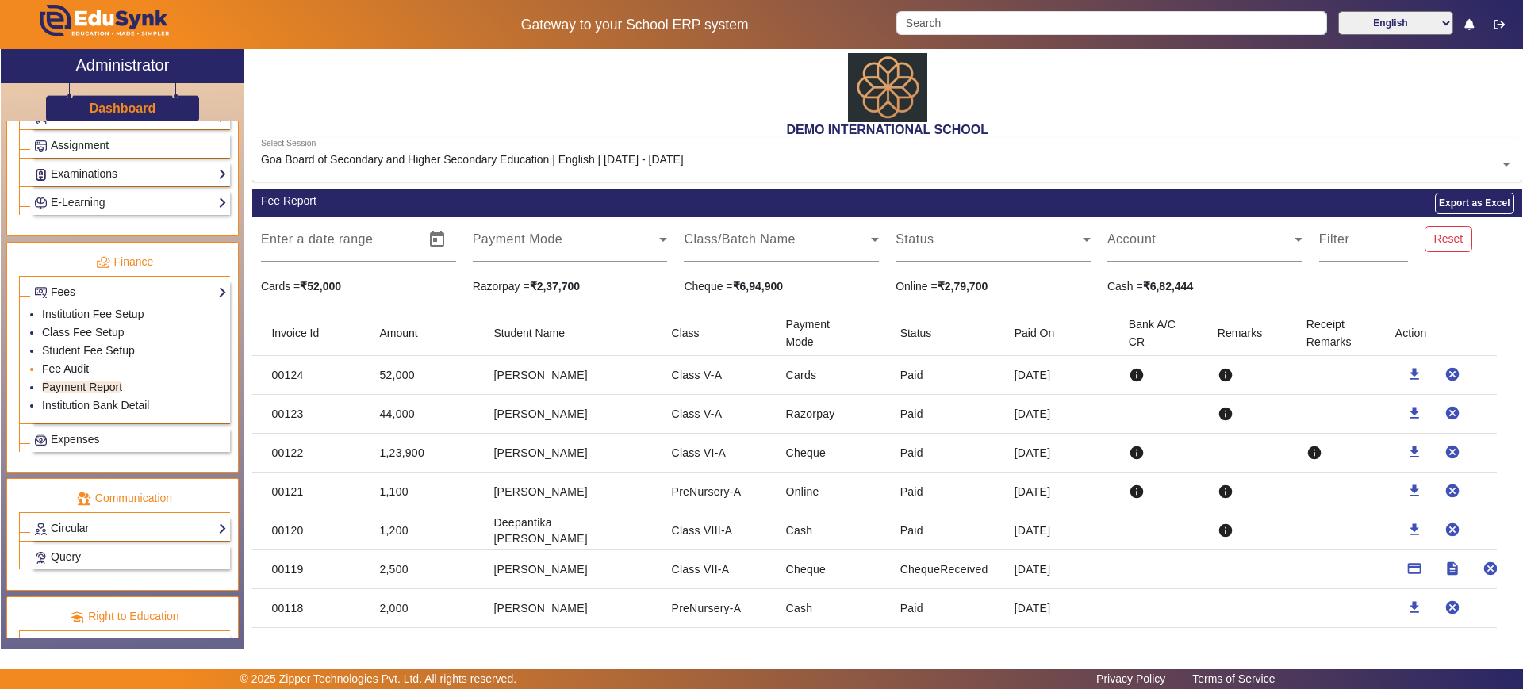
click at [83, 374] on link "Fee Audit" at bounding box center [65, 368] width 47 height 13
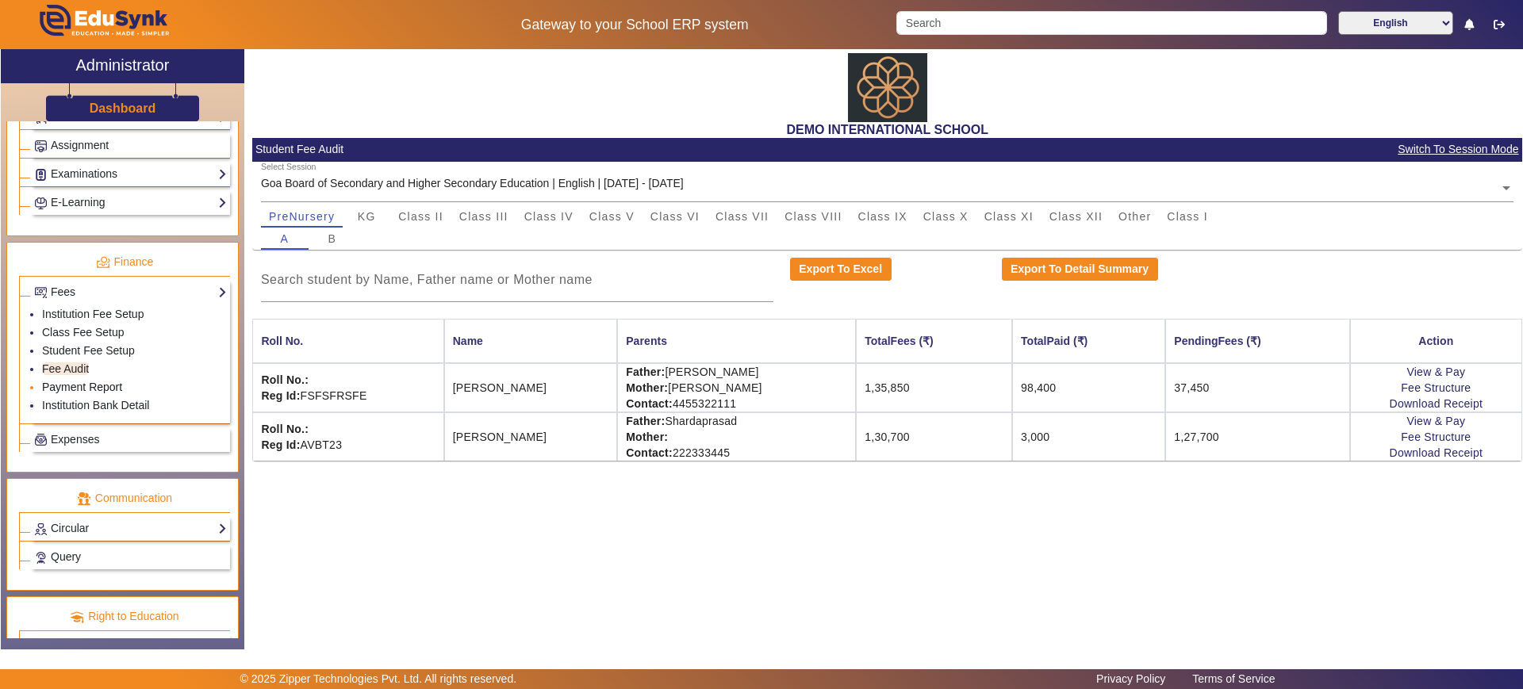
click at [118, 381] on link "Payment Report" at bounding box center [82, 387] width 80 height 13
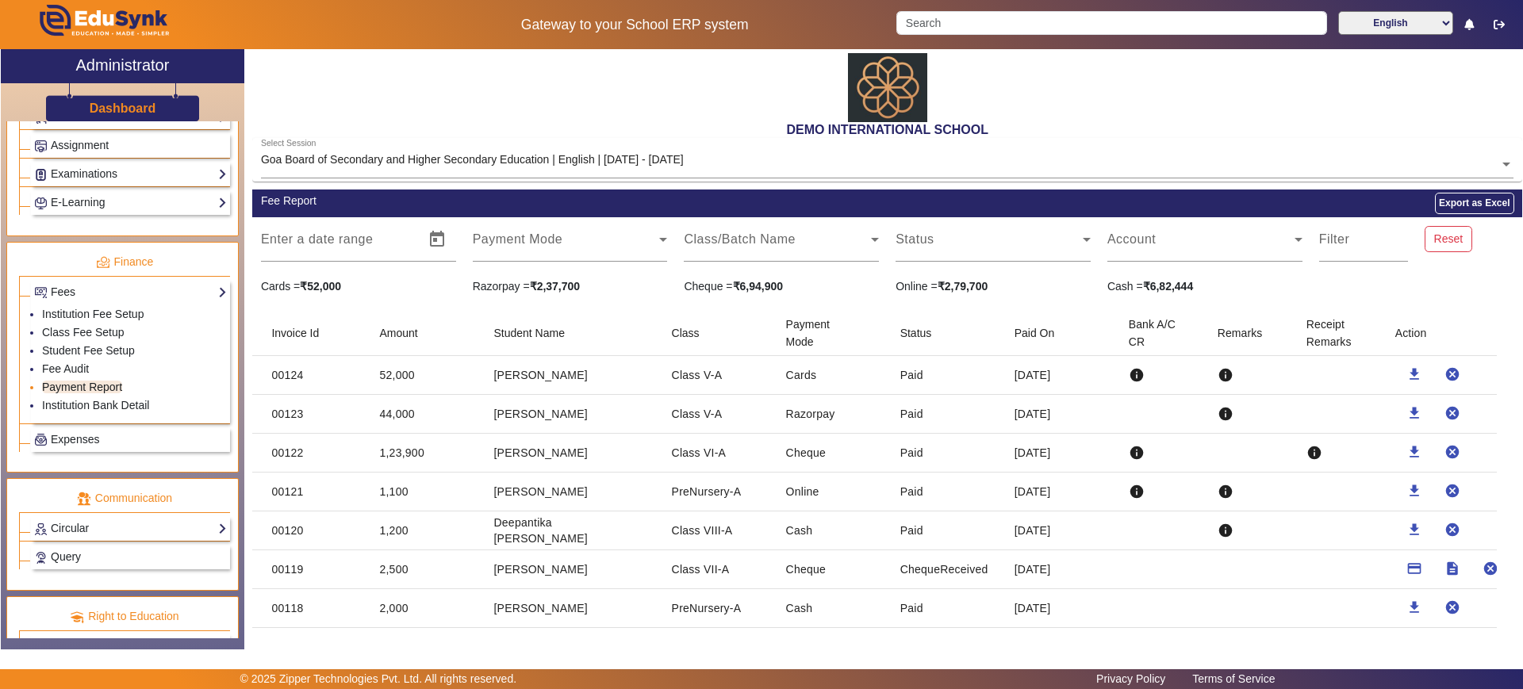
scroll to position [786, 0]
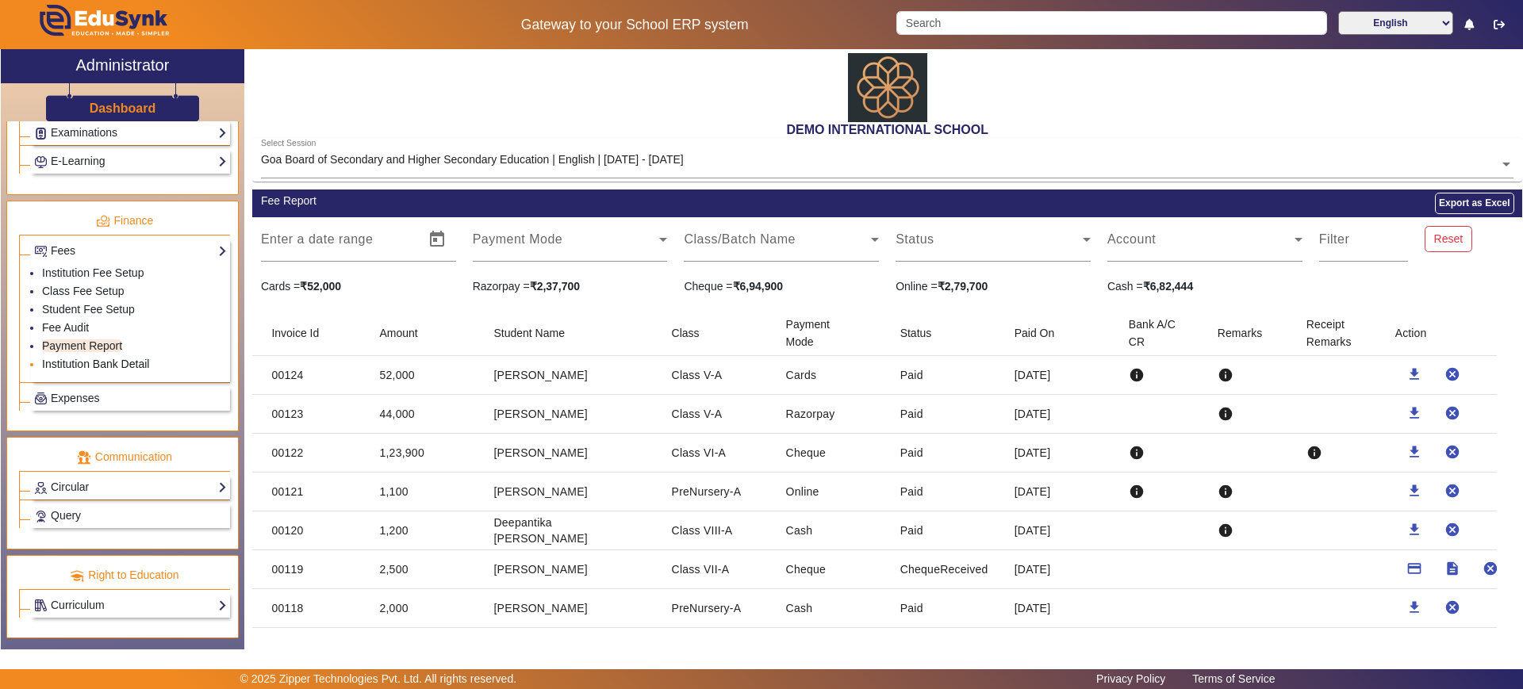
click at [118, 358] on link "Institution Bank Detail" at bounding box center [95, 364] width 107 height 13
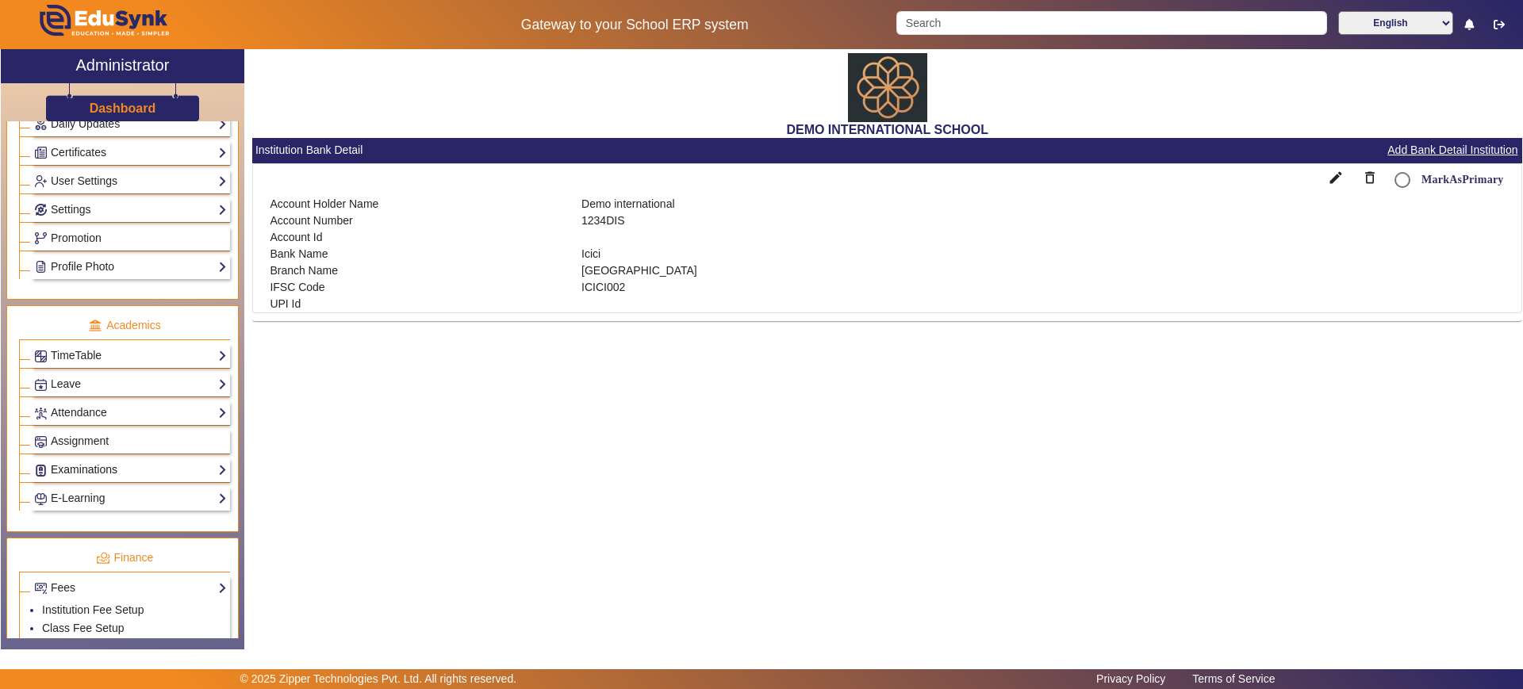
scroll to position [450, 0]
click at [109, 412] on link "Attendance" at bounding box center [130, 412] width 193 height 18
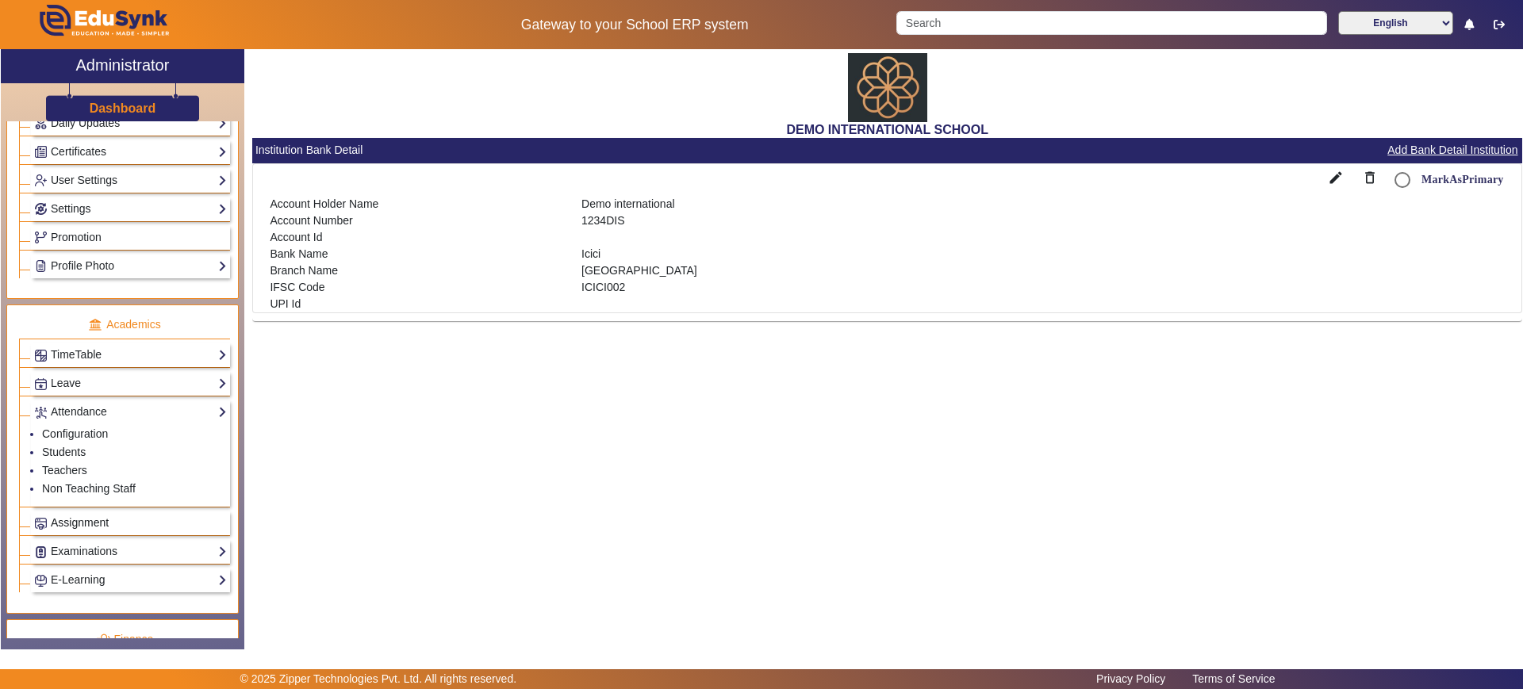
click at [121, 522] on link "Assignment" at bounding box center [130, 523] width 193 height 18
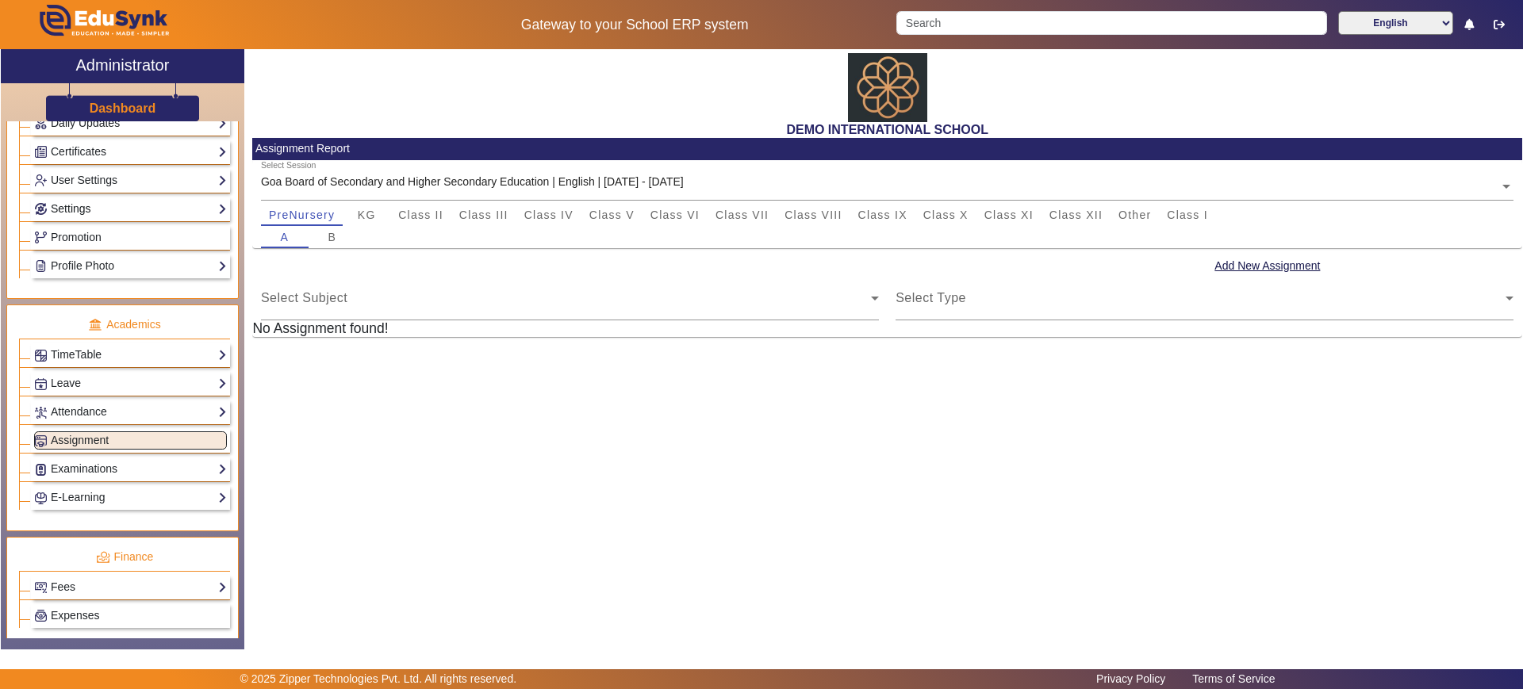
click at [85, 209] on link "Settings" at bounding box center [130, 209] width 193 height 18
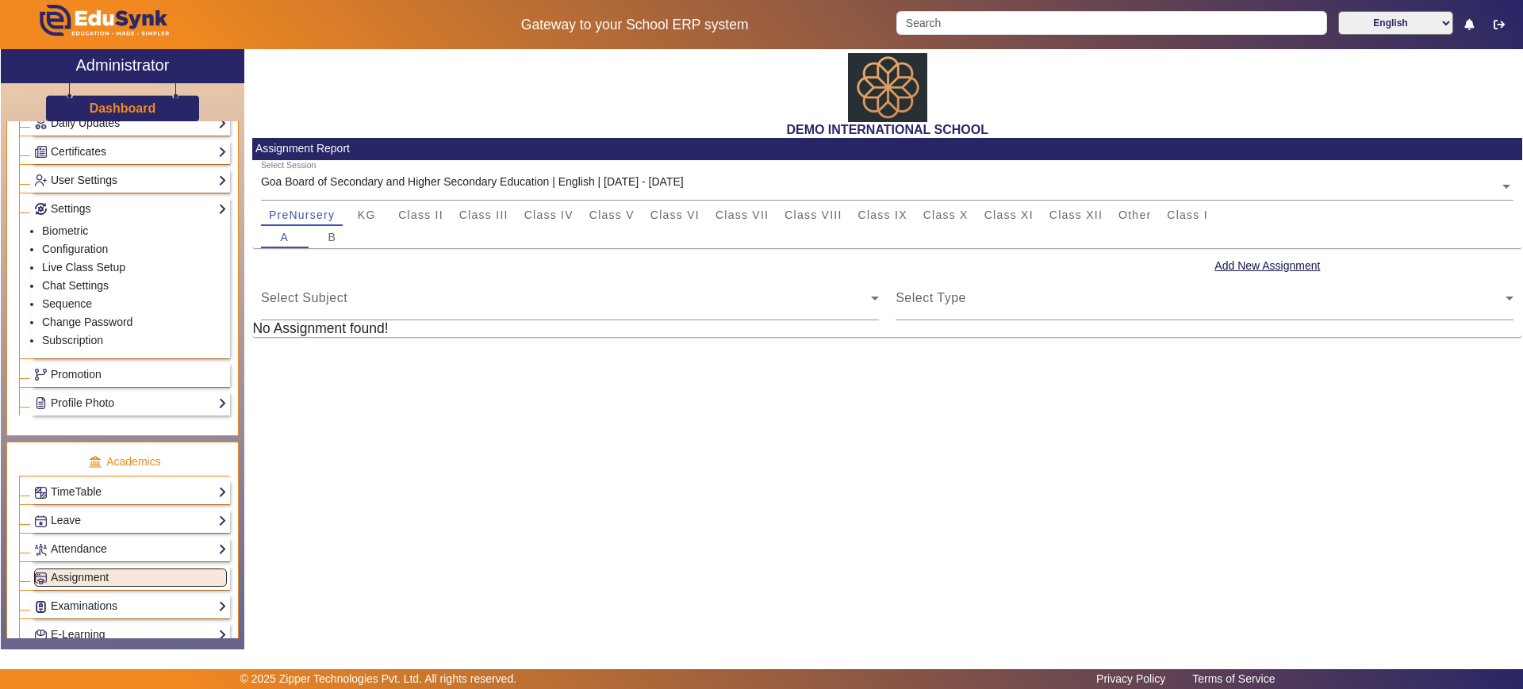
click at [96, 180] on link "User Settings" at bounding box center [130, 180] width 193 height 18
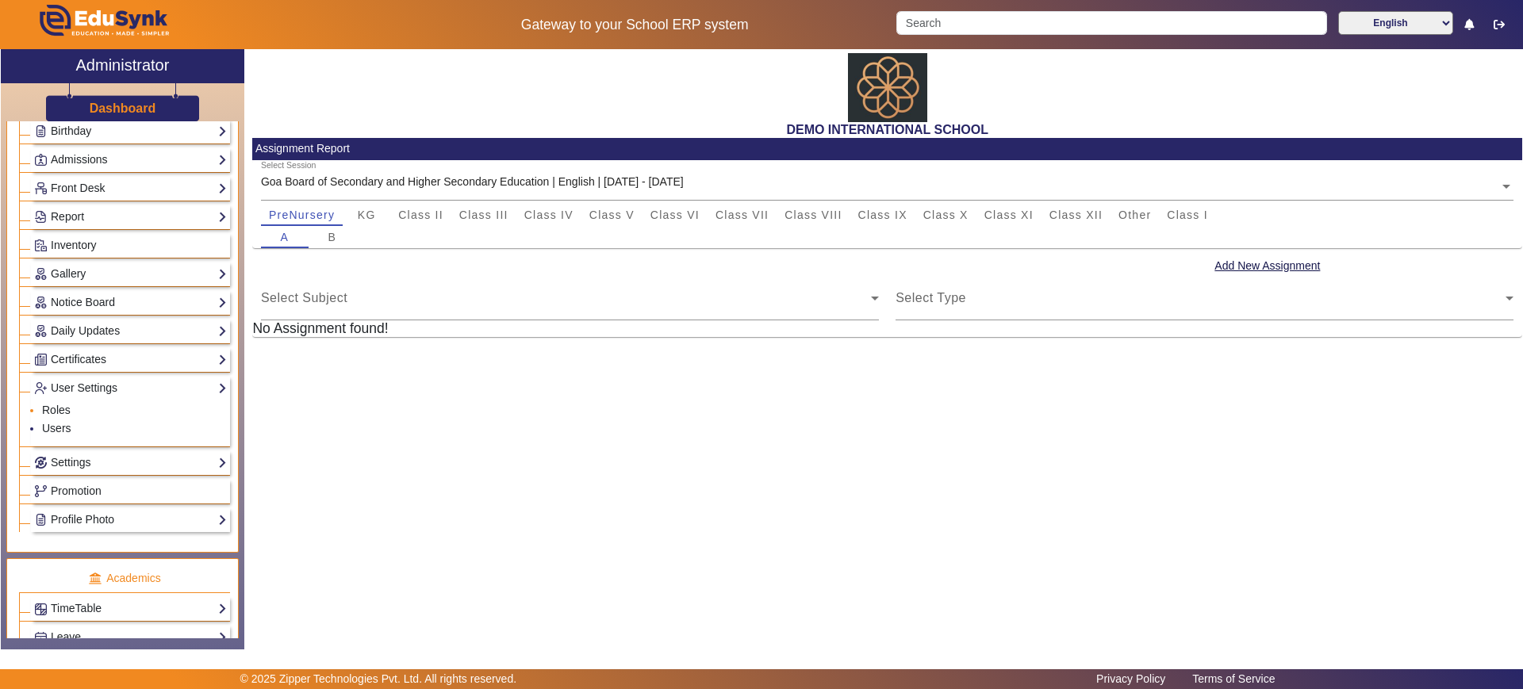
scroll to position [239, 0]
click at [96, 210] on link "Report" at bounding box center [130, 219] width 193 height 18
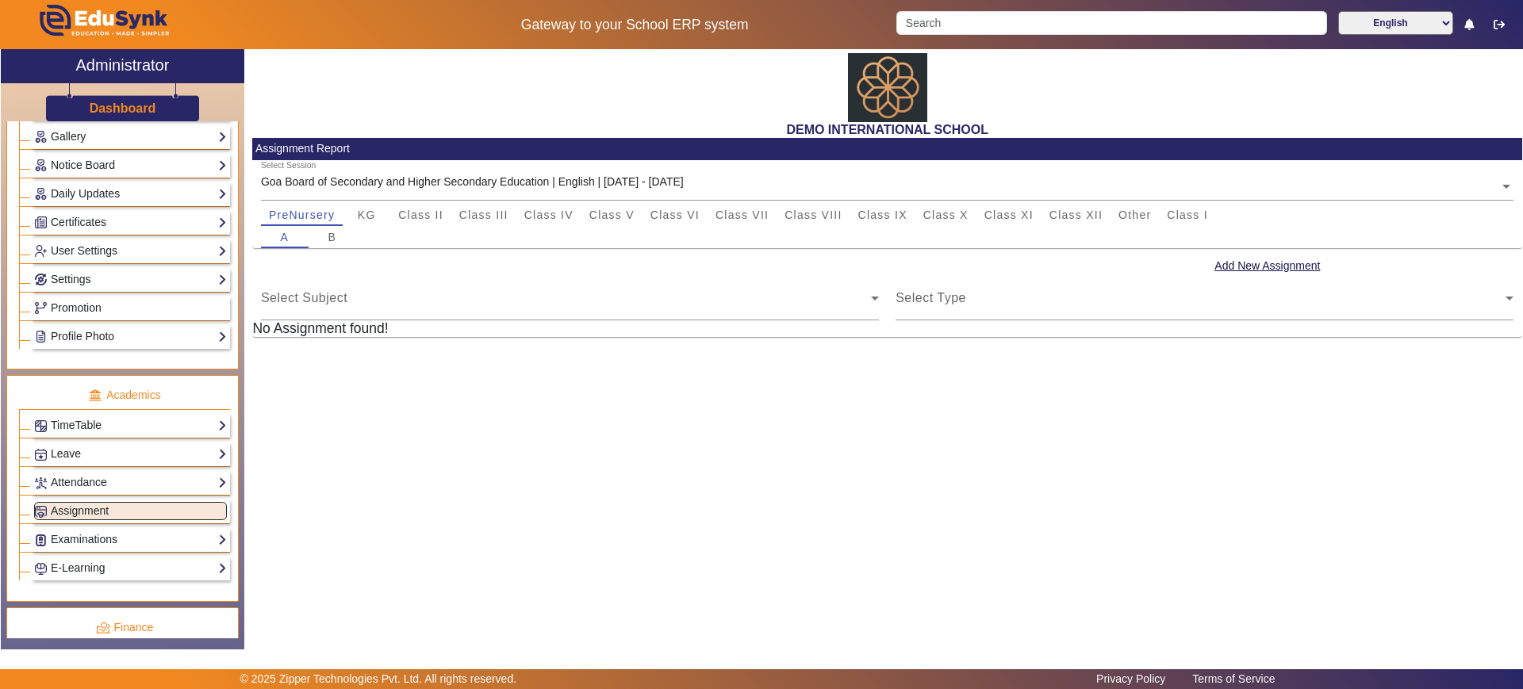
scroll to position [446, 0]
click at [96, 283] on link "Settings" at bounding box center [130, 277] width 193 height 18
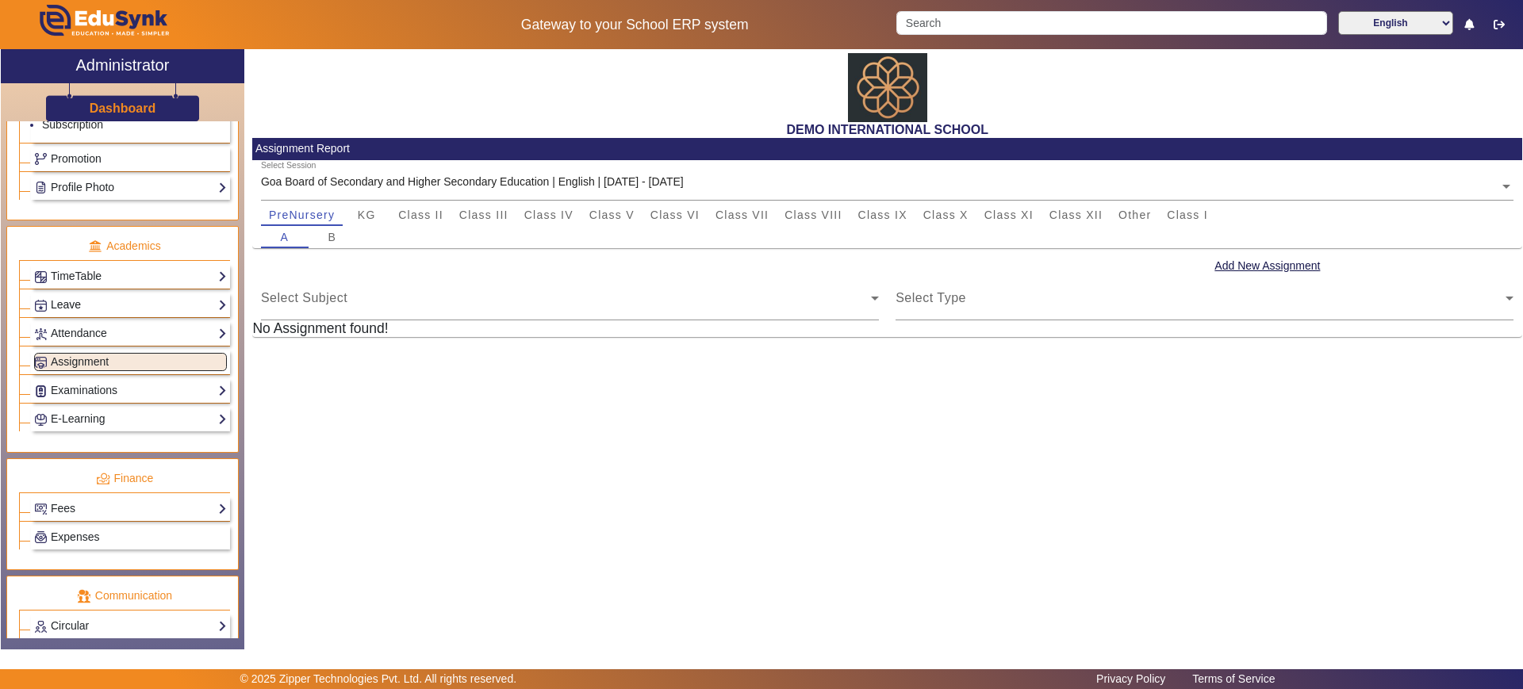
scroll to position [667, 0]
click at [103, 512] on link "Fees" at bounding box center [130, 507] width 193 height 18
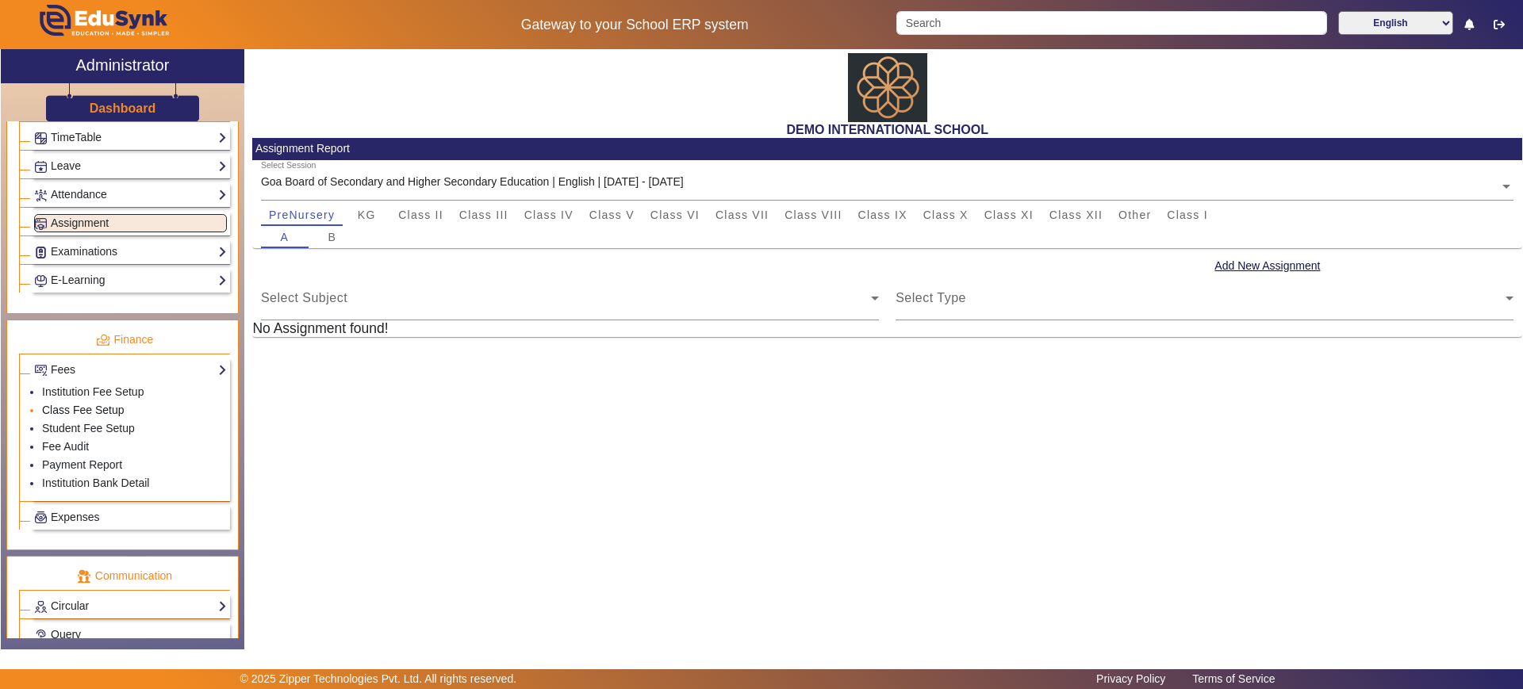
click at [121, 411] on link "Class Fee Setup" at bounding box center [83, 410] width 82 height 13
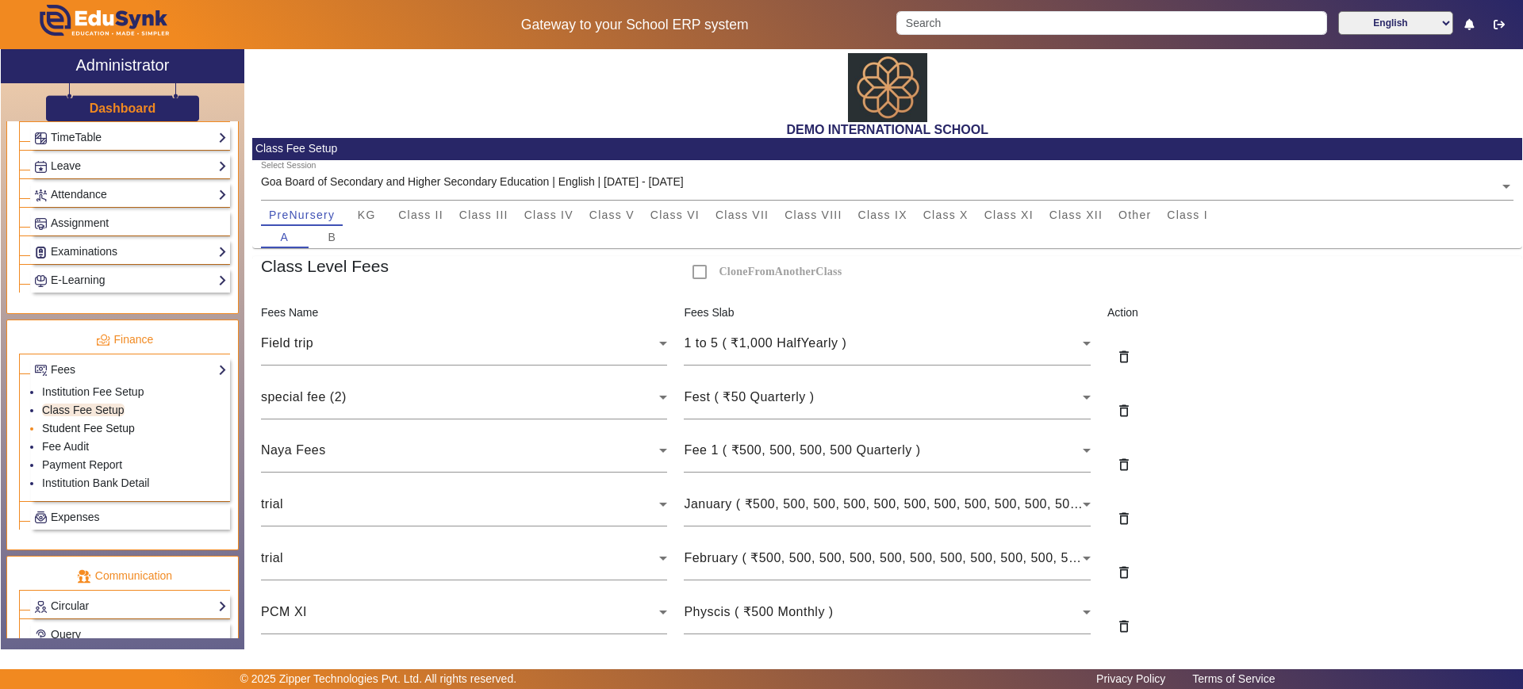
click at [121, 424] on link "Student Fee Setup" at bounding box center [88, 428] width 93 height 13
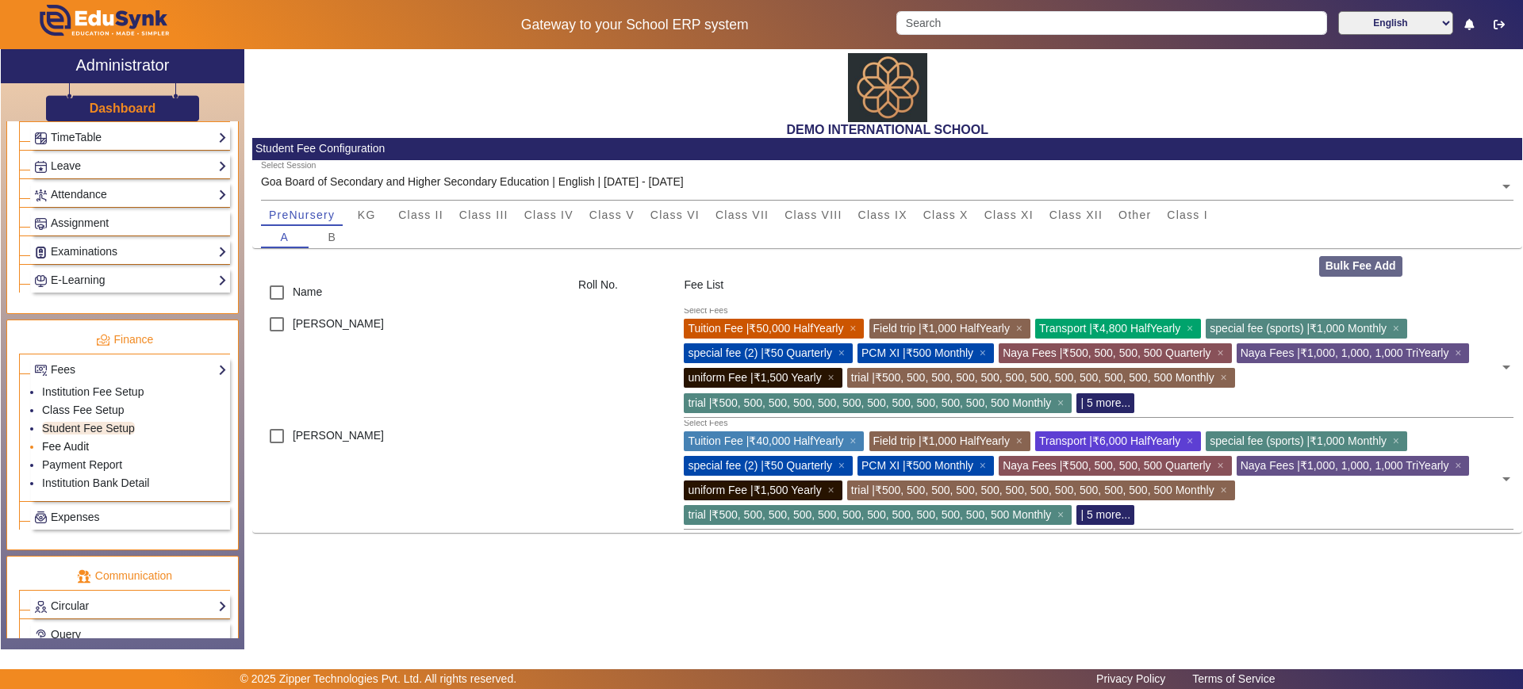
click at [87, 446] on link "Fee Audit" at bounding box center [65, 446] width 47 height 13
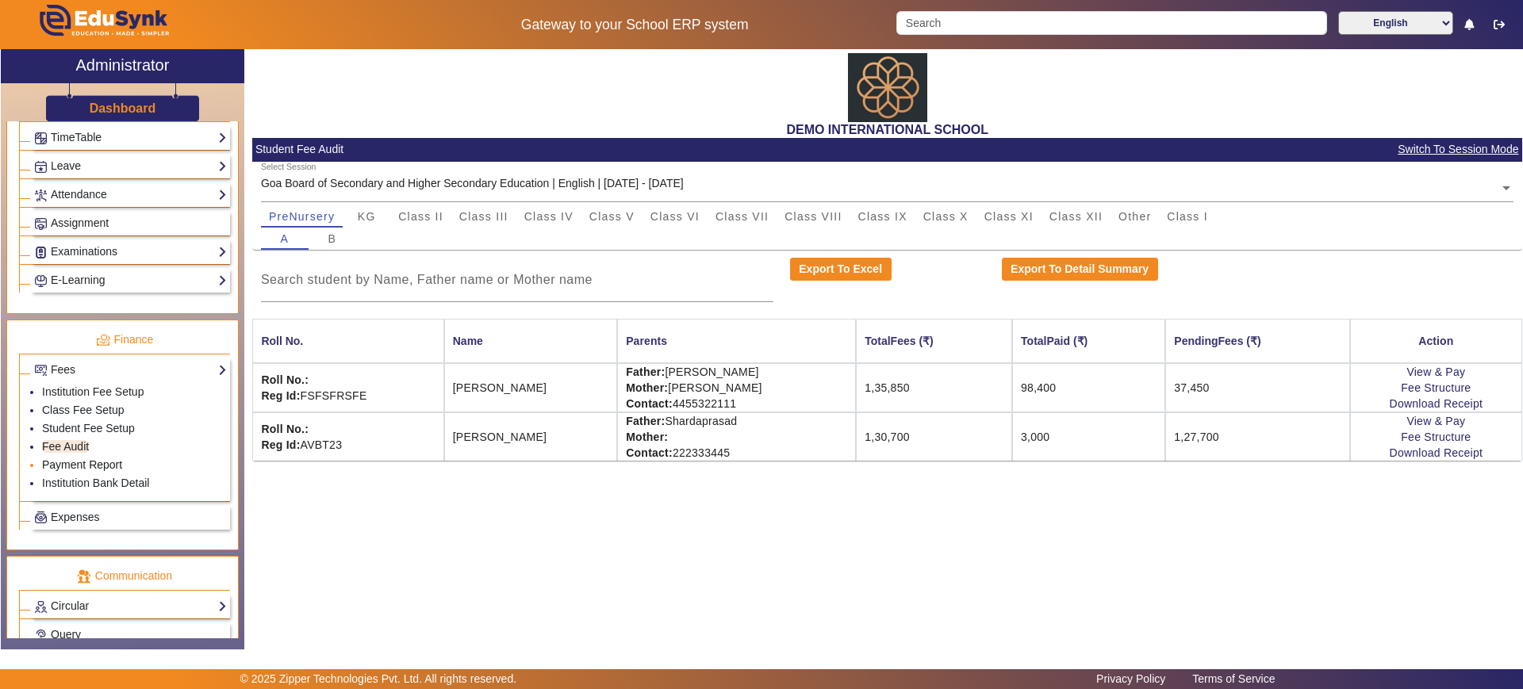
click at [87, 465] on link "Payment Report" at bounding box center [82, 464] width 80 height 13
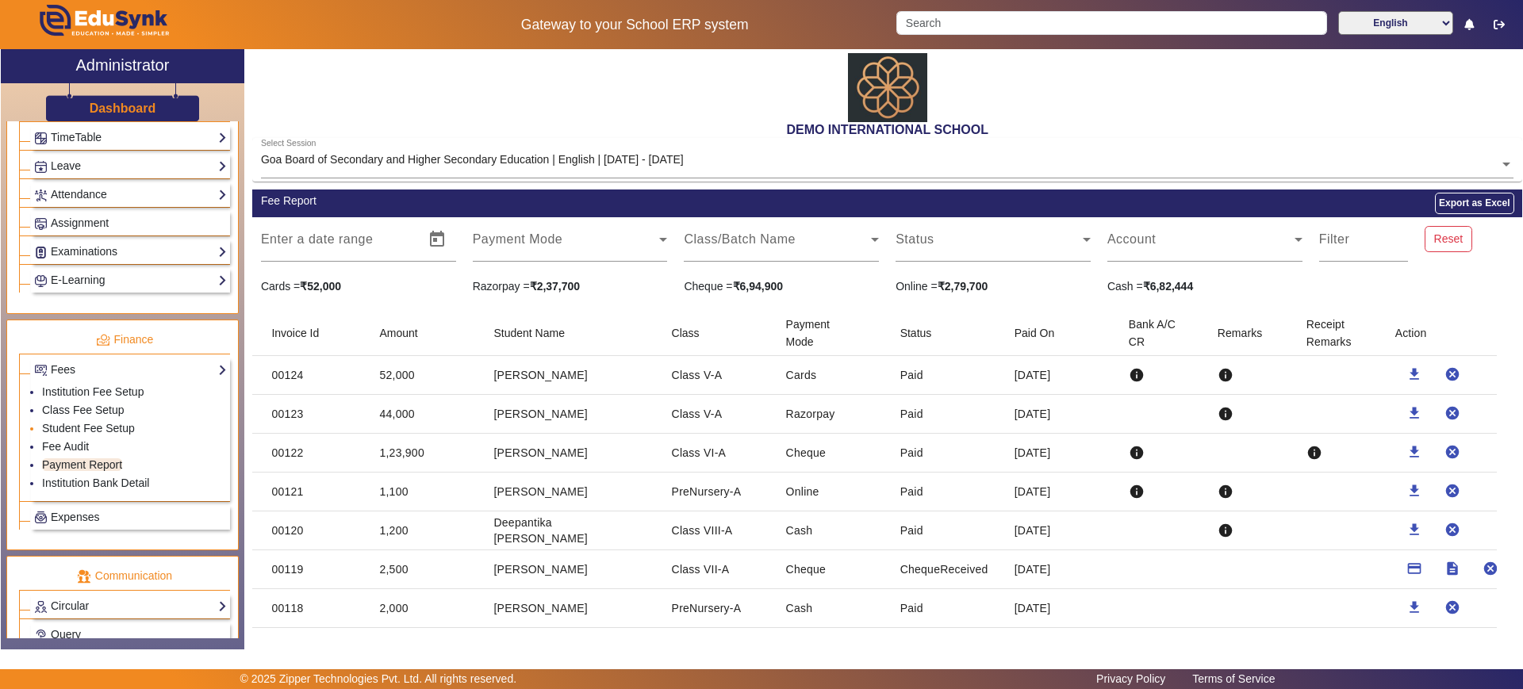
click at [82, 436] on li "Student Fee Setup" at bounding box center [134, 429] width 185 height 18
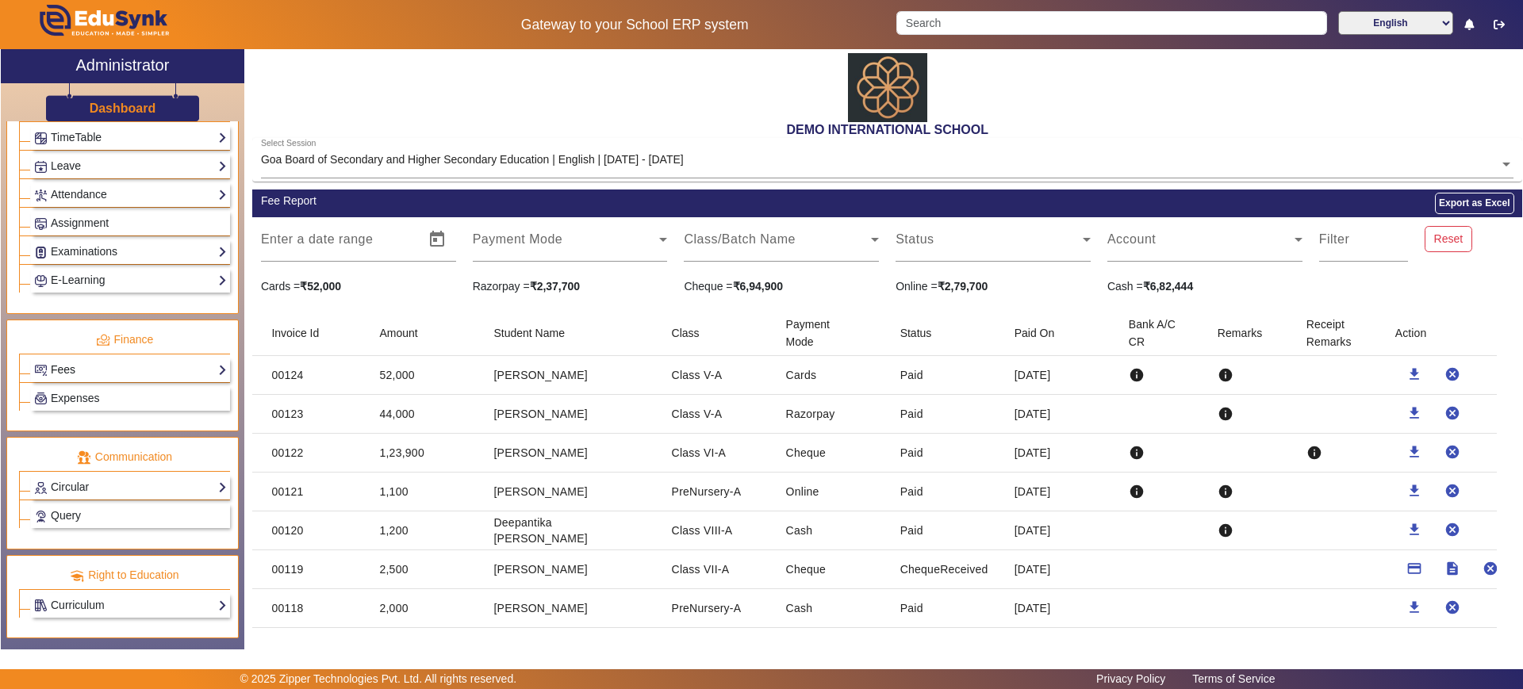
click at [76, 370] on link "Fees" at bounding box center [130, 370] width 193 height 18
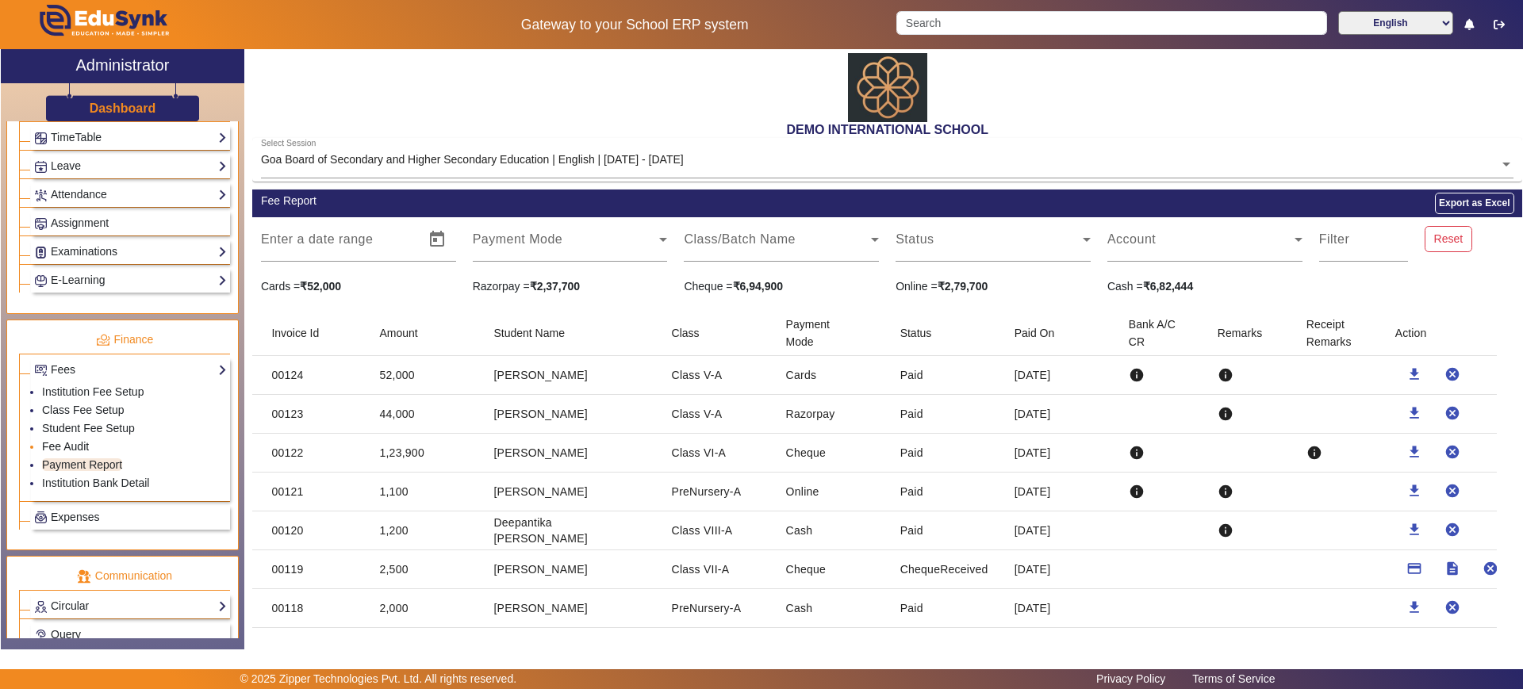
click at [77, 450] on link "Fee Audit" at bounding box center [65, 446] width 47 height 13
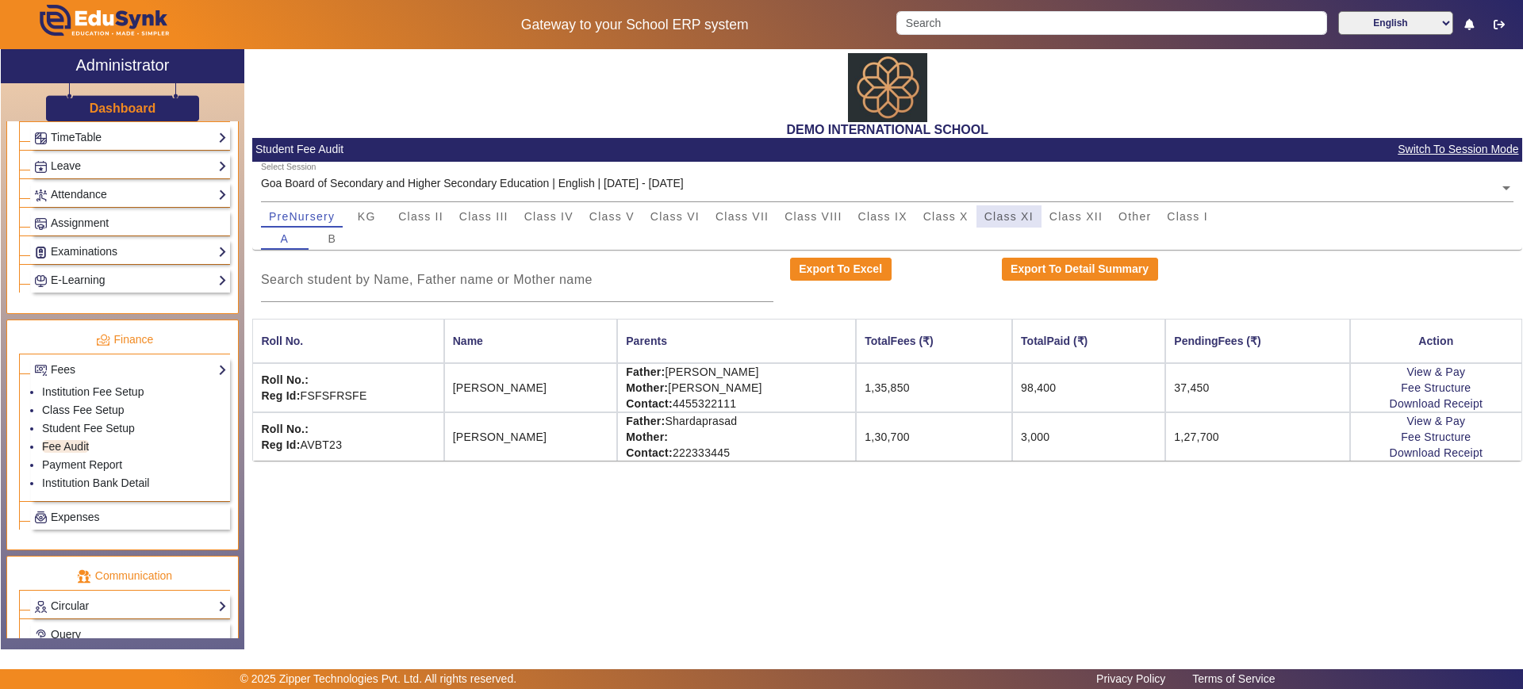
click at [998, 221] on span "Class XI" at bounding box center [1008, 216] width 49 height 11
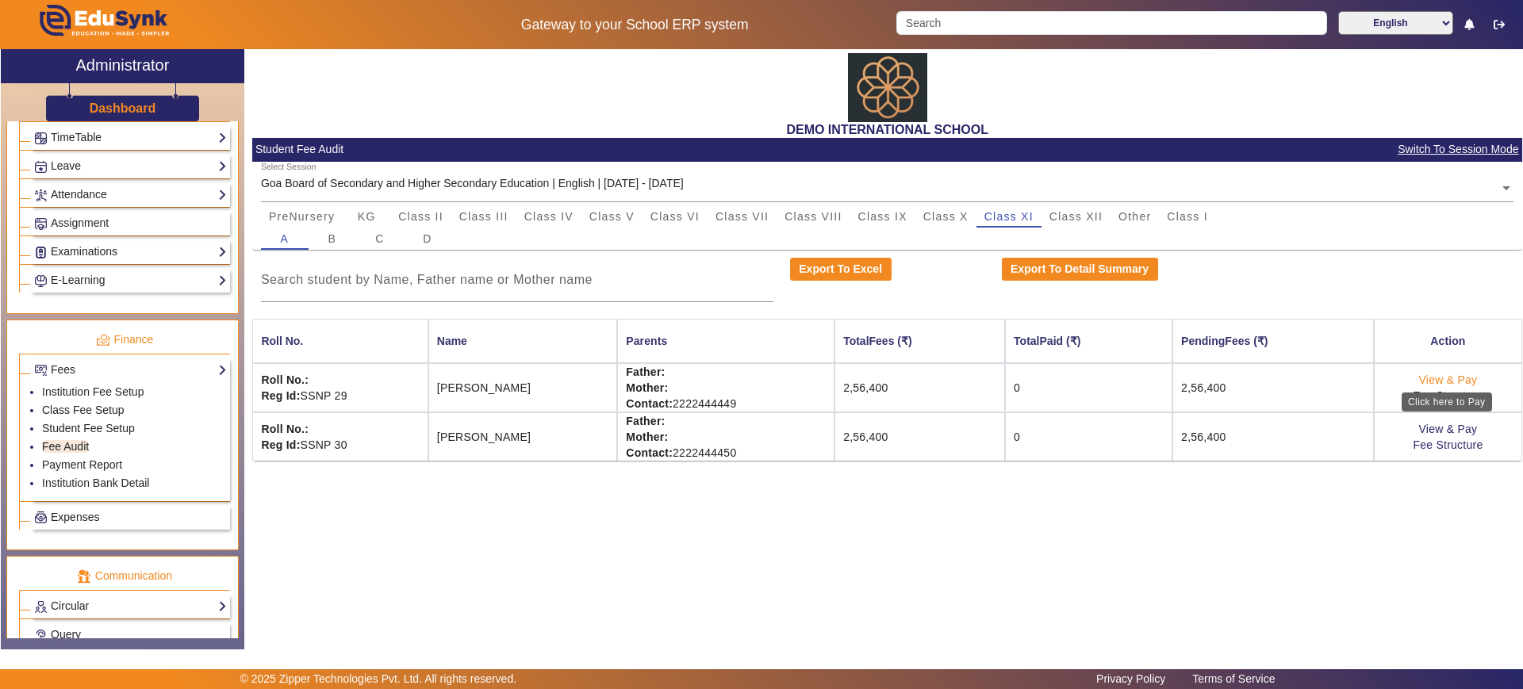
click at [1449, 378] on link "View & Pay" at bounding box center [1448, 380] width 59 height 13
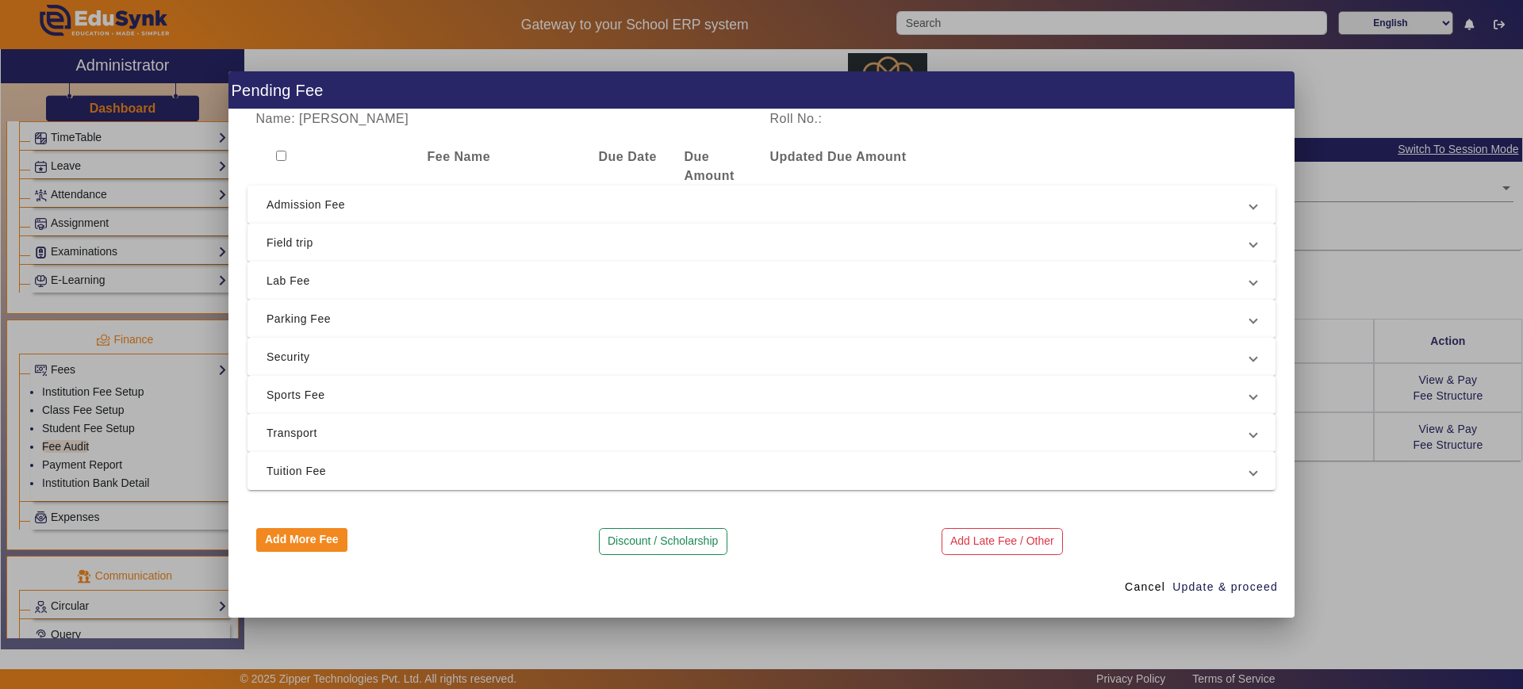
click at [310, 188] on mat-expansion-panel-header "Admission Fee" at bounding box center [761, 205] width 1028 height 38
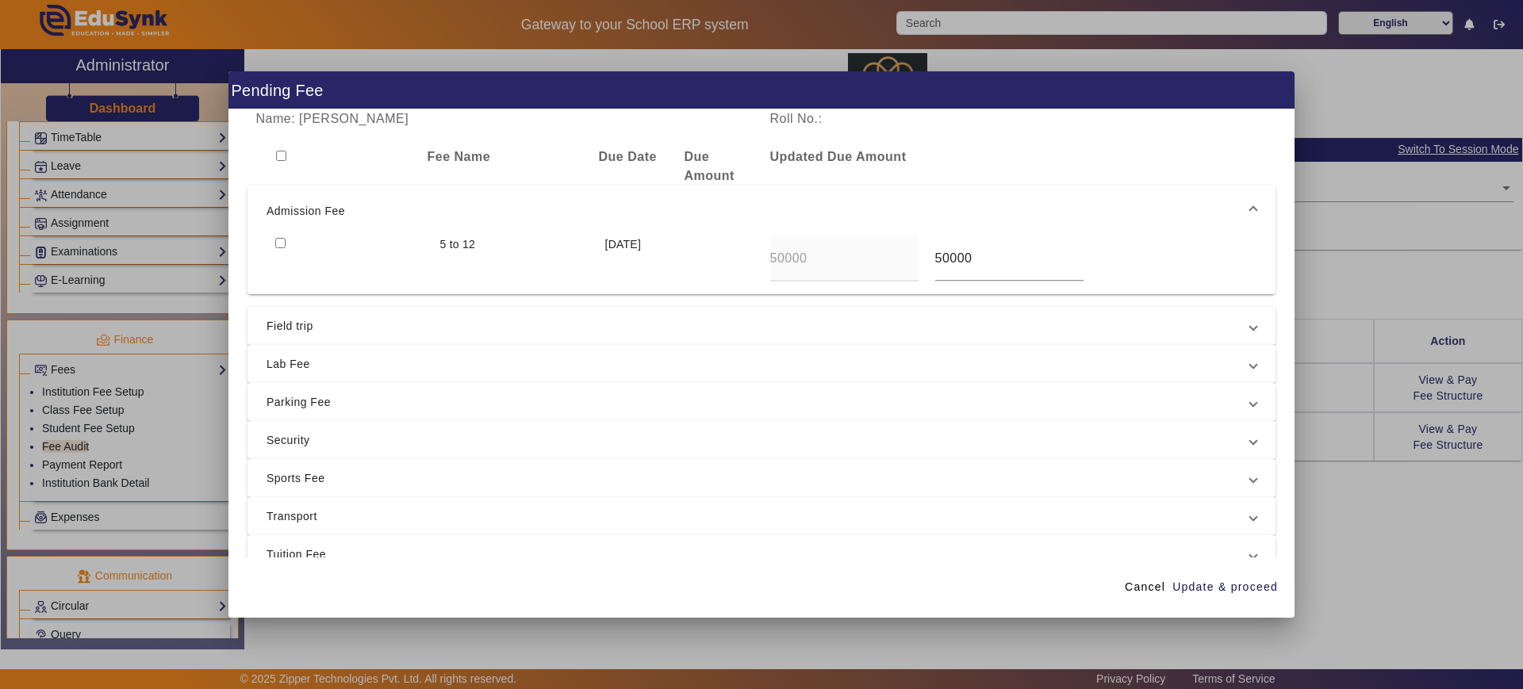
click at [275, 239] on input "checkbox" at bounding box center [280, 243] width 10 height 10
checkbox input "true"
click at [323, 364] on span "Lab Fee" at bounding box center [757, 363] width 983 height 19
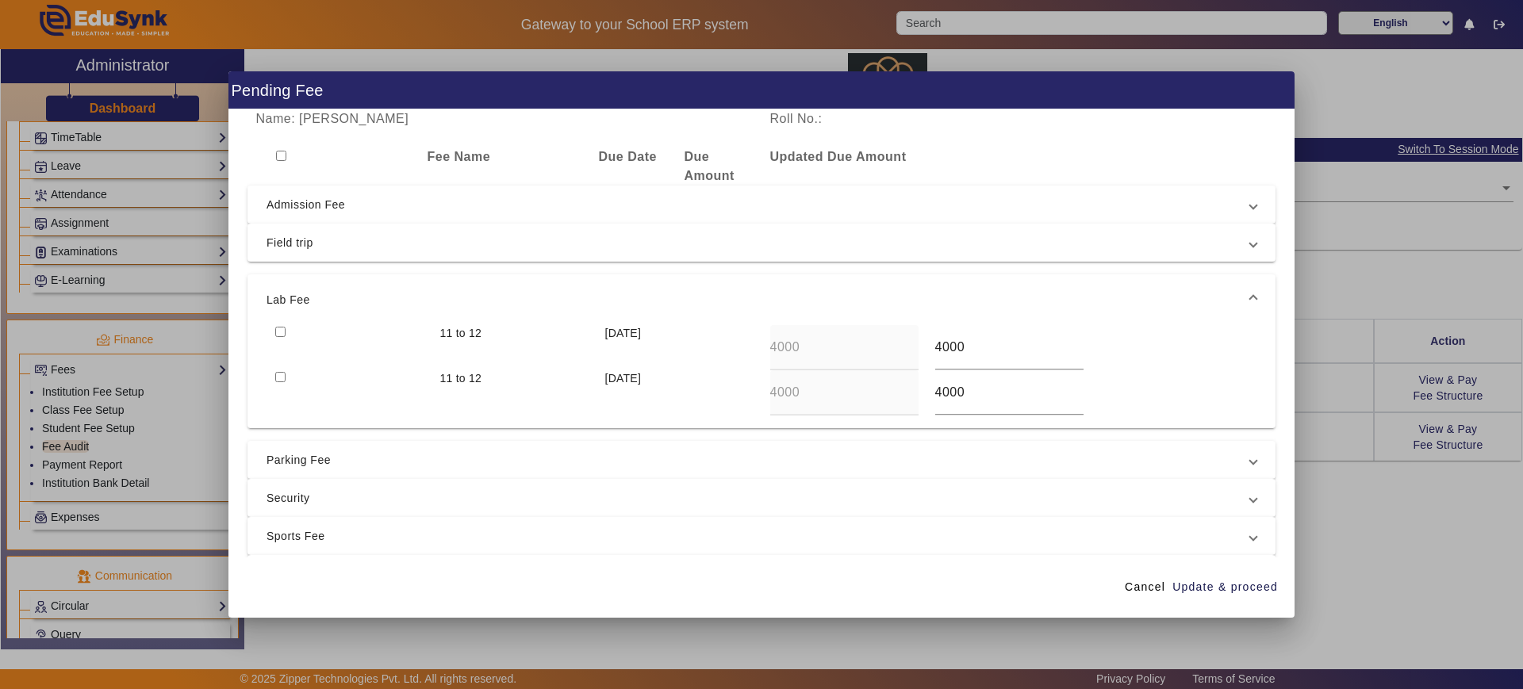
click at [282, 328] on input "checkbox" at bounding box center [280, 332] width 10 height 10
checkbox input "true"
click at [1204, 586] on span "Update & proceed" at bounding box center [1224, 587] width 105 height 17
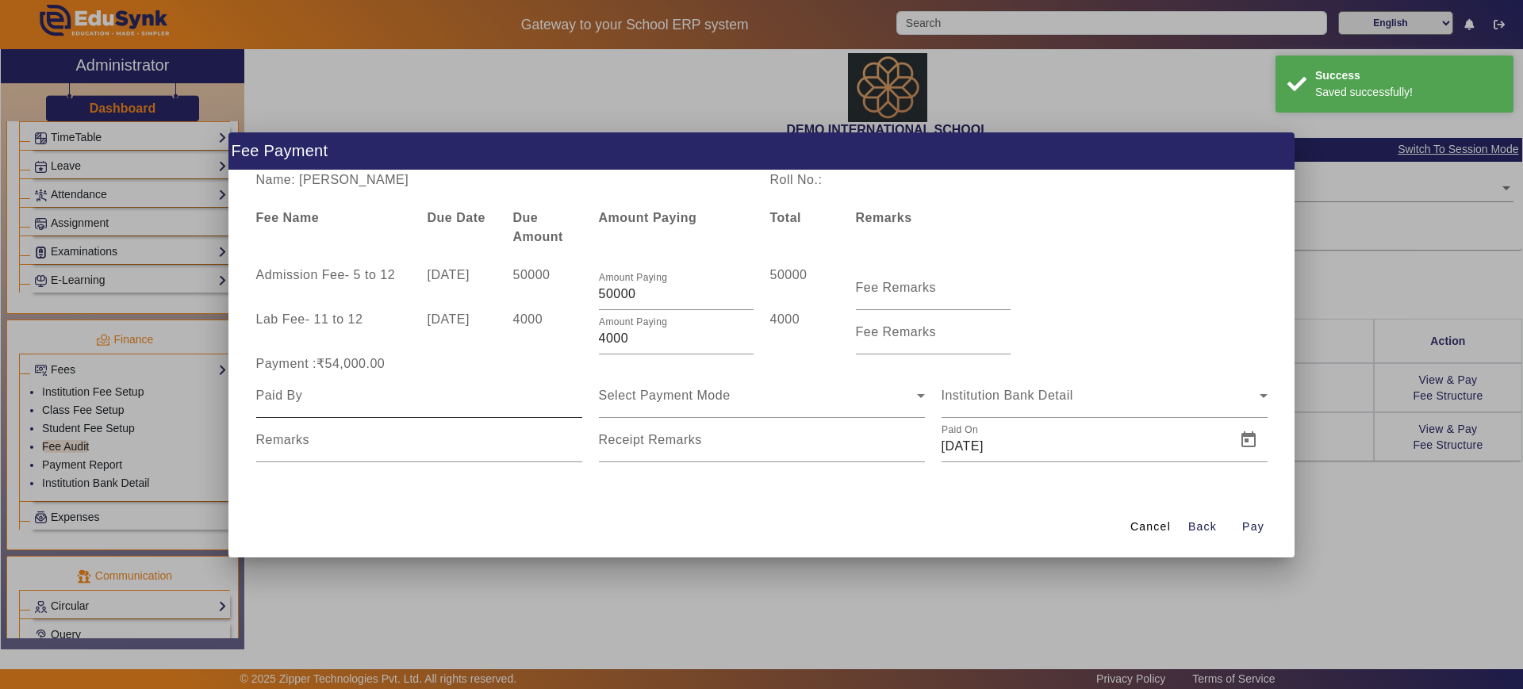
click at [377, 404] on div at bounding box center [419, 396] width 326 height 44
type input "pooja"
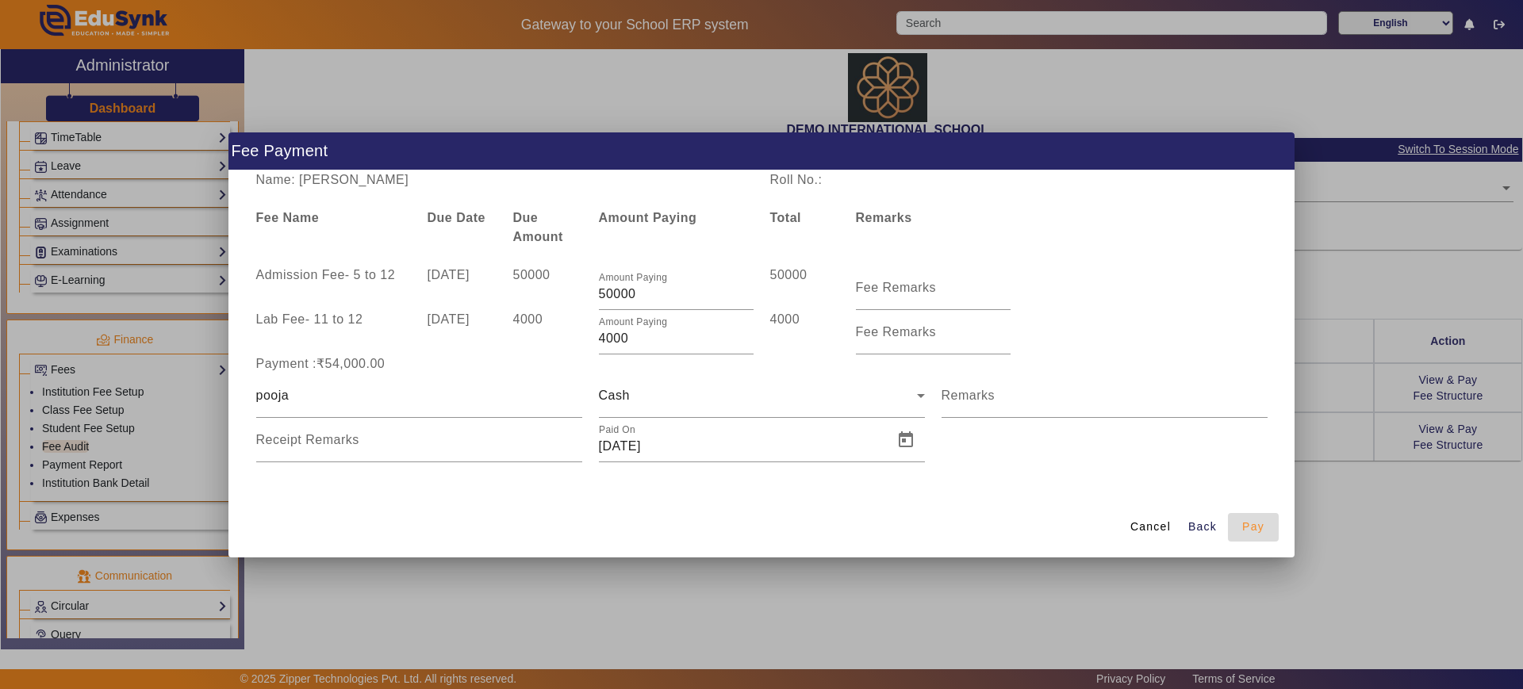
click at [1263, 523] on span "Pay" at bounding box center [1253, 527] width 22 height 17
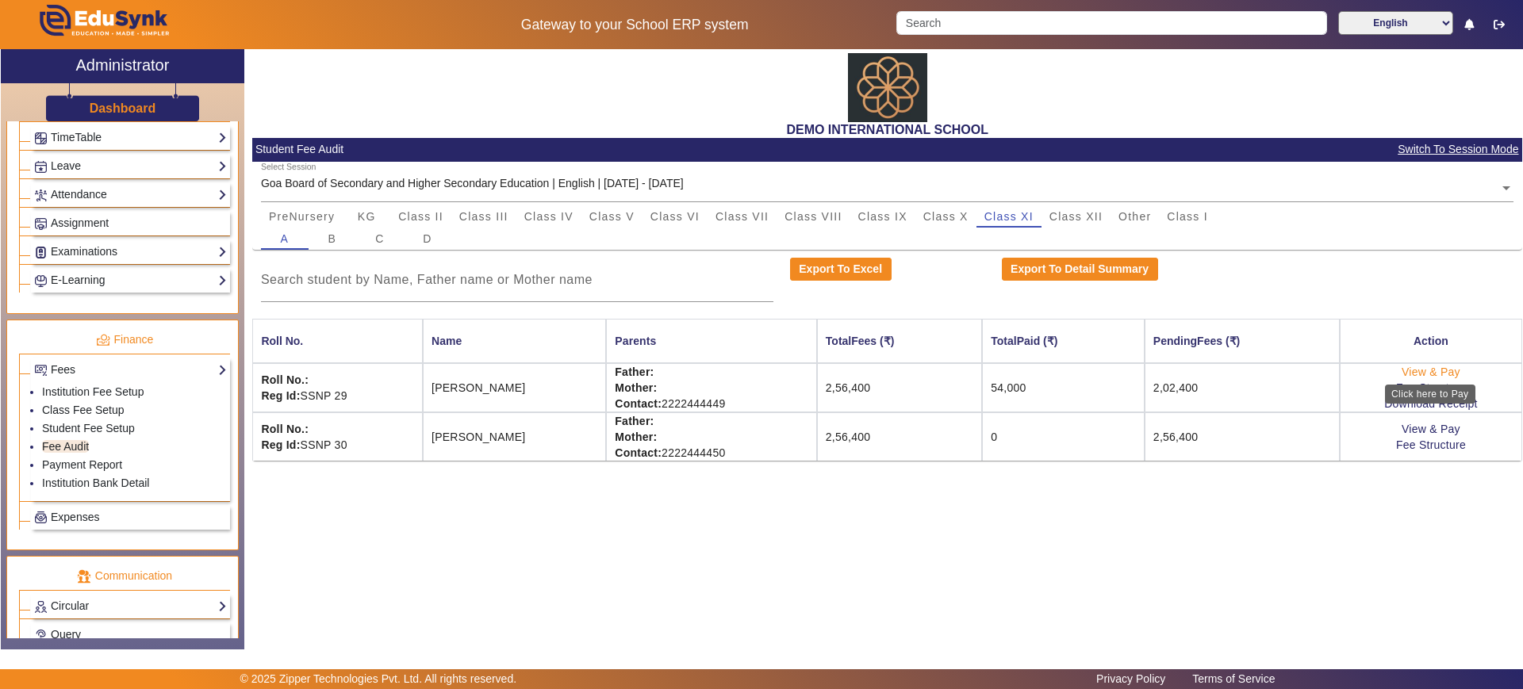
click at [1419, 368] on link "View & Pay" at bounding box center [1430, 372] width 59 height 13
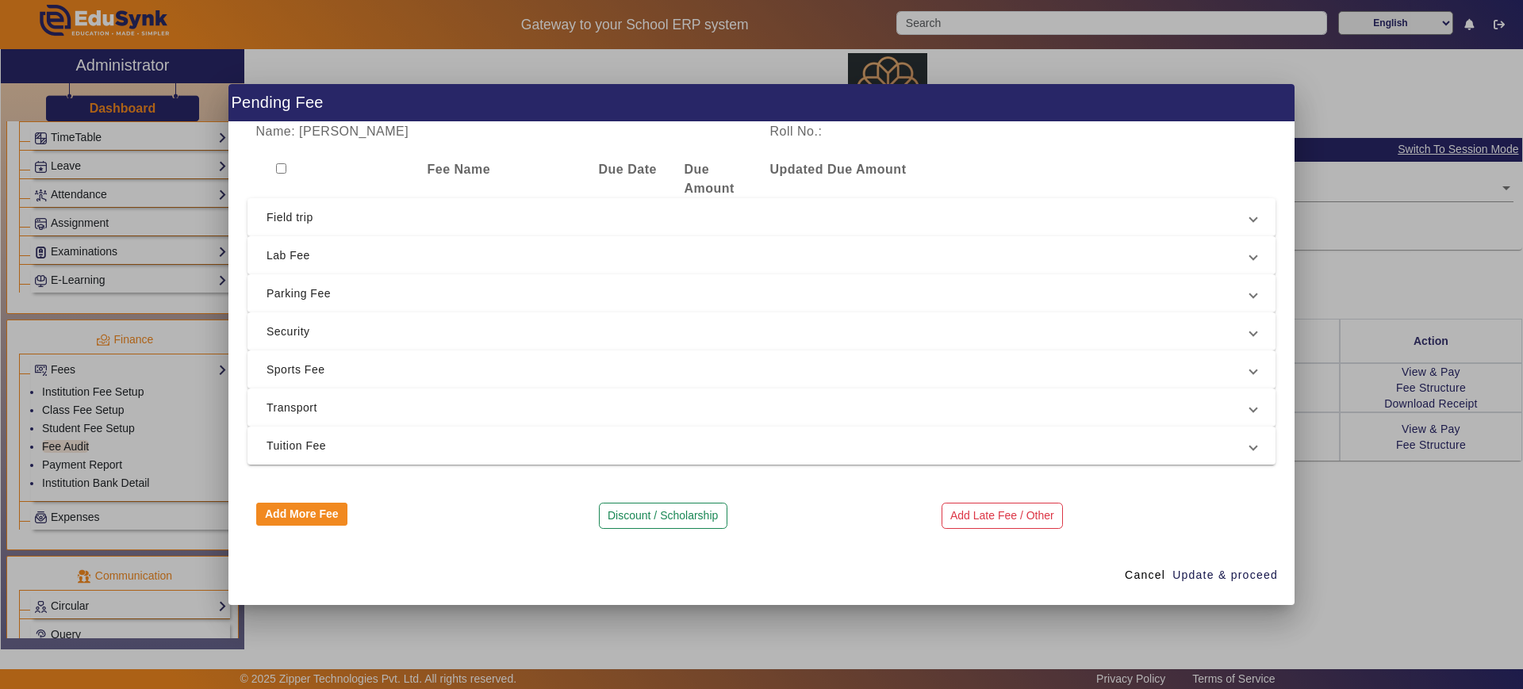
click at [629, 262] on span "Lab Fee" at bounding box center [757, 255] width 983 height 19
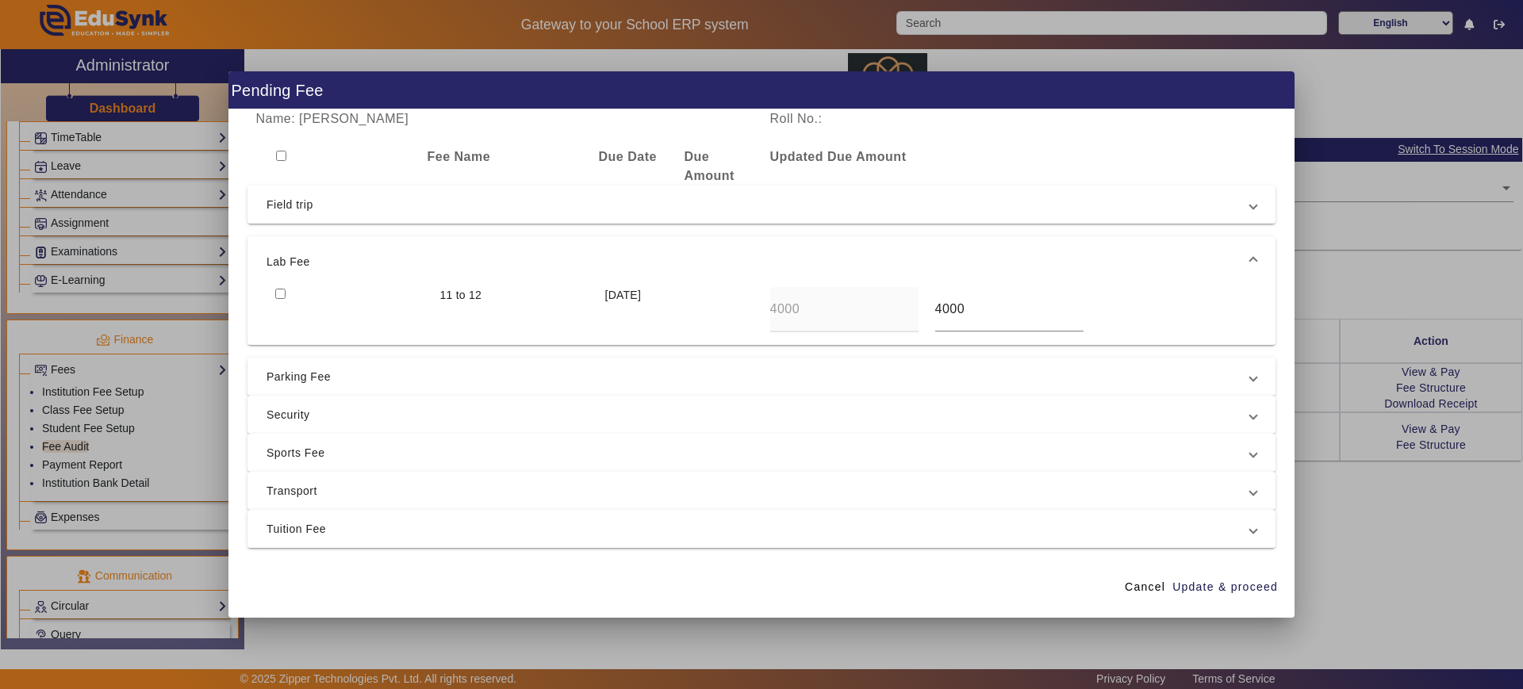
click at [462, 301] on span "11 to 12" at bounding box center [461, 295] width 42 height 13
click at [280, 294] on input "checkbox" at bounding box center [280, 294] width 10 height 10
checkbox input "true"
drag, startPoint x: 298, startPoint y: 390, endPoint x: 290, endPoint y: 416, distance: 27.3
click at [290, 416] on mat-accordion "Field trip 9 to 12 [DATE] 2500 2500 9 to 12 [DATE] 2500 2500 Lab Fee 11 to 12 […" at bounding box center [761, 367] width 1028 height 362
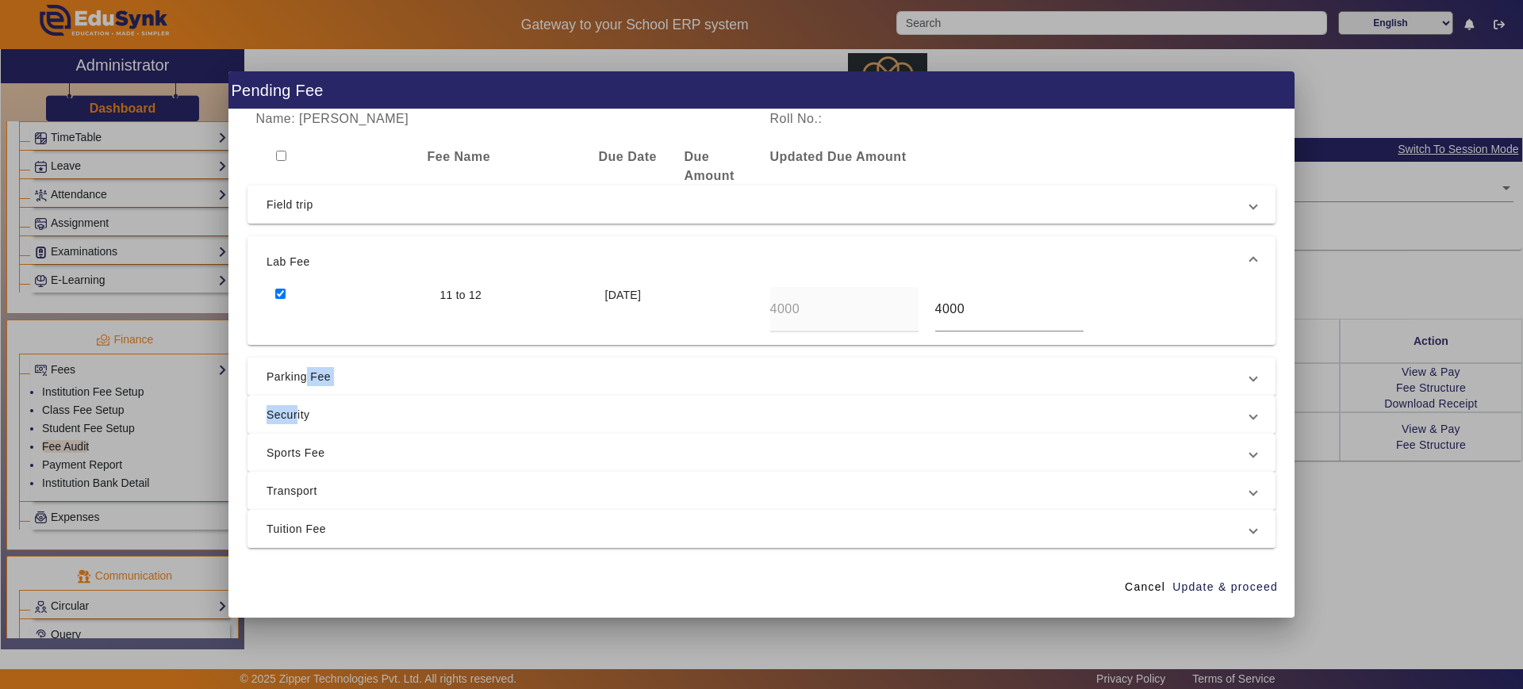
click at [290, 416] on span "Security" at bounding box center [757, 414] width 983 height 19
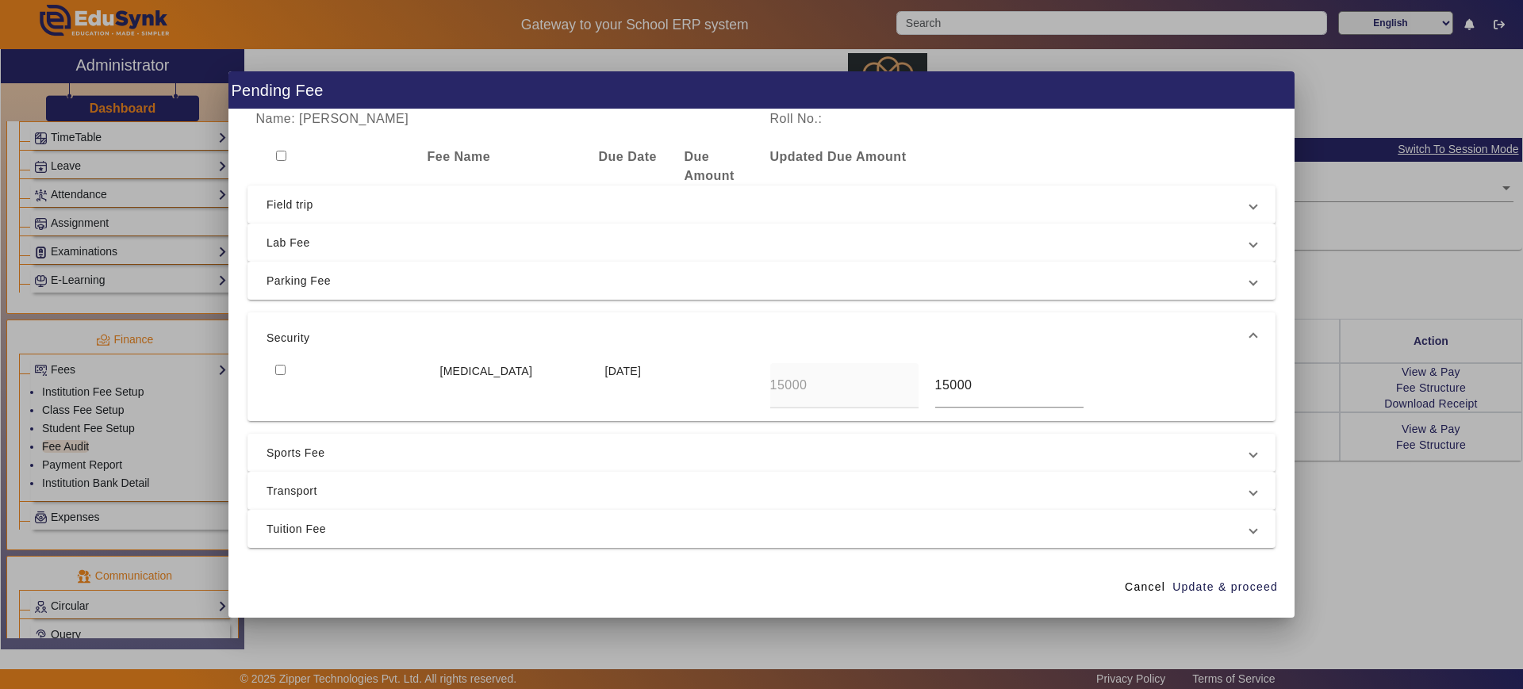
click at [283, 374] on input "checkbox" at bounding box center [280, 370] width 10 height 10
checkbox input "true"
click at [292, 450] on span "Sports Fee" at bounding box center [757, 452] width 983 height 19
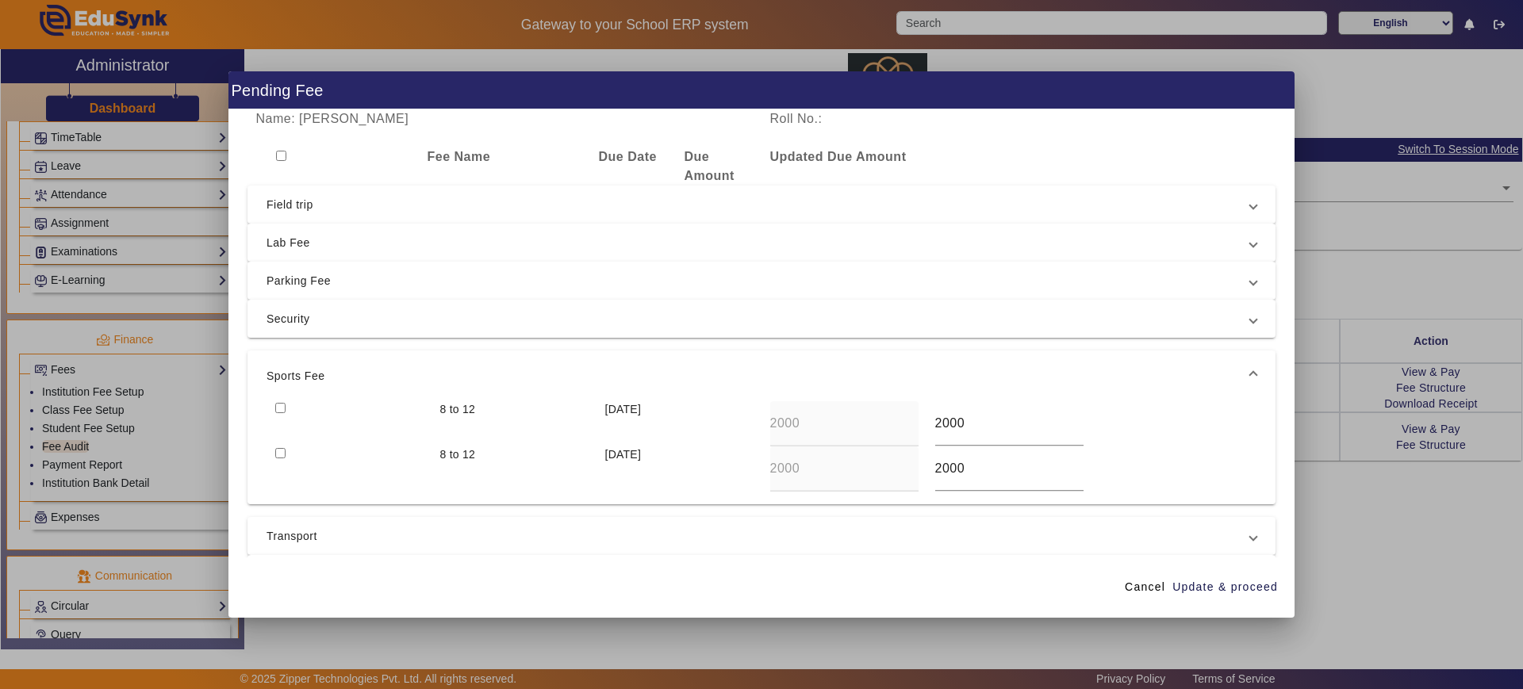
click at [279, 416] on div at bounding box center [348, 423] width 165 height 45
click at [280, 410] on input "checkbox" at bounding box center [280, 408] width 10 height 10
checkbox input "true"
click at [1240, 579] on span "Update & proceed" at bounding box center [1224, 587] width 105 height 17
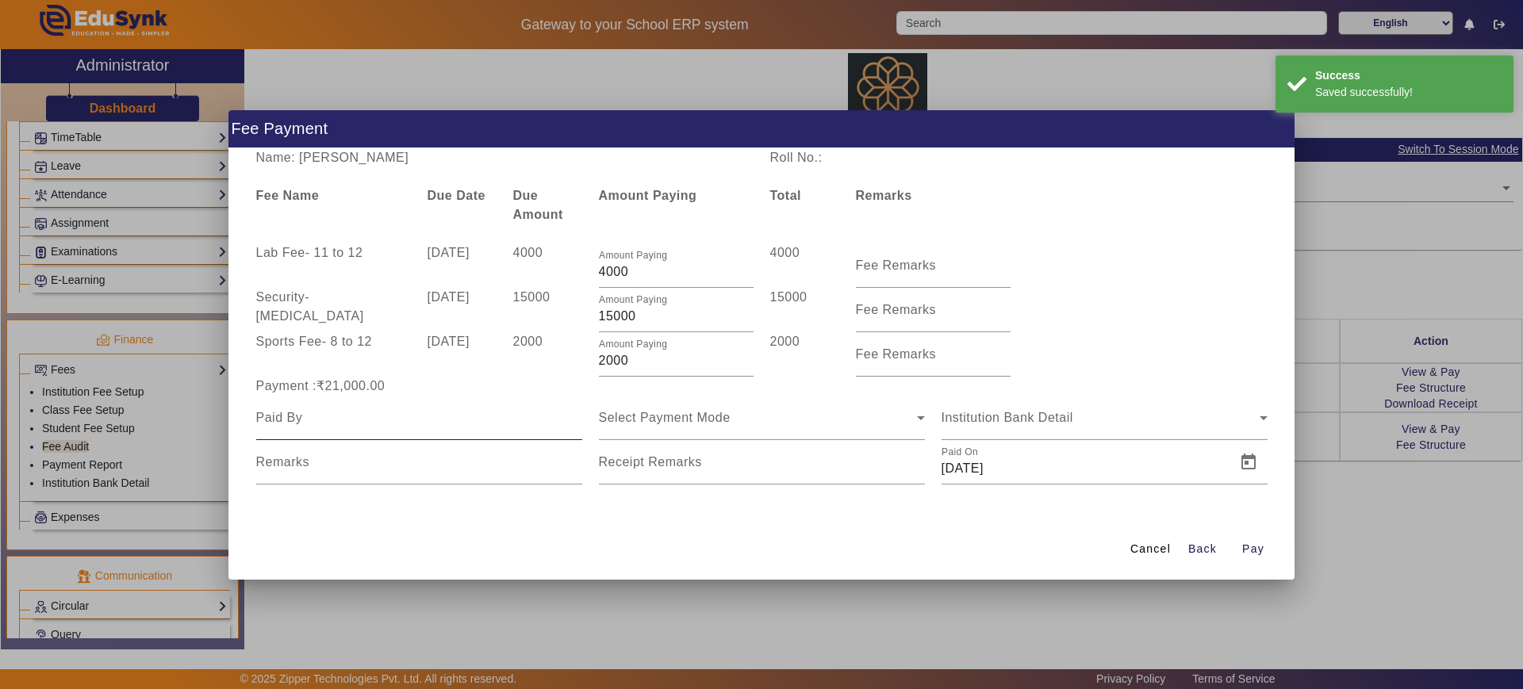
click at [353, 427] on div at bounding box center [419, 418] width 326 height 44
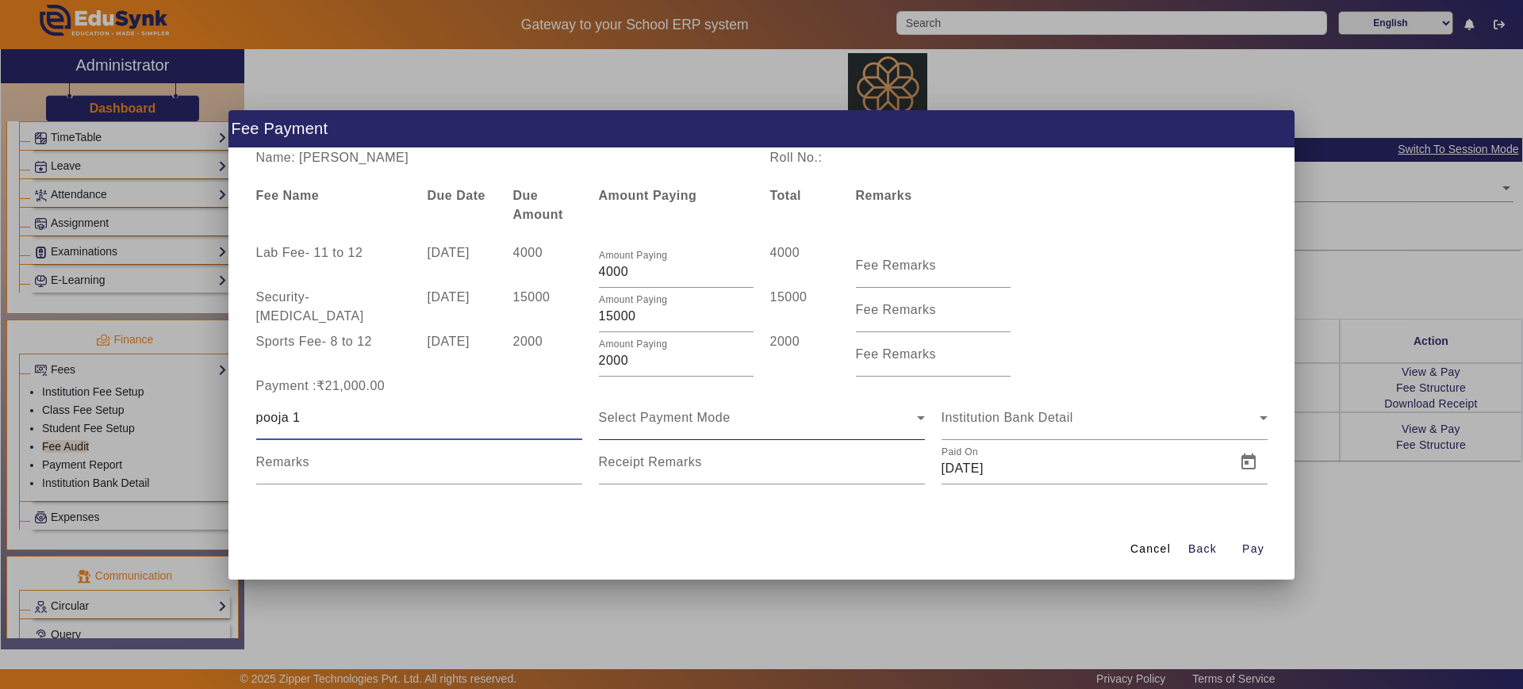
type input "pooja 1"
click at [745, 419] on div "Select Payment Mode" at bounding box center [758, 417] width 318 height 19
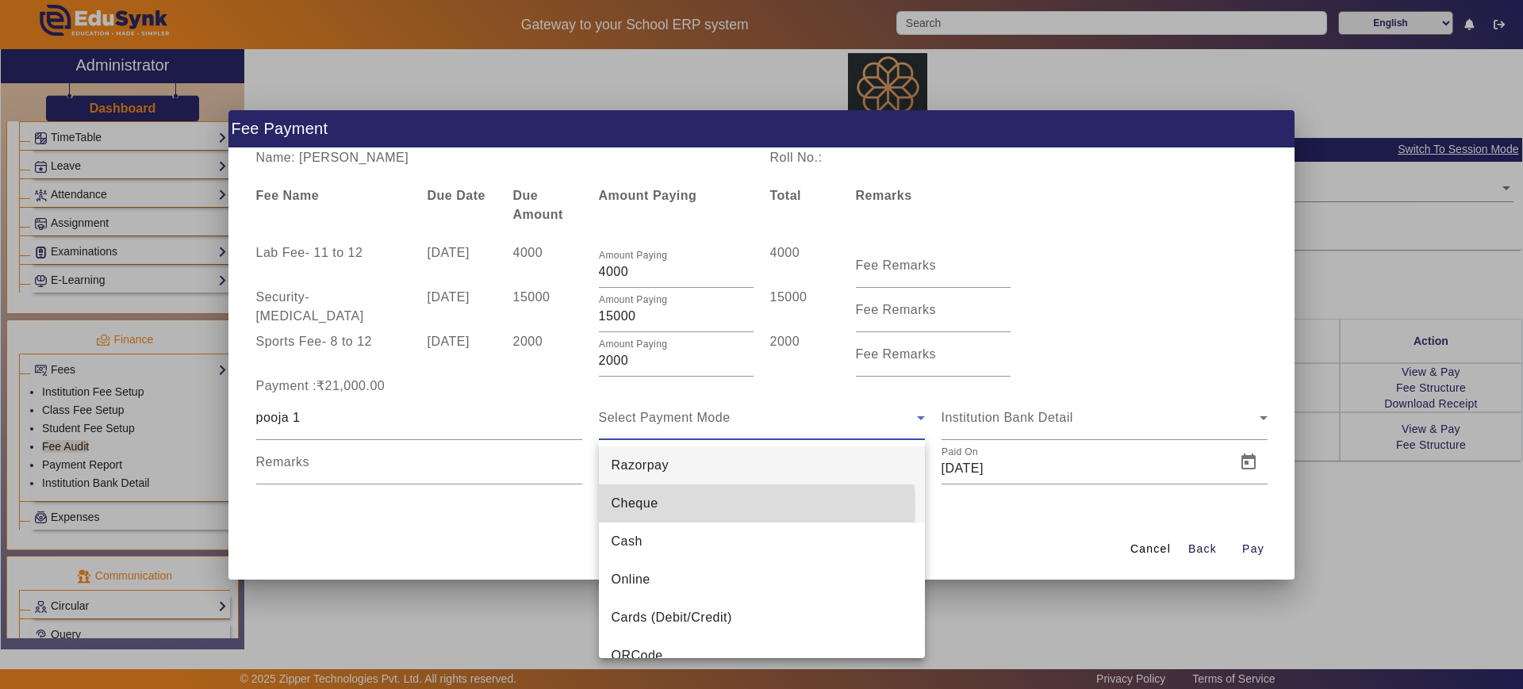
click at [698, 507] on mat-option "Cheque" at bounding box center [762, 504] width 326 height 38
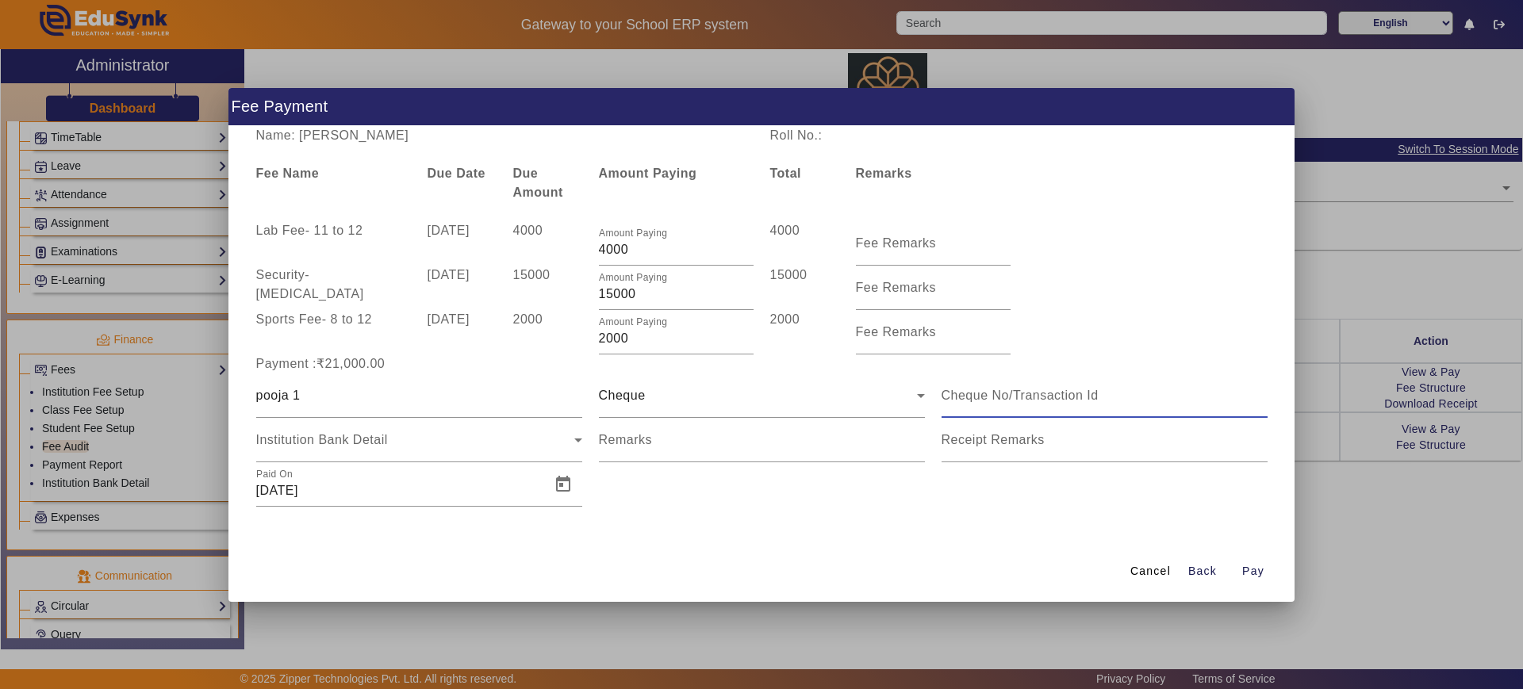
click at [1002, 397] on input at bounding box center [1104, 395] width 326 height 19
type input "feerwe3443"
click at [450, 458] on div "Institution Bank Detail" at bounding box center [419, 440] width 326 height 44
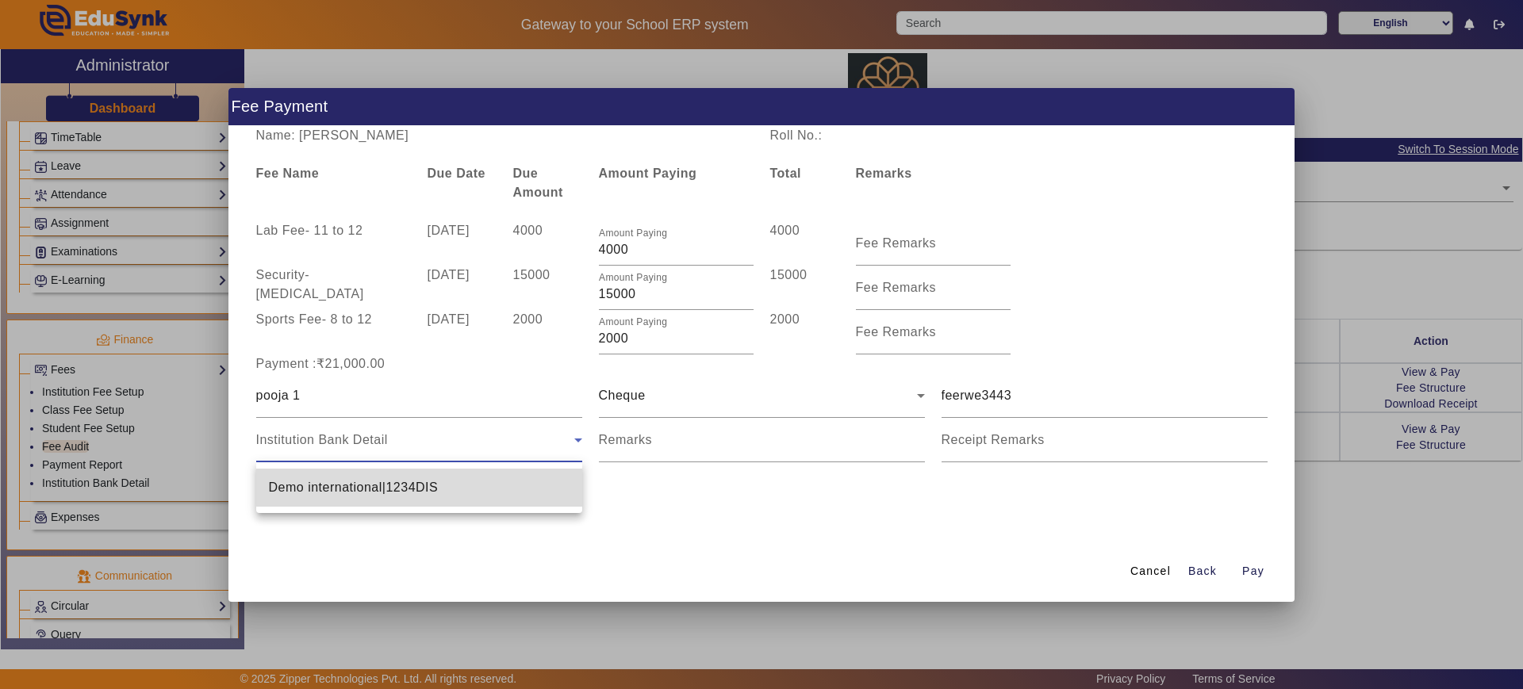
click at [440, 477] on mat-option "Demo international|1234DIS" at bounding box center [419, 488] width 326 height 38
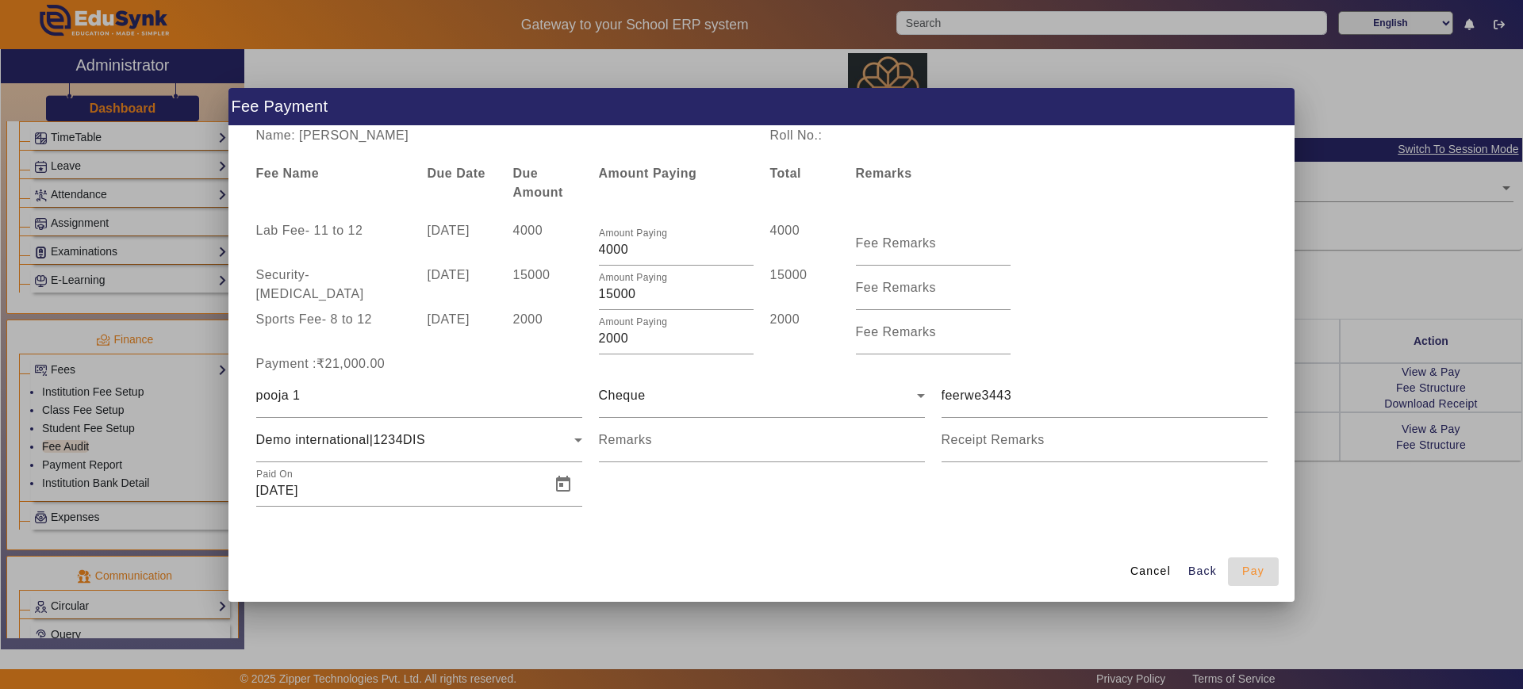
click at [1263, 561] on span "button" at bounding box center [1253, 572] width 51 height 38
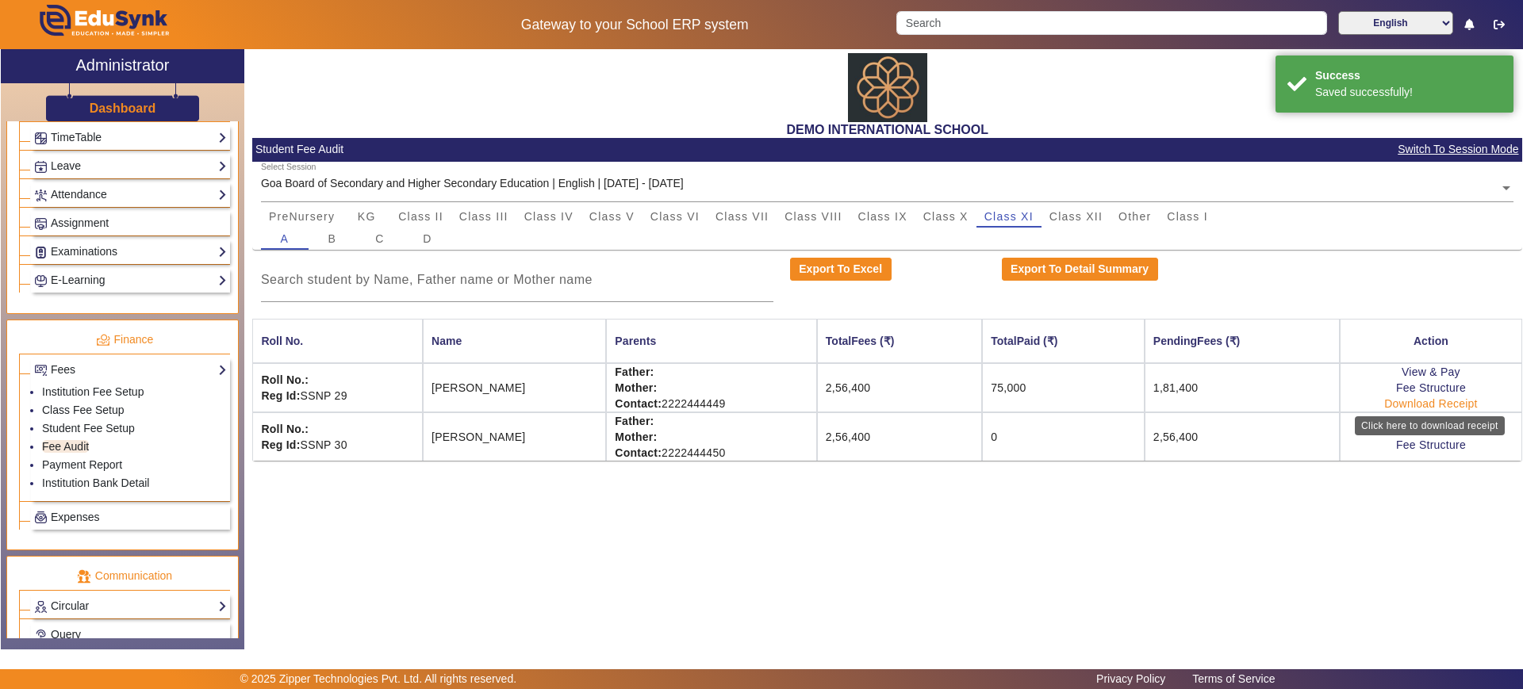
click at [1408, 398] on link "Download Receipt" at bounding box center [1431, 403] width 94 height 13
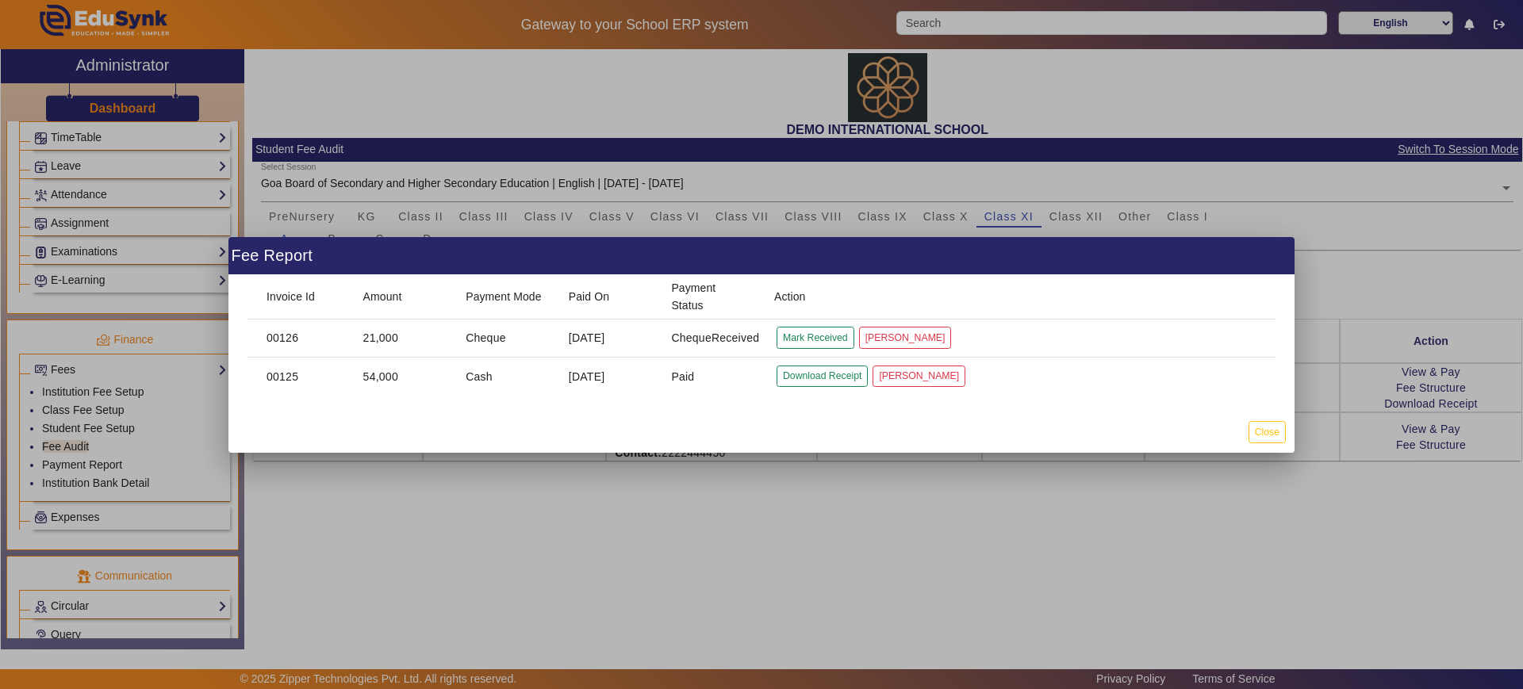
click at [379, 637] on div at bounding box center [761, 344] width 1523 height 689
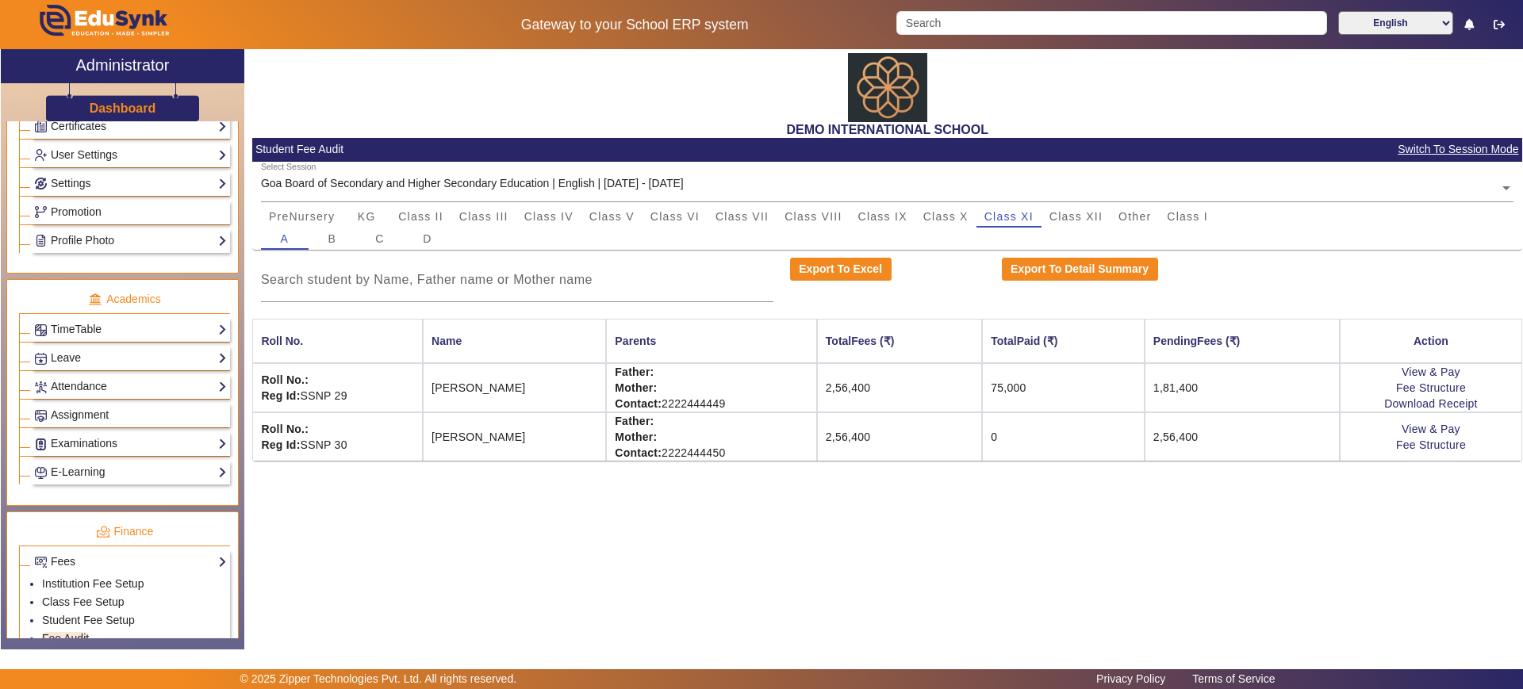
scroll to position [460, 0]
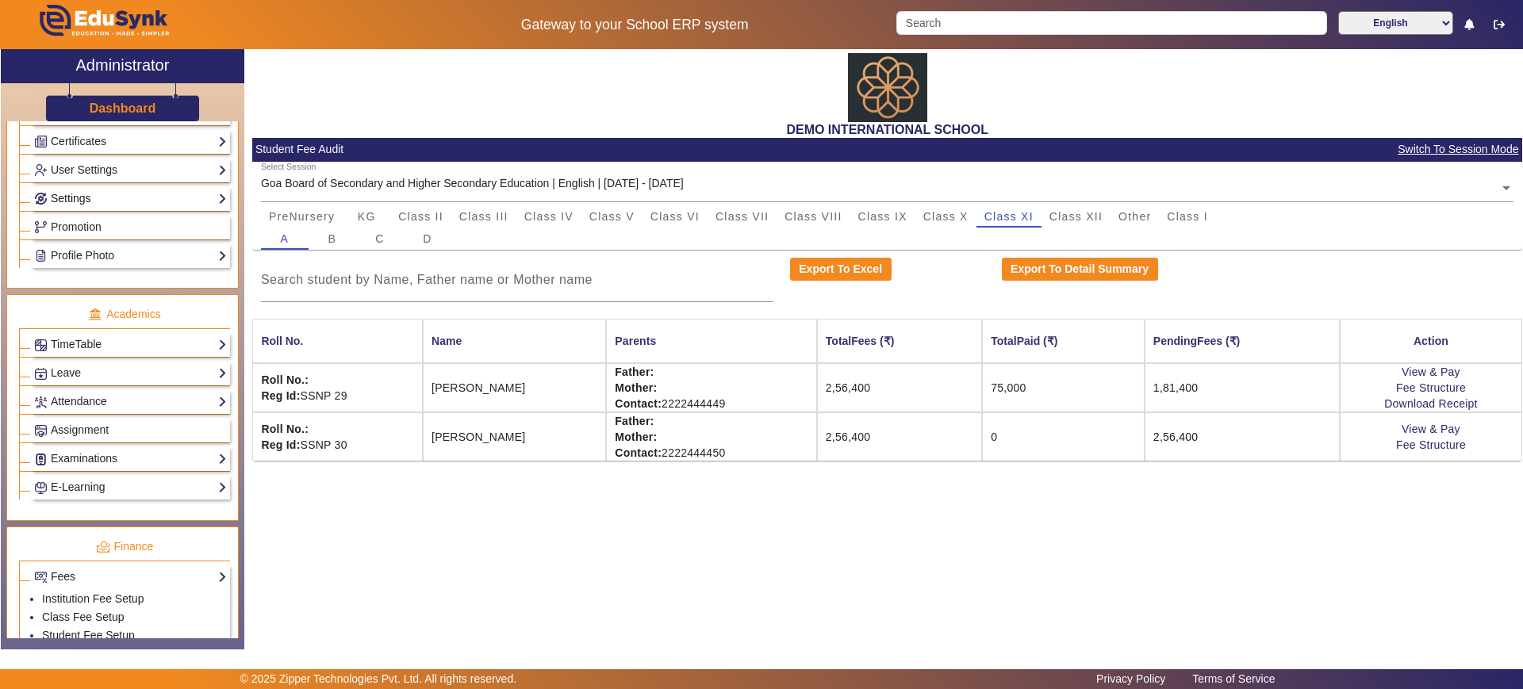
click at [108, 205] on link "Settings" at bounding box center [130, 199] width 193 height 18
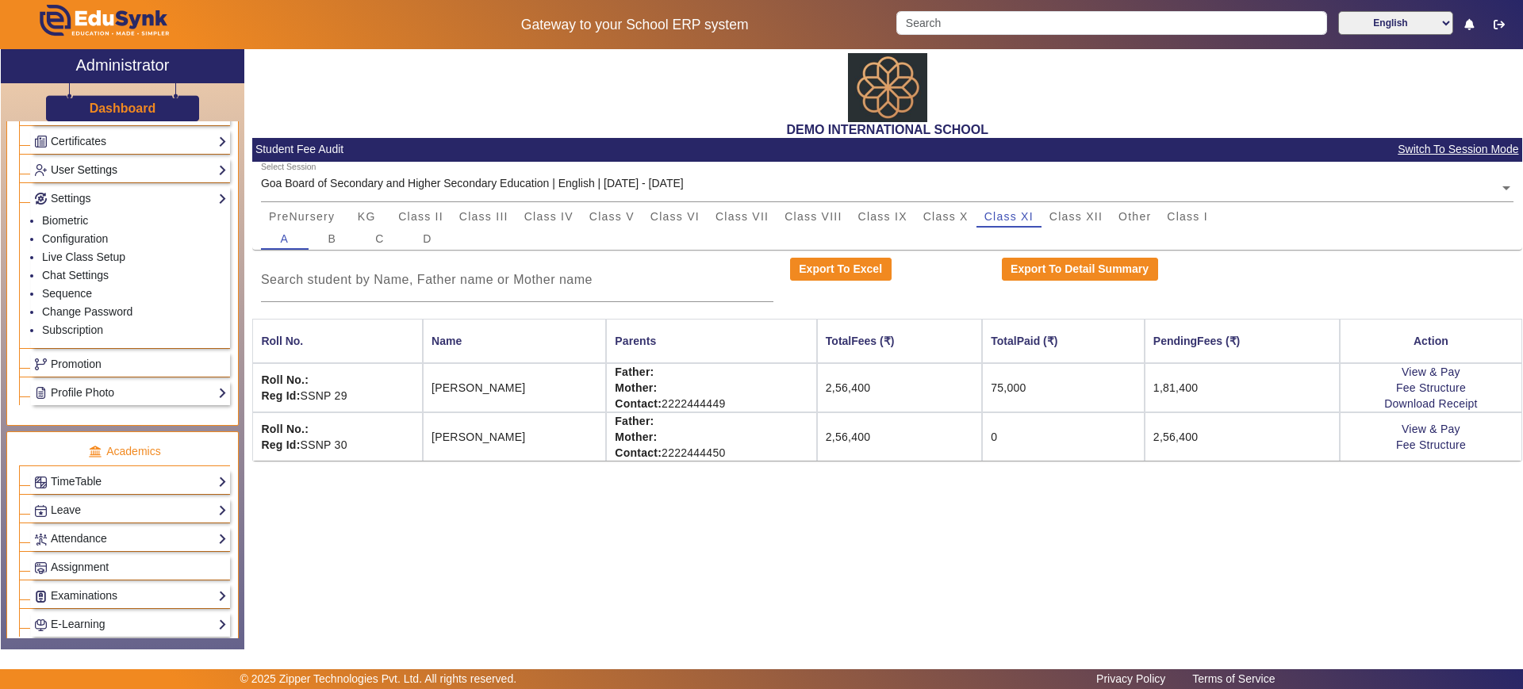
click at [102, 165] on link "User Settings" at bounding box center [130, 170] width 193 height 18
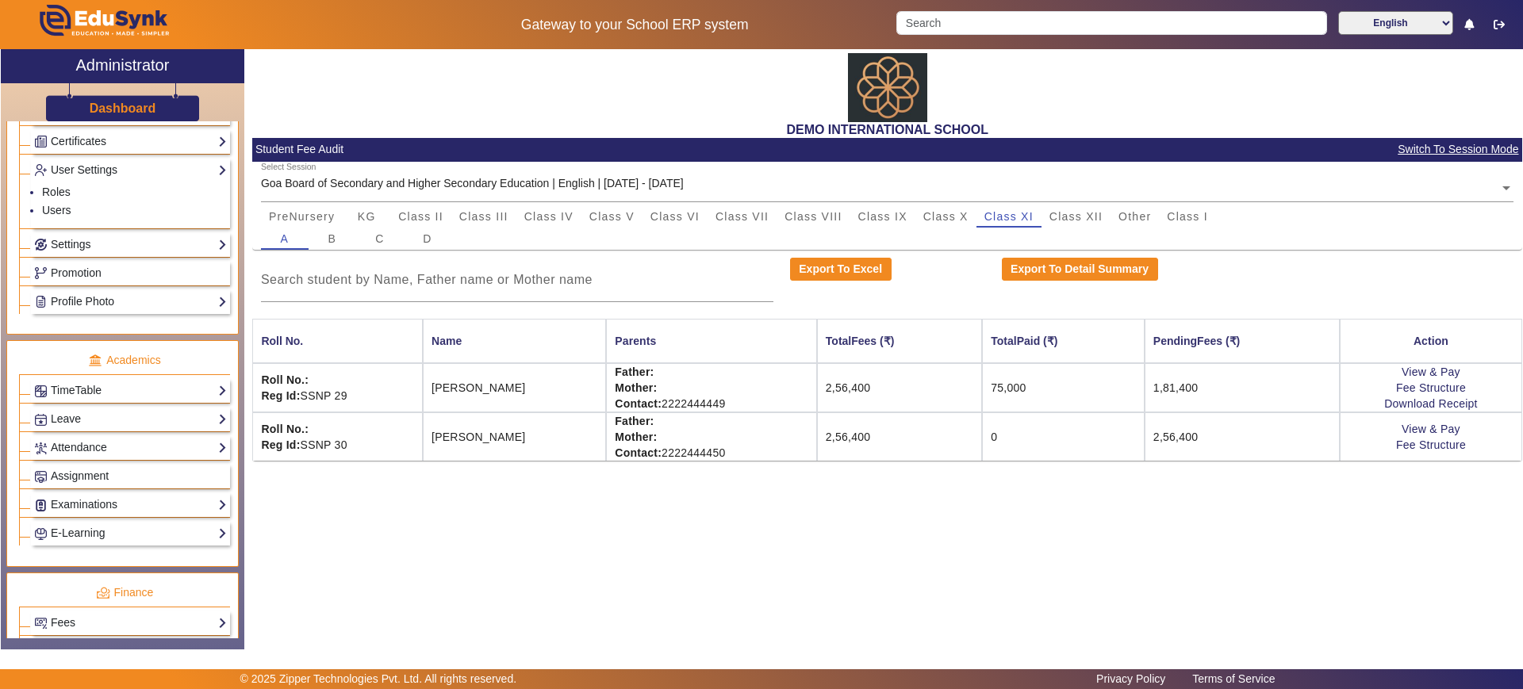
click at [81, 234] on div "Settings Biometric Configuration Live Class Setup Chat Settings Sequence Change…" at bounding box center [130, 244] width 199 height 25
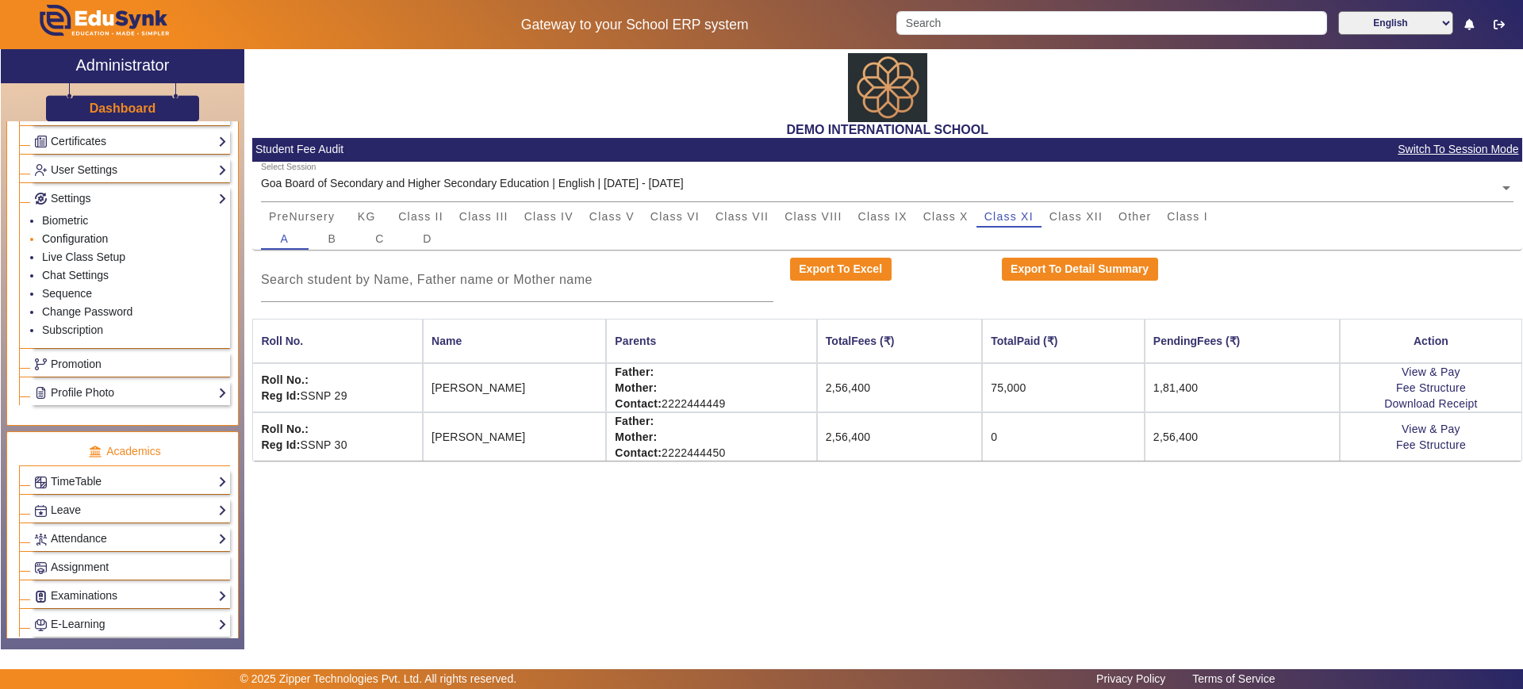
click at [81, 234] on link "Configuration" at bounding box center [75, 238] width 66 height 13
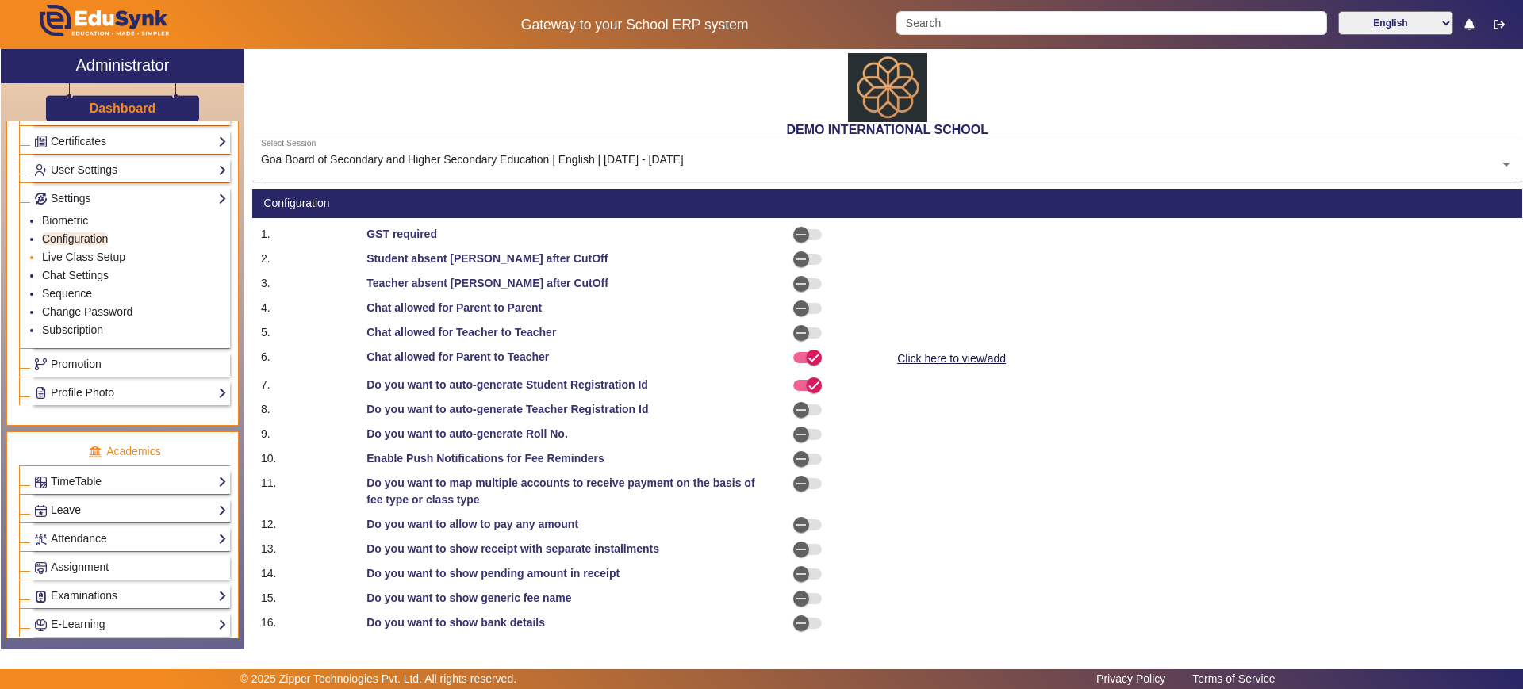
click at [76, 264] on li "Live Class Setup" at bounding box center [134, 258] width 185 height 18
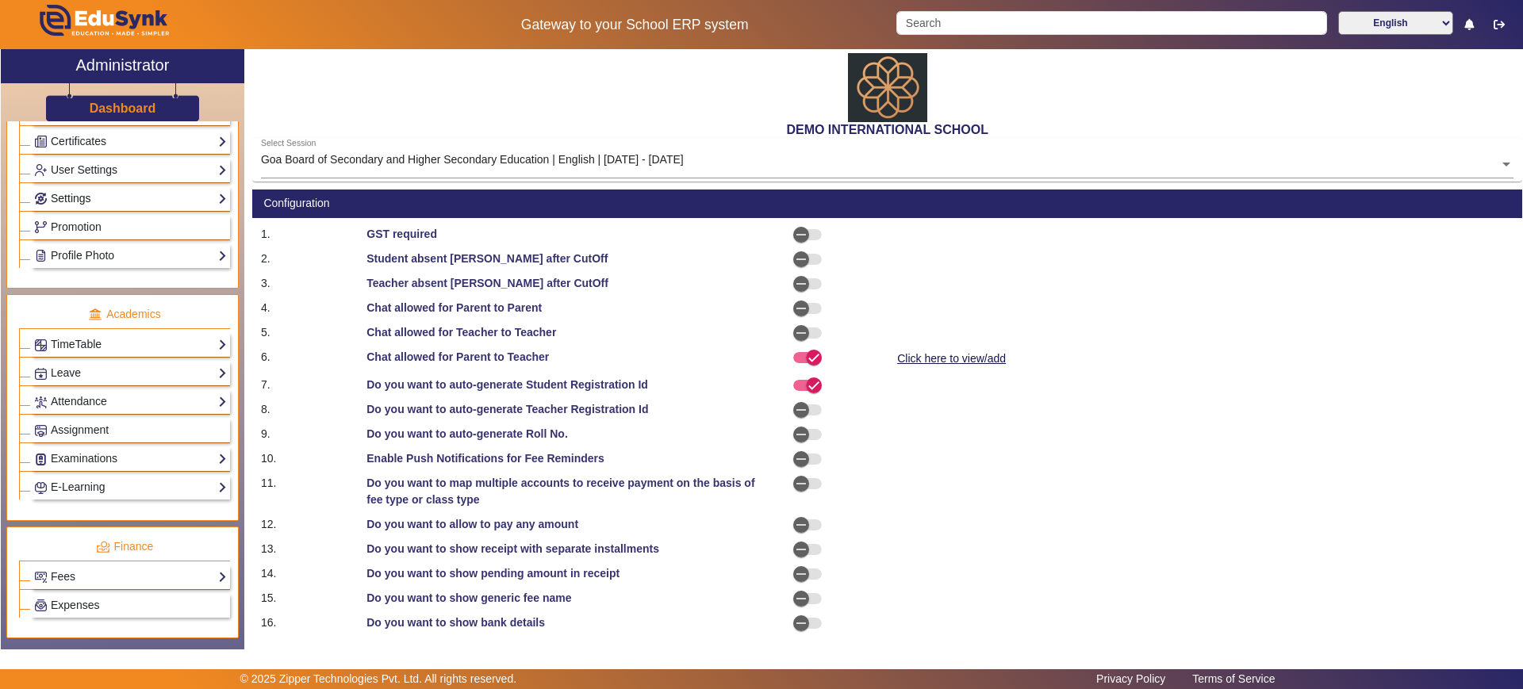
click at [113, 205] on link "Settings" at bounding box center [130, 199] width 193 height 18
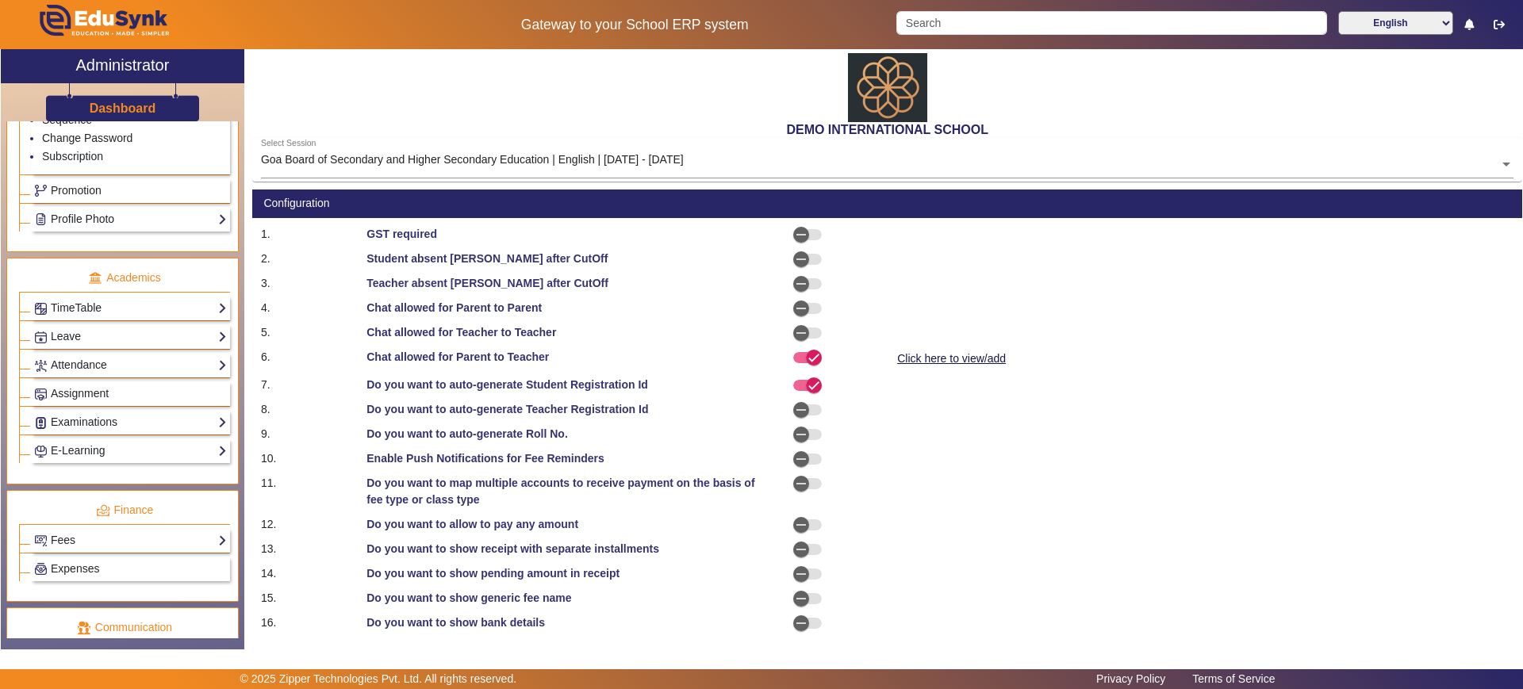
scroll to position [634, 0]
click at [117, 538] on link "Fees" at bounding box center [130, 540] width 193 height 18
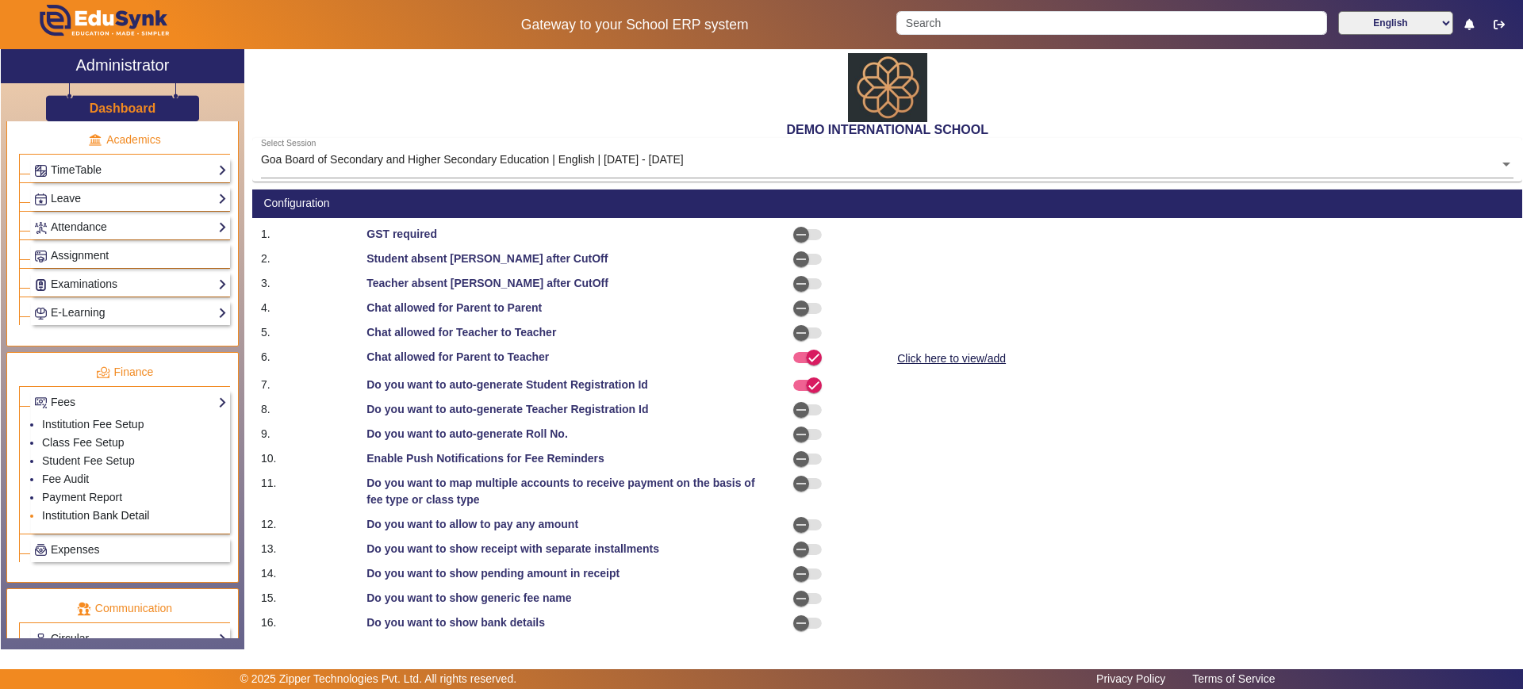
click at [113, 515] on link "Institution Bank Detail" at bounding box center [95, 515] width 107 height 13
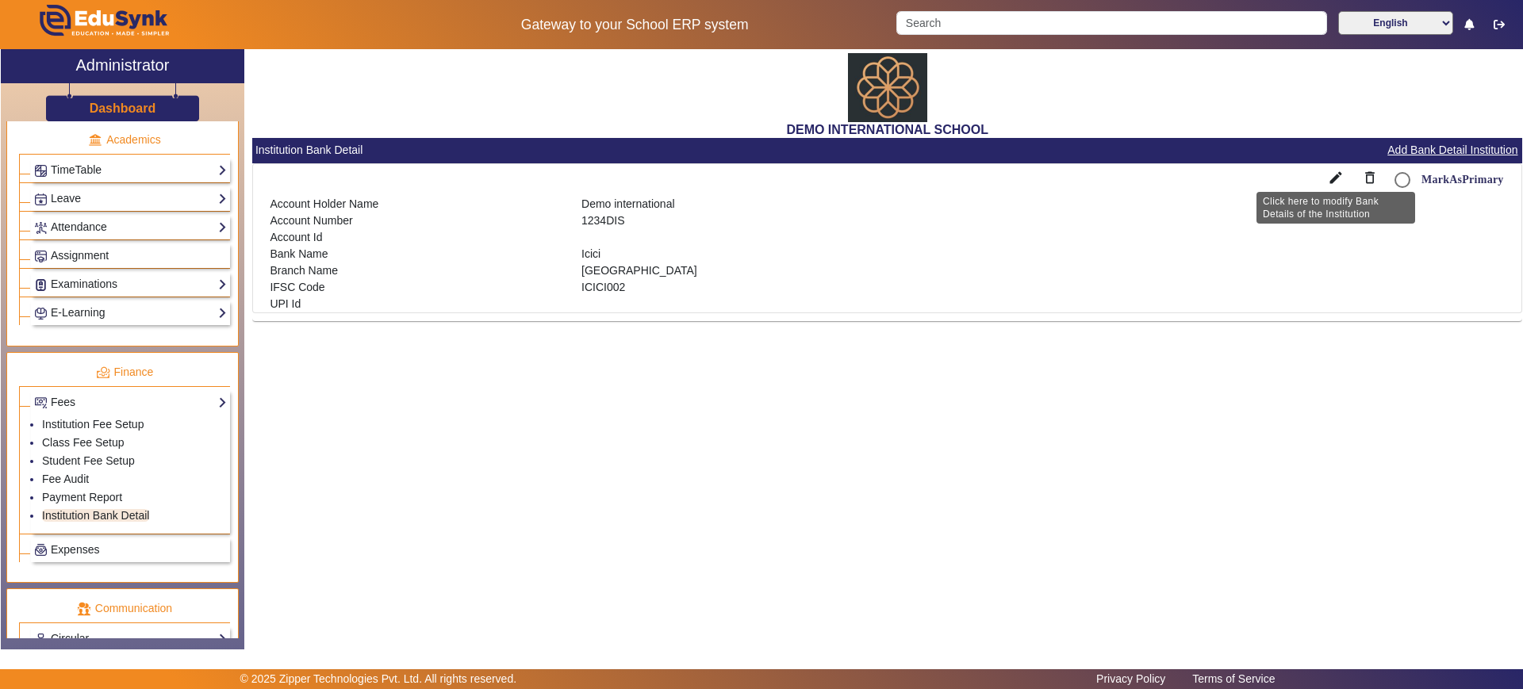
click at [1333, 179] on mat-icon "edit" at bounding box center [1336, 178] width 16 height 16
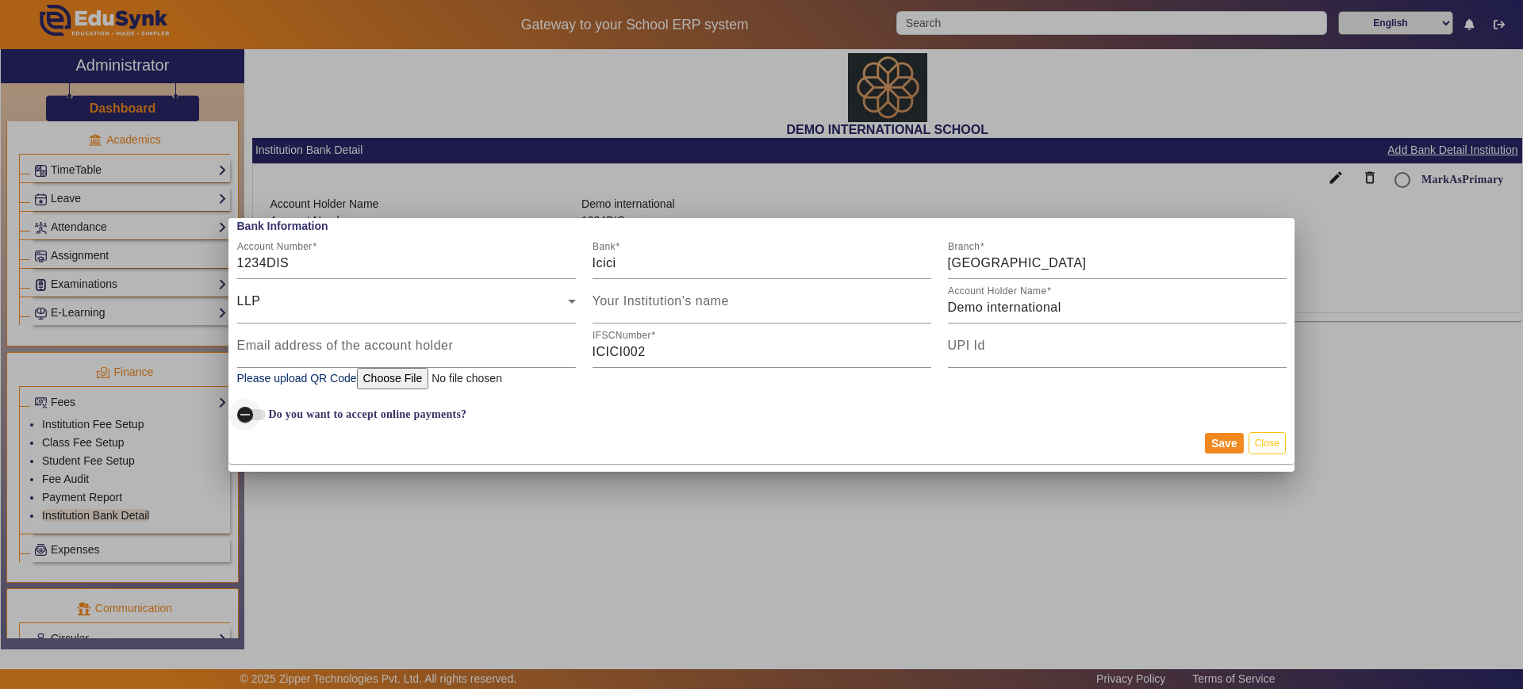
click at [261, 412] on span "button" at bounding box center [251, 414] width 29 height 11
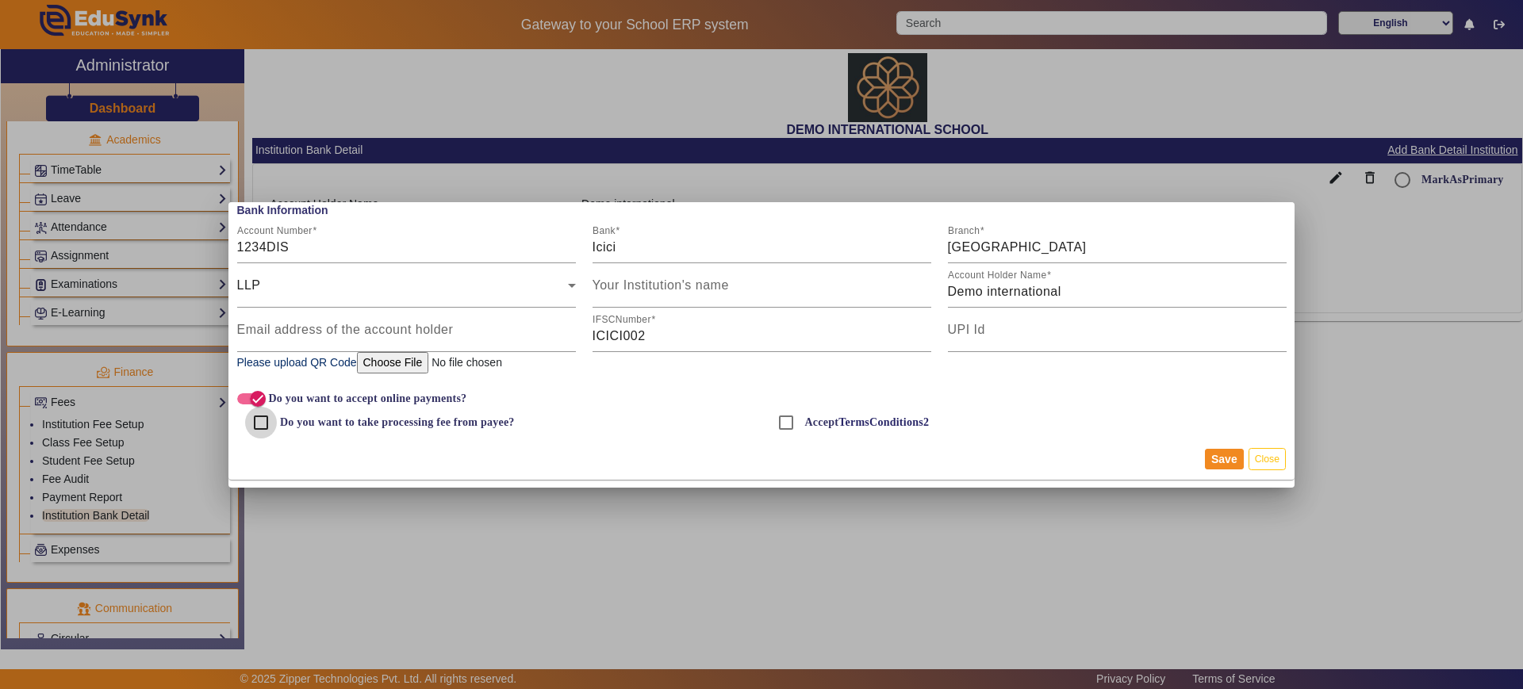
click at [256, 423] on input "Do you want to take processing fee from payee?" at bounding box center [261, 423] width 32 height 32
checkbox input "false"
click at [794, 426] on input "Accept TermsConditions2" at bounding box center [786, 423] width 32 height 32
checkbox input "true"
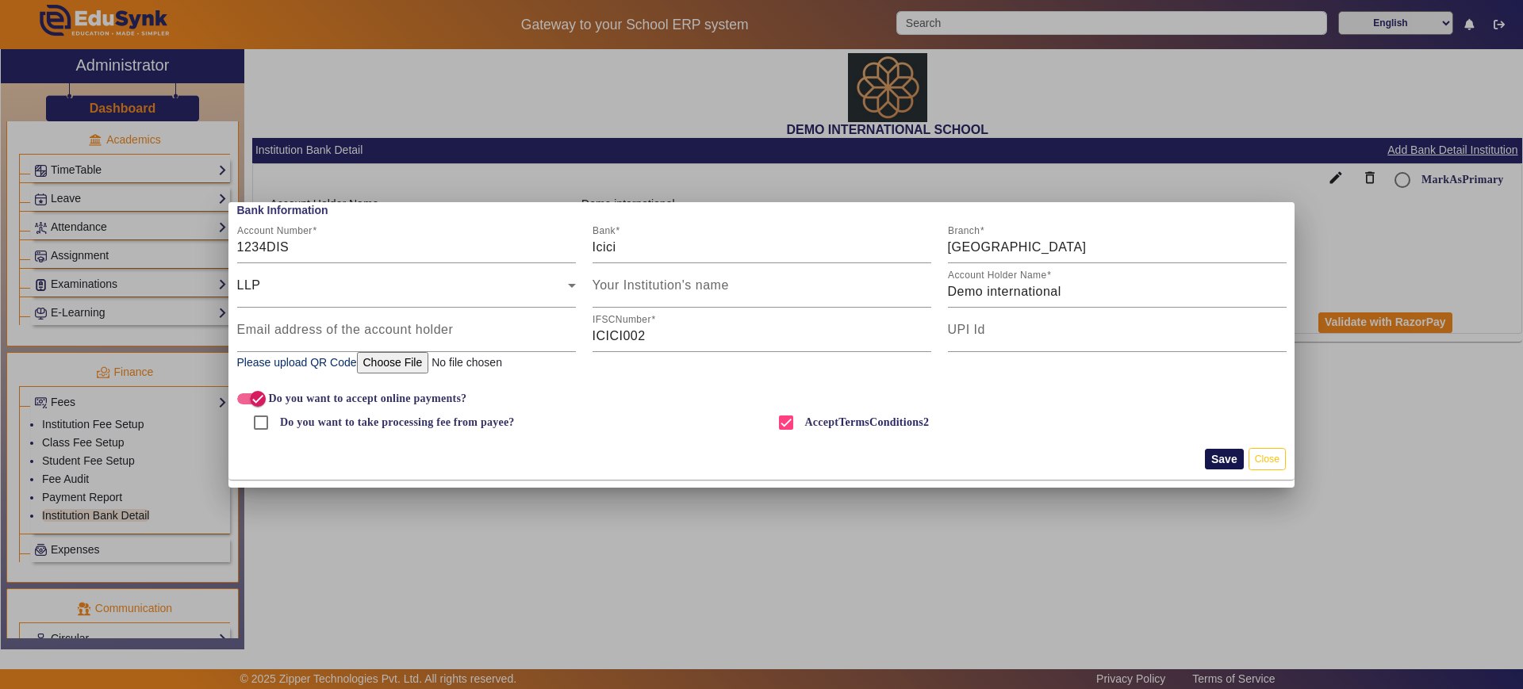
click at [1230, 456] on button "Save" at bounding box center [1224, 459] width 39 height 21
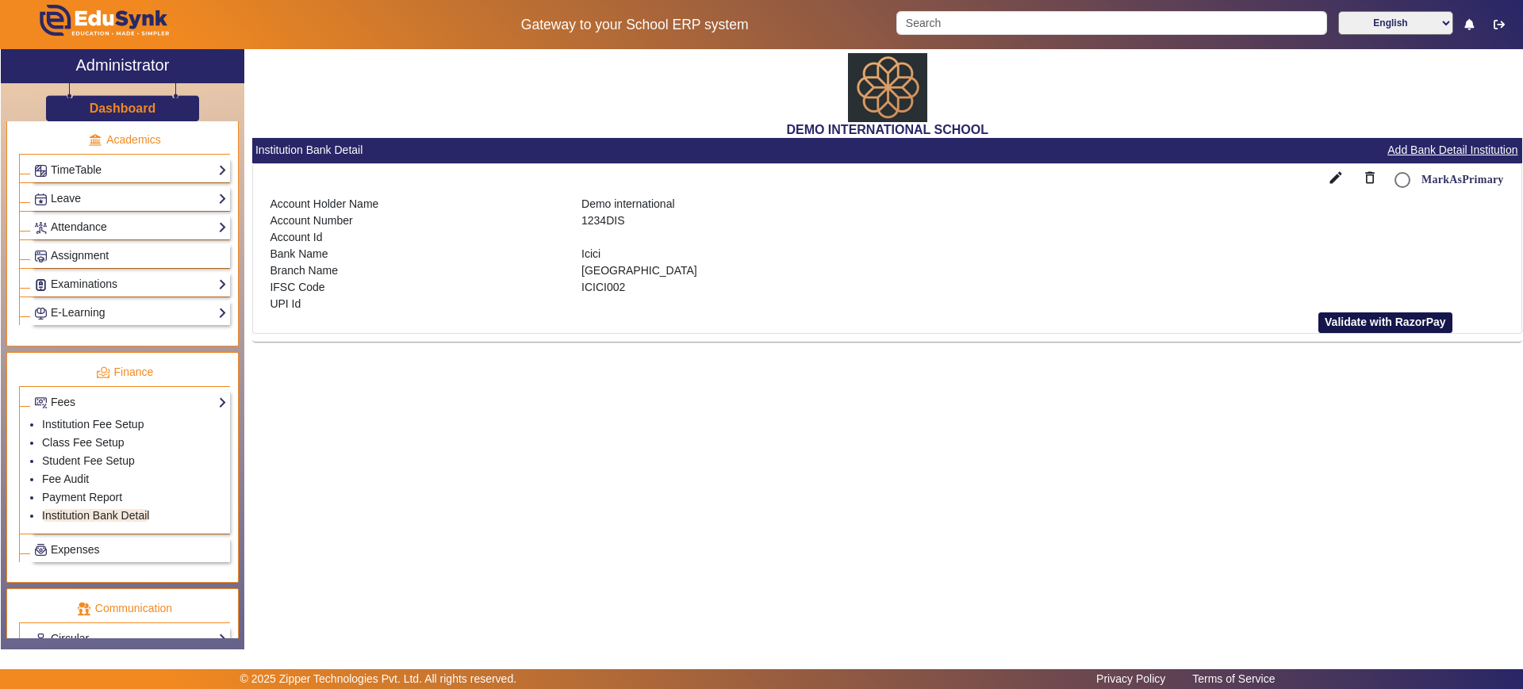
click at [1385, 321] on button "Validate with RazorPay" at bounding box center [1385, 322] width 134 height 21
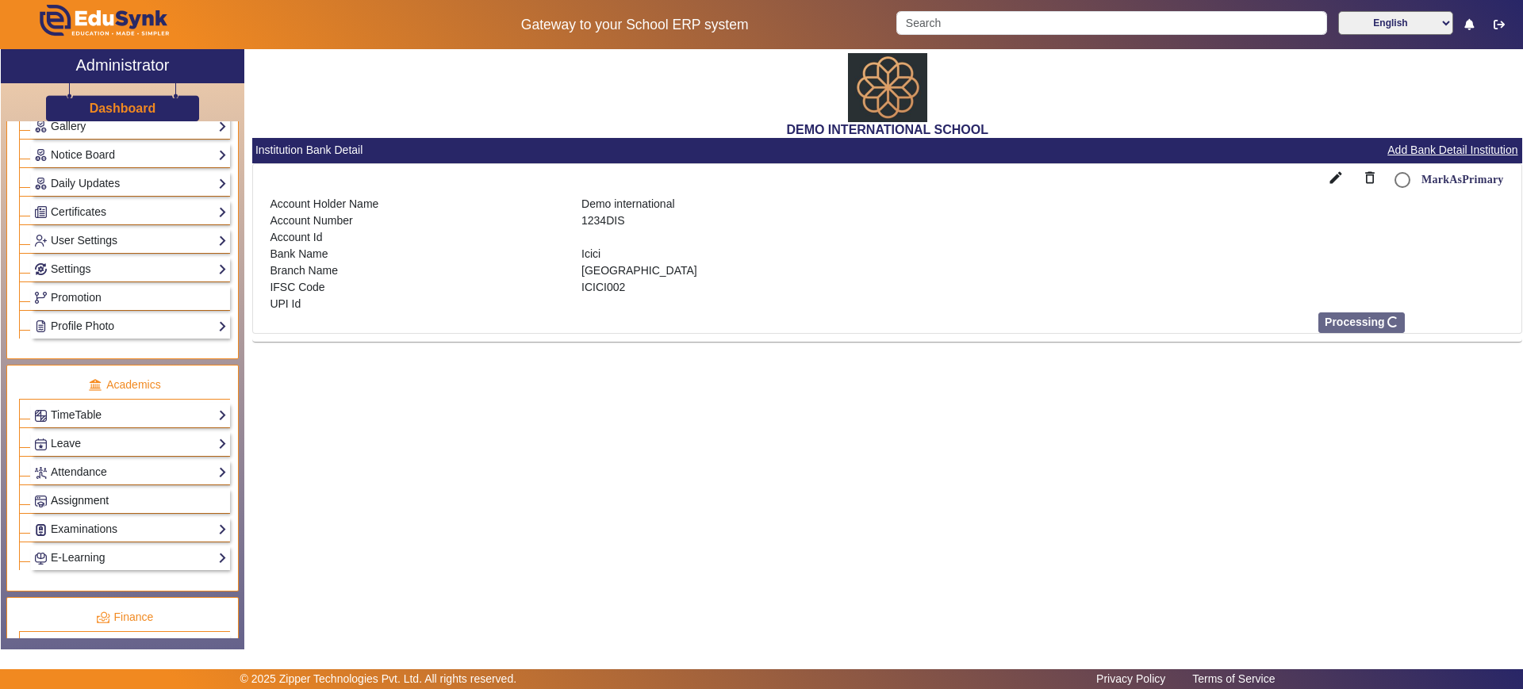
scroll to position [392, 0]
